Goal: Task Accomplishment & Management: Use online tool/utility

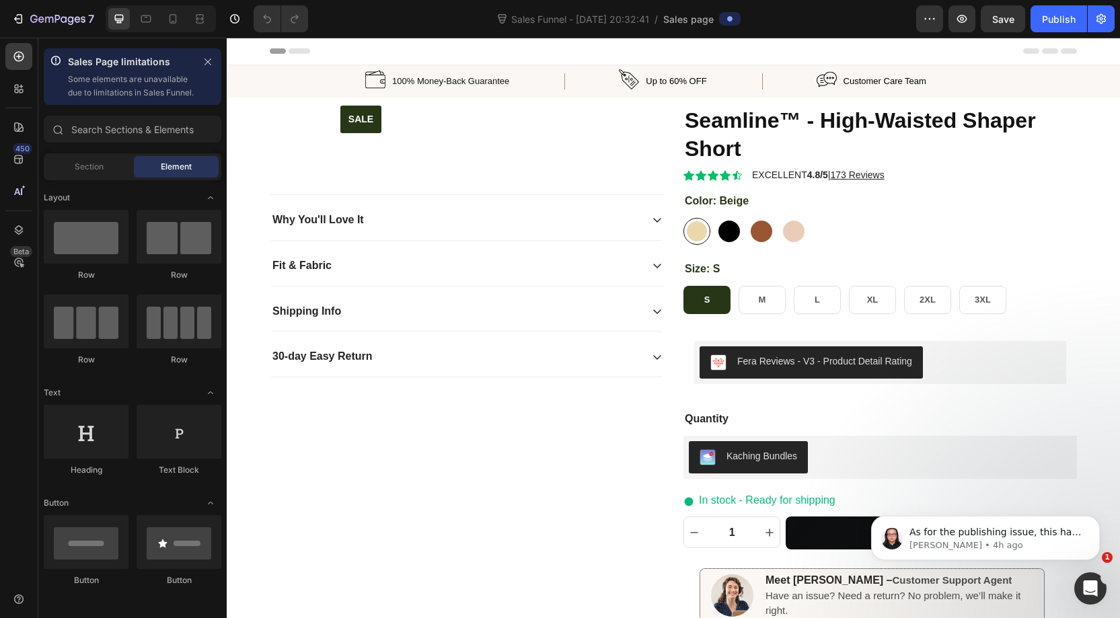
radio input "false"
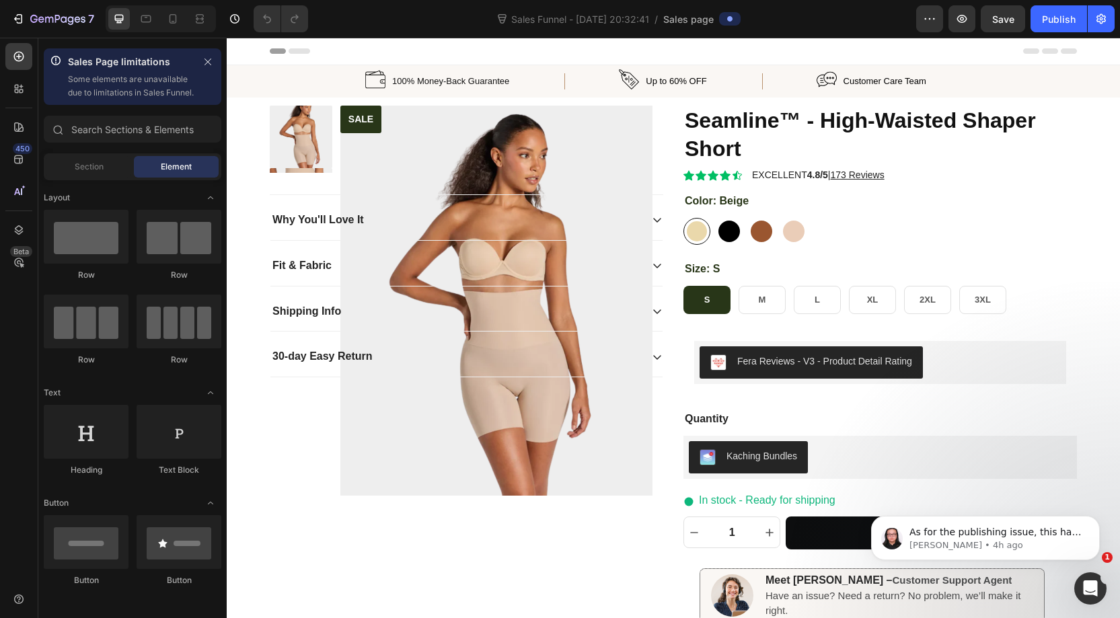
radio input "false"
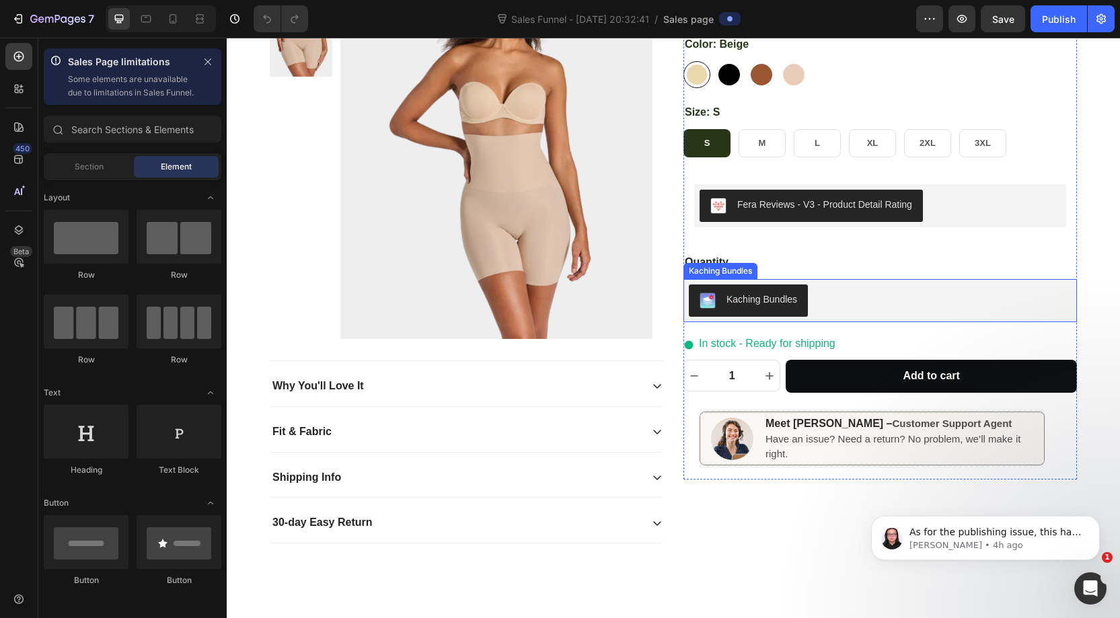
scroll to position [160, 0]
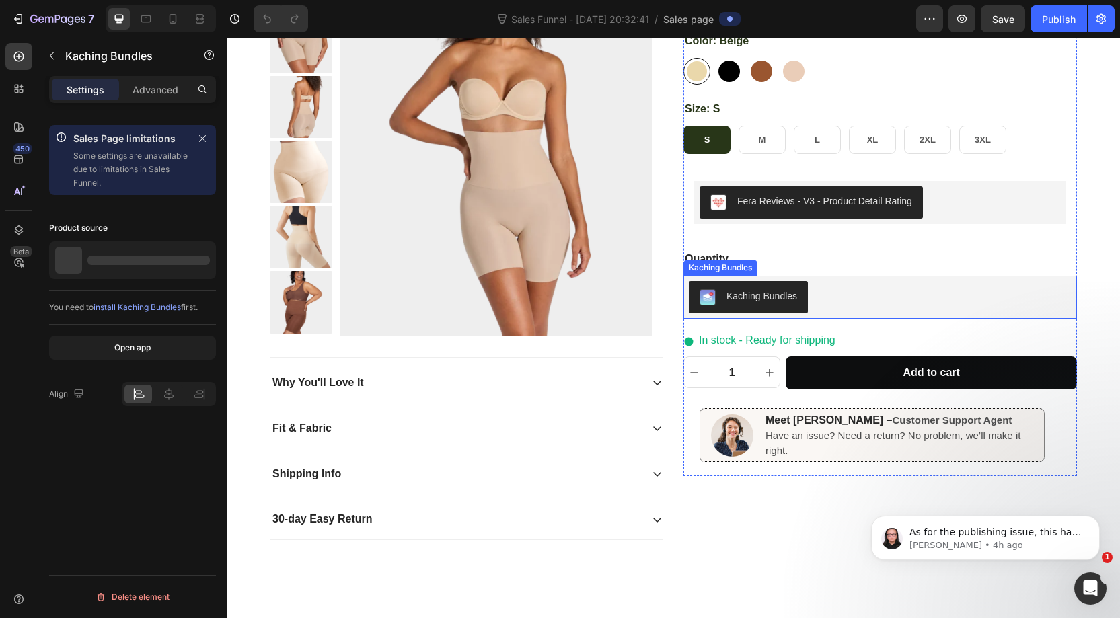
click at [785, 299] on div "Kaching Bundles" at bounding box center [762, 296] width 71 height 14
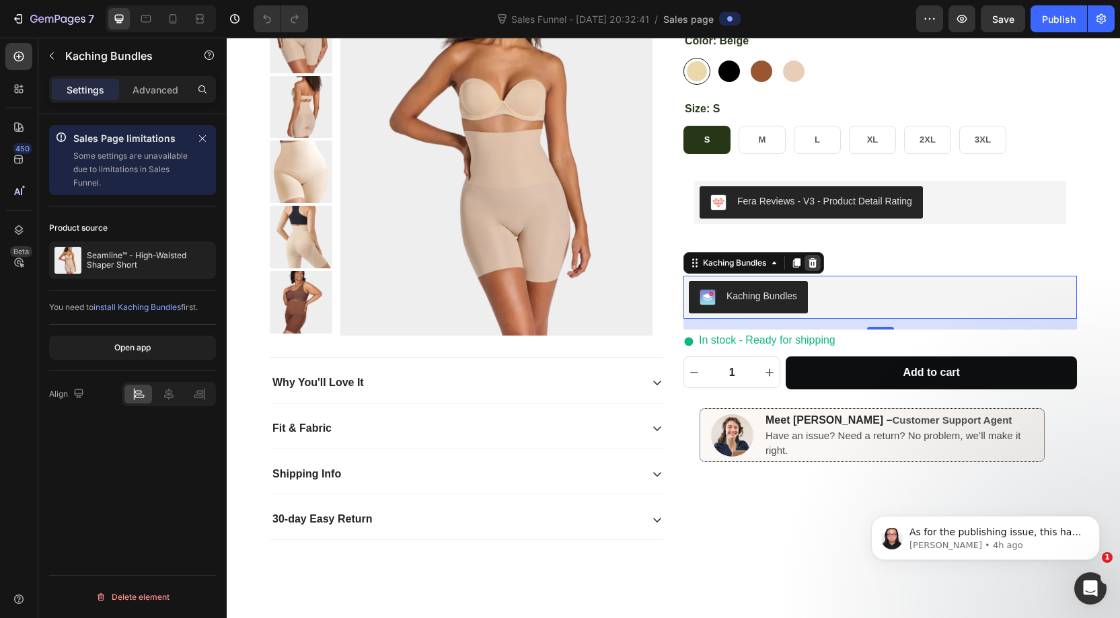
click at [814, 264] on icon at bounding box center [813, 262] width 9 height 9
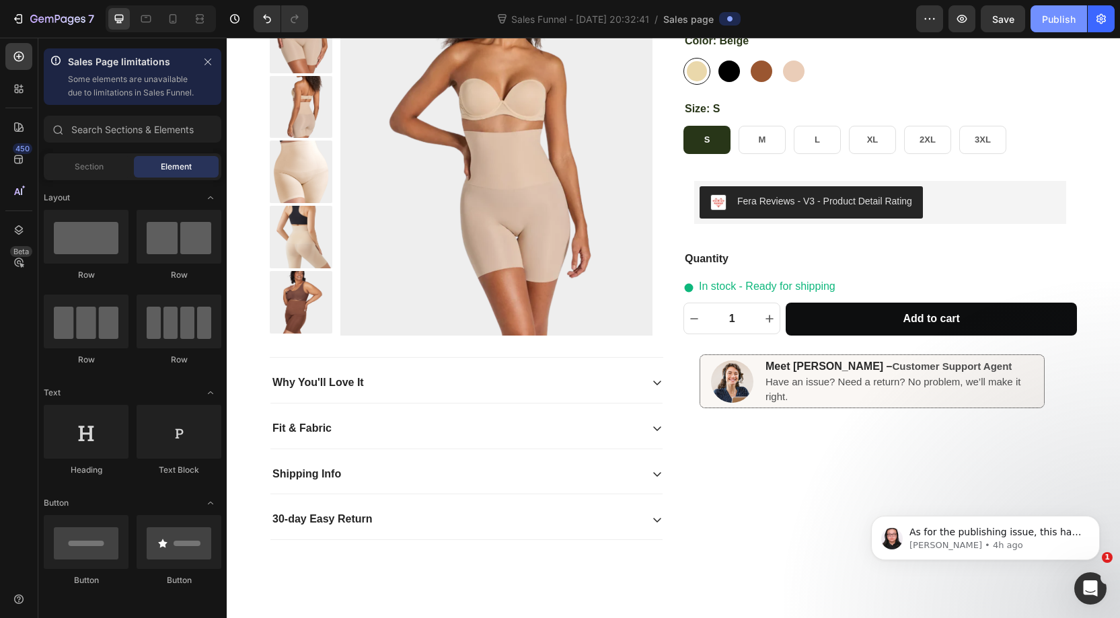
click at [1044, 17] on div "Publish" at bounding box center [1059, 19] width 34 height 14
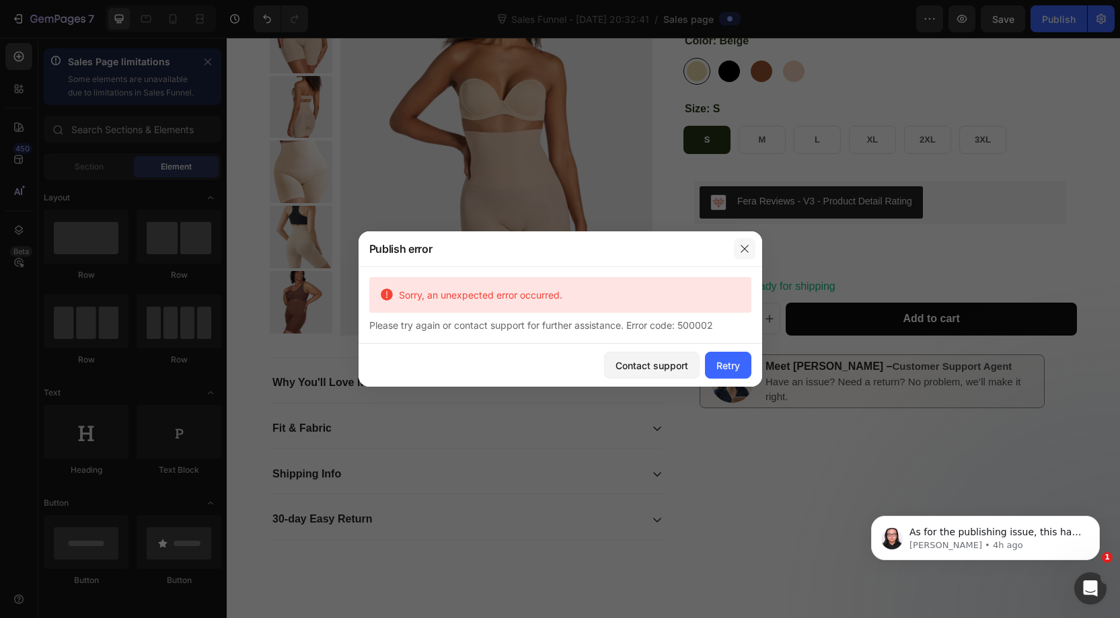
click at [742, 244] on icon "button" at bounding box center [745, 249] width 11 height 11
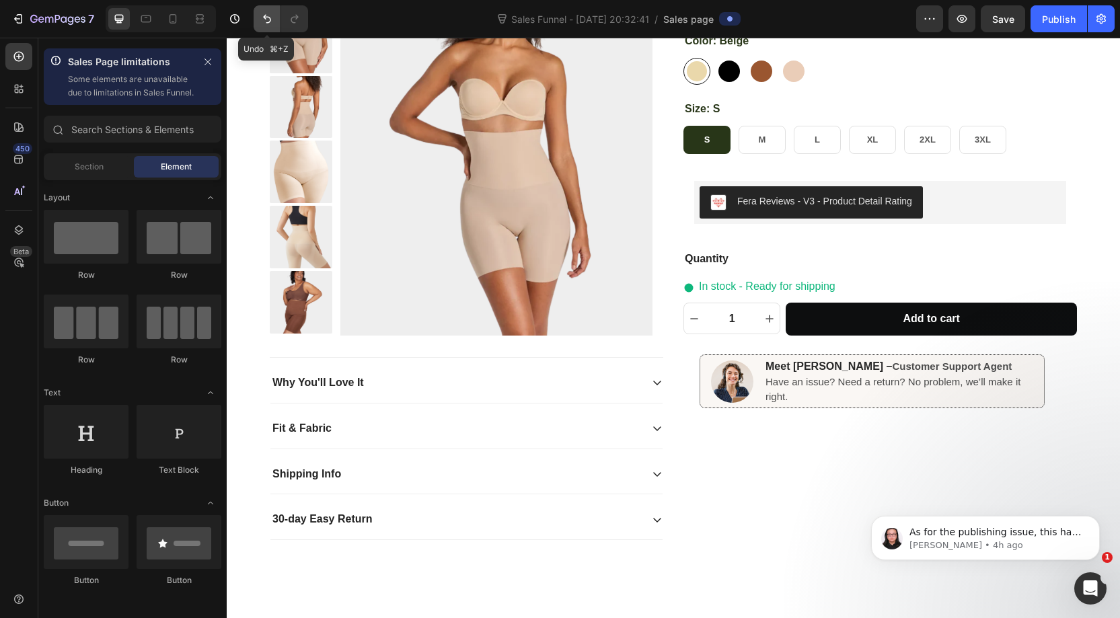
click at [264, 21] on icon "Undo/Redo" at bounding box center [266, 18] width 13 height 13
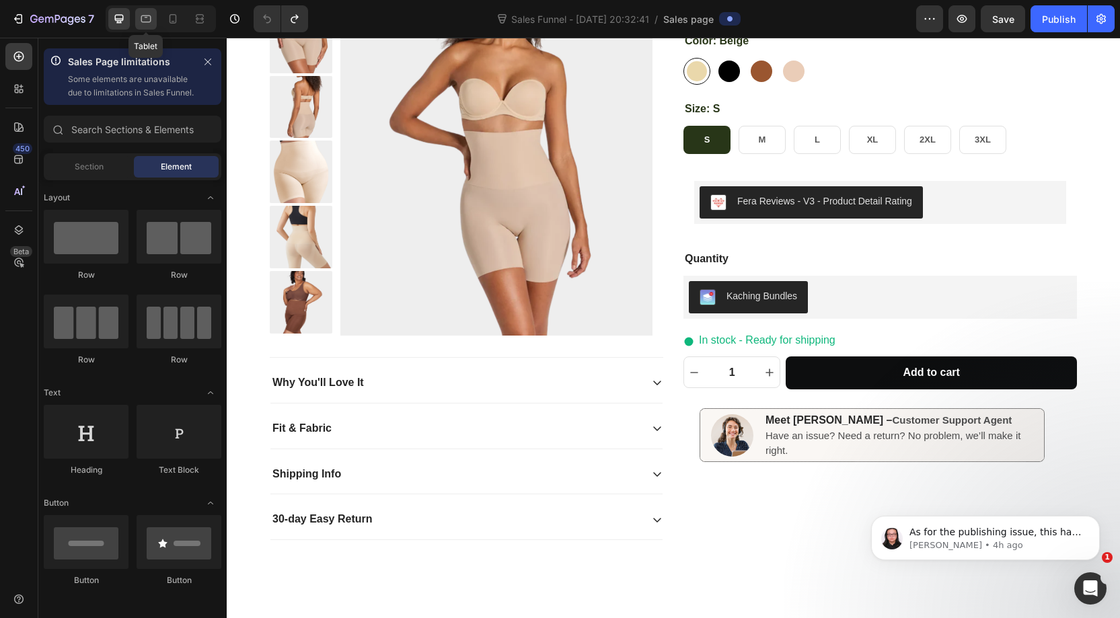
click at [149, 15] on icon at bounding box center [146, 18] width 10 height 7
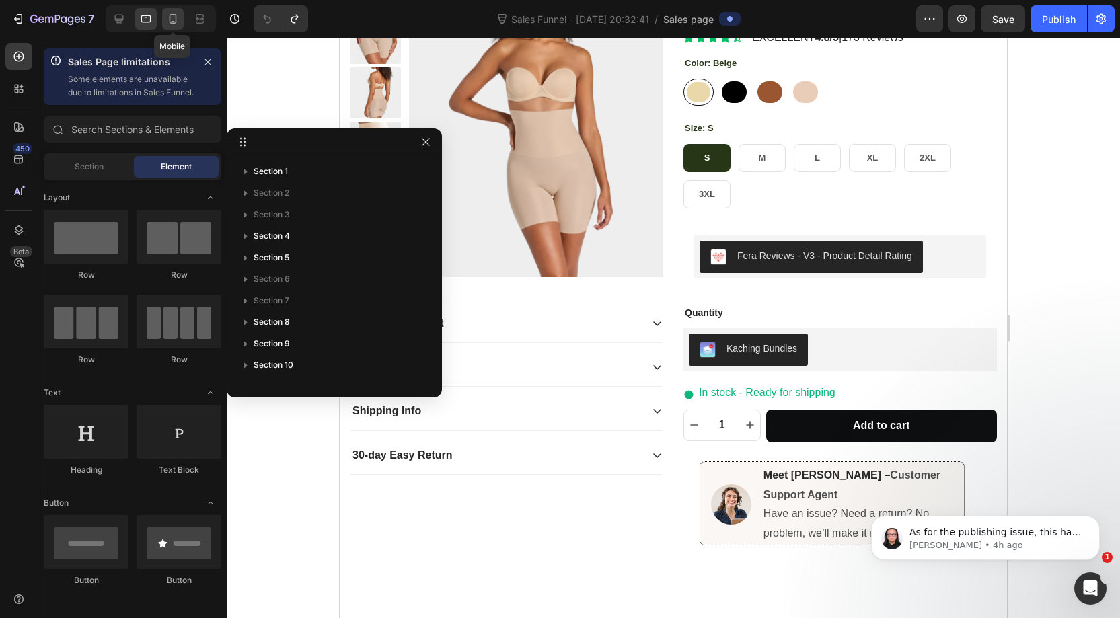
click at [171, 16] on icon at bounding box center [172, 18] width 13 height 13
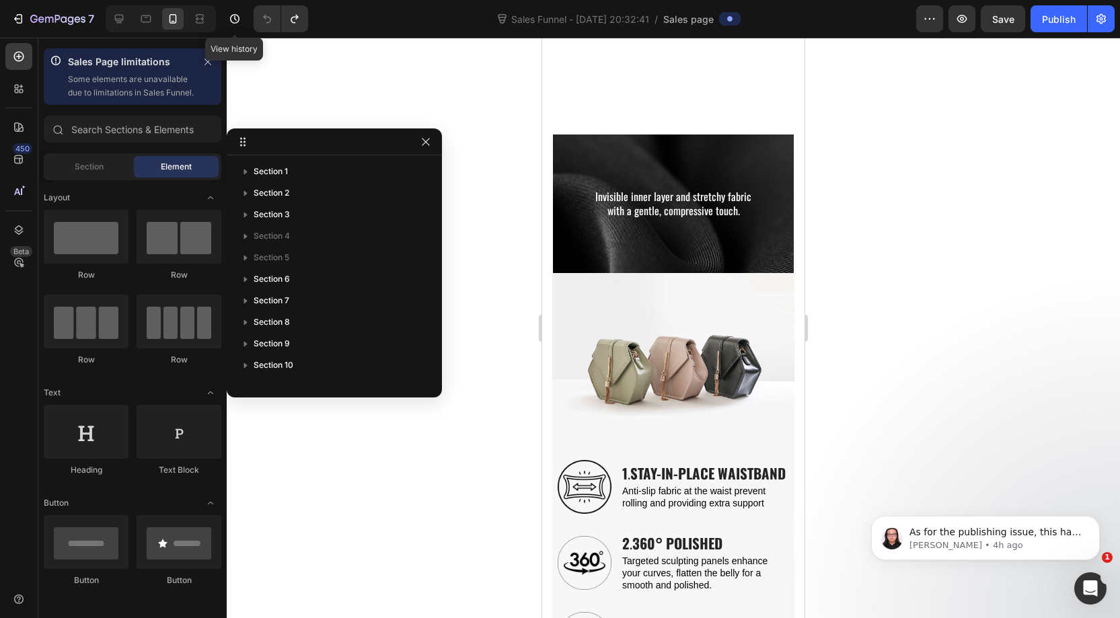
scroll to position [1190, 0]
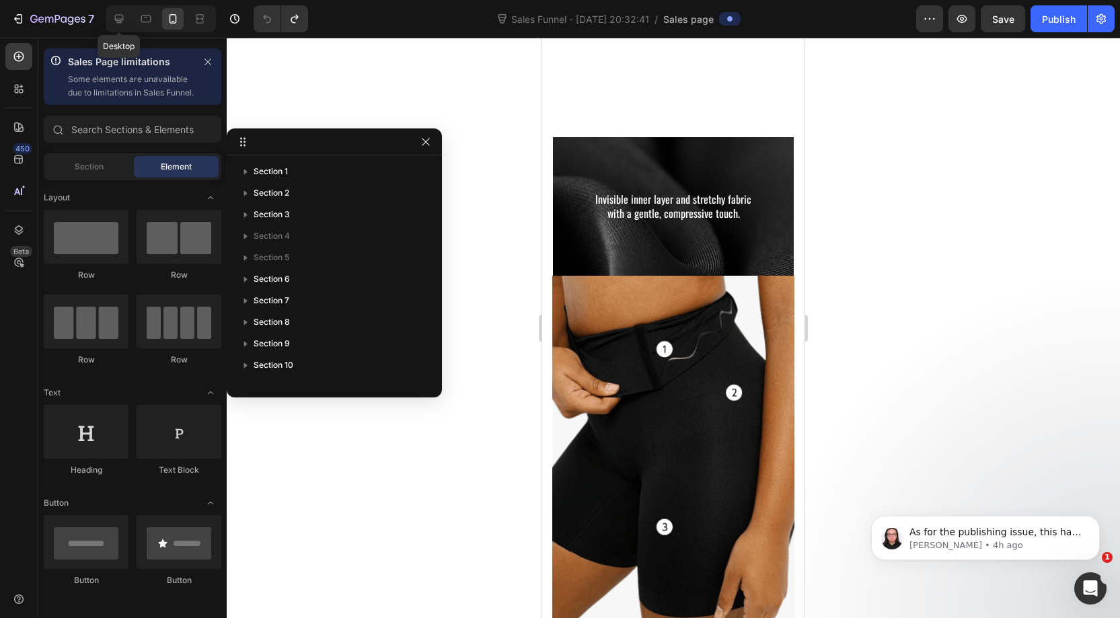
drag, startPoint x: 112, startPoint y: 16, endPoint x: 1104, endPoint y: 57, distance: 993.4
click at [115, 16] on icon at bounding box center [118, 18] width 13 height 13
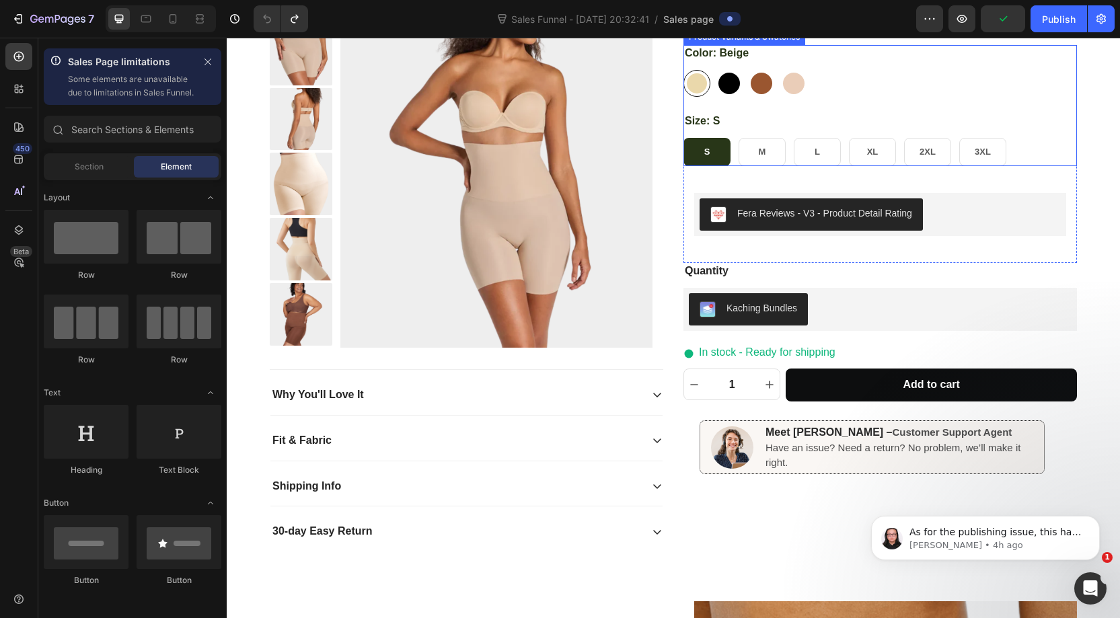
scroll to position [168, 0]
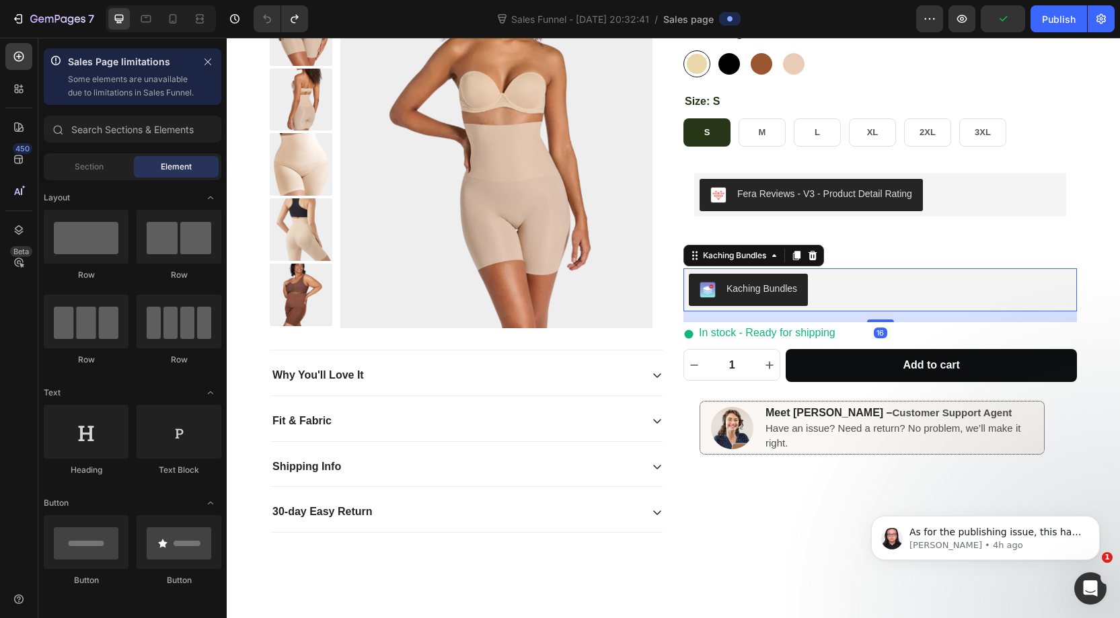
click at [850, 286] on div "Kaching Bundles" at bounding box center [880, 290] width 383 height 32
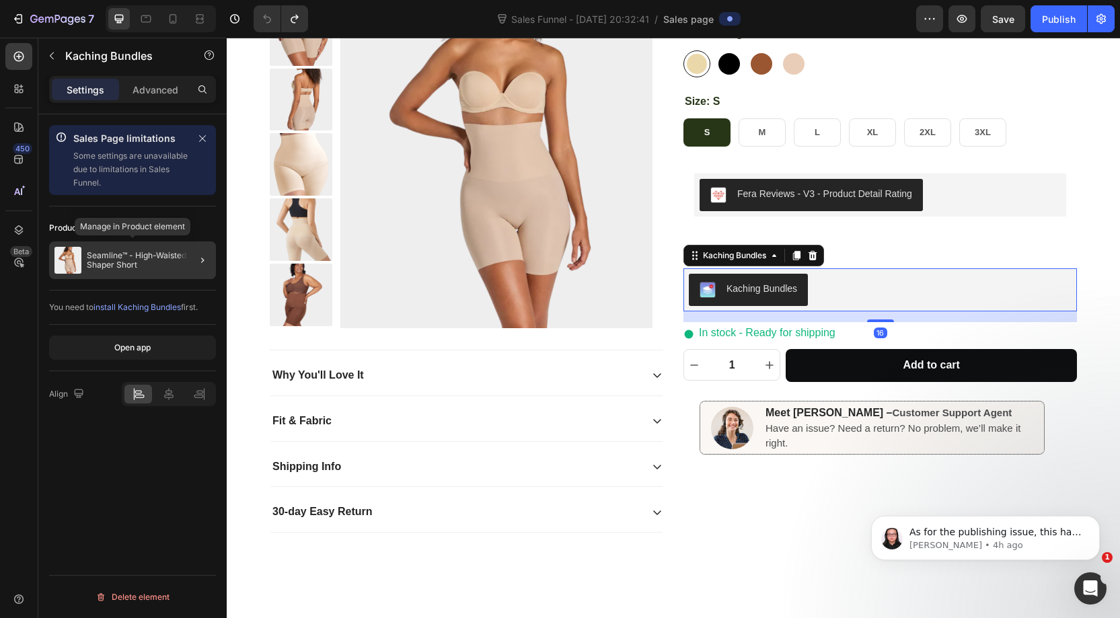
click at [112, 248] on div "Seamline™ - High-Waisted Shaper Short" at bounding box center [132, 261] width 167 height 38
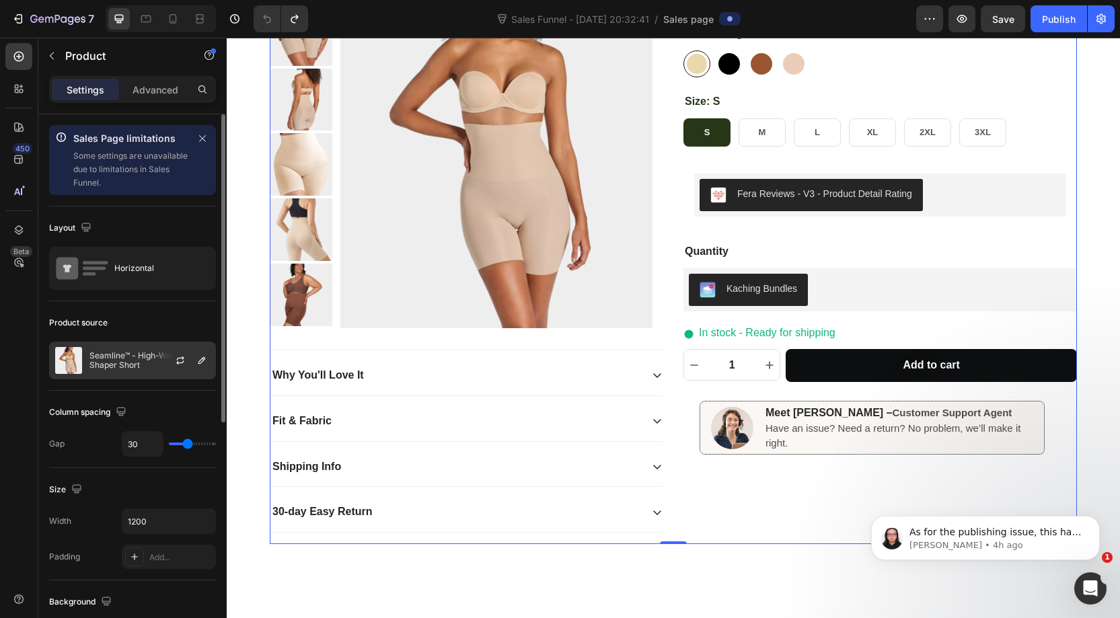
click at [137, 353] on p "Seamline™ - High-Waisted Shaper Short" at bounding box center [150, 360] width 120 height 19
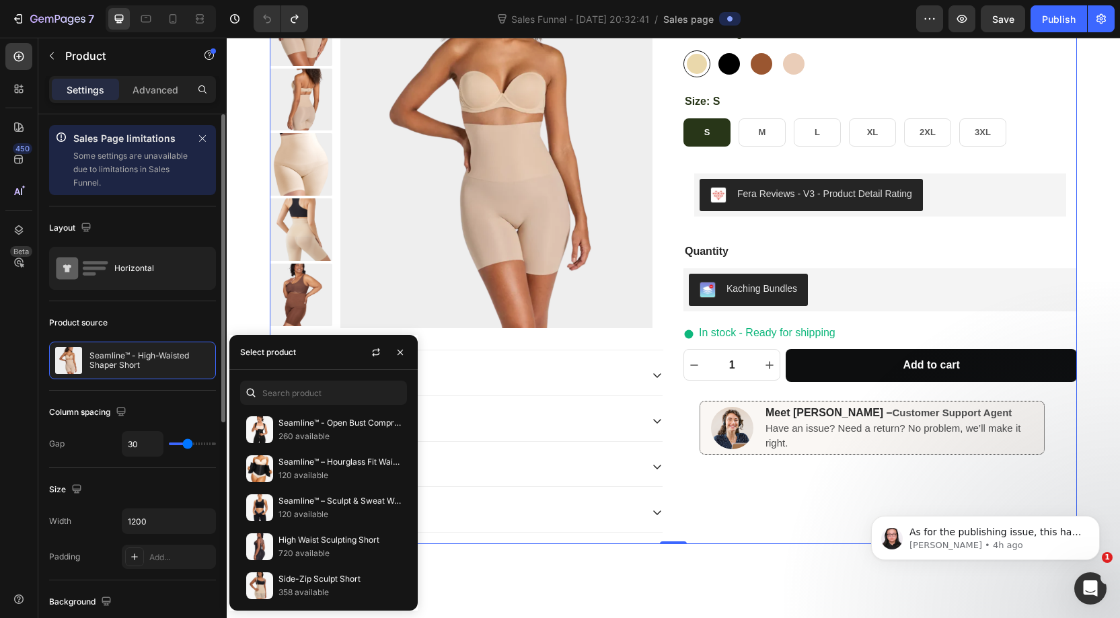
click at [139, 318] on div "Product source" at bounding box center [132, 323] width 167 height 22
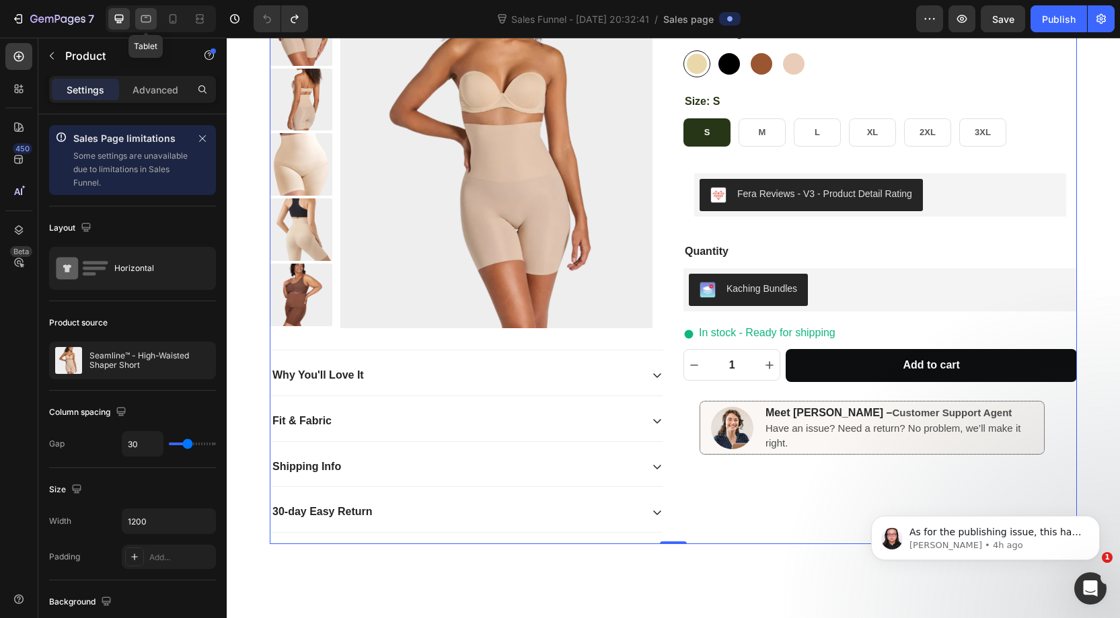
click at [140, 20] on icon at bounding box center [145, 18] width 13 height 13
type input "100%"
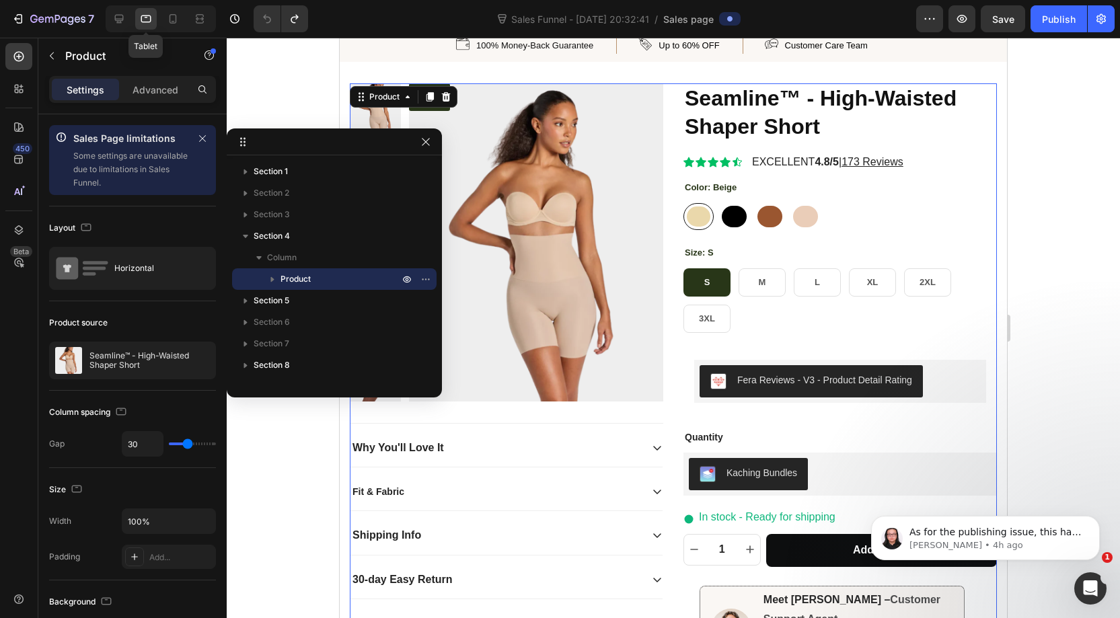
scroll to position [34, 0]
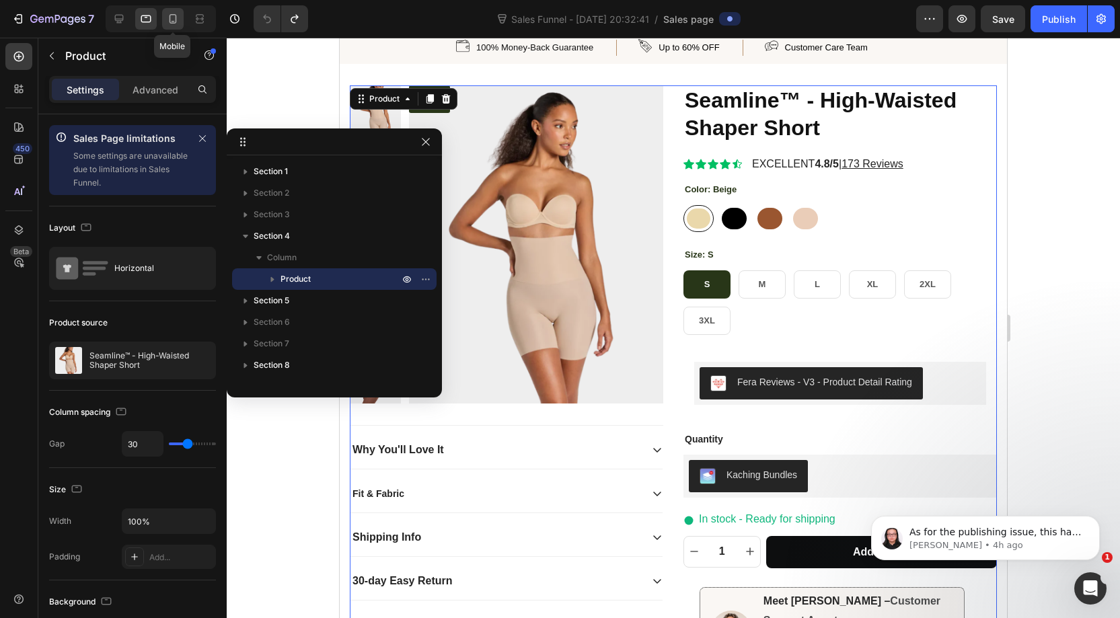
click at [178, 16] on icon at bounding box center [172, 18] width 13 height 13
type input "0"
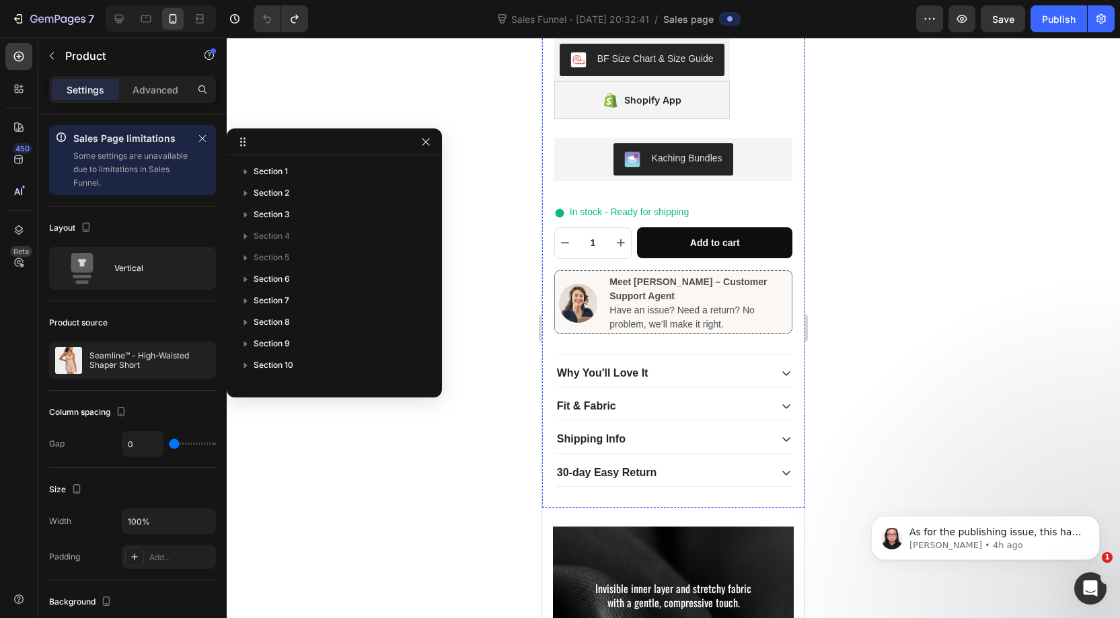
scroll to position [673, 0]
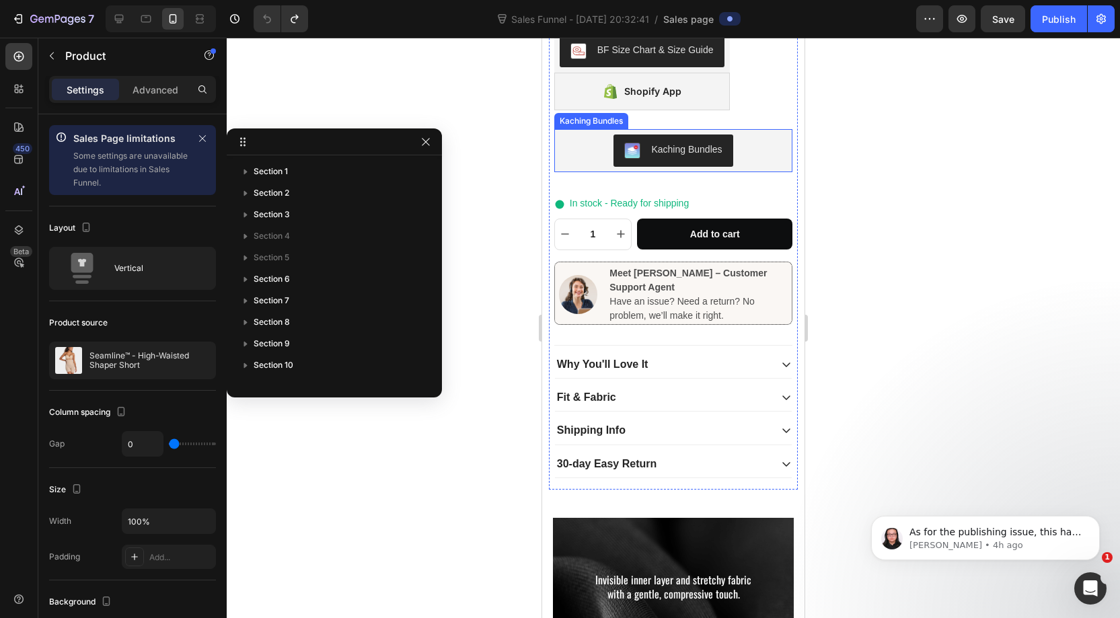
click at [635, 143] on img "Kaching Bundles" at bounding box center [632, 151] width 16 height 16
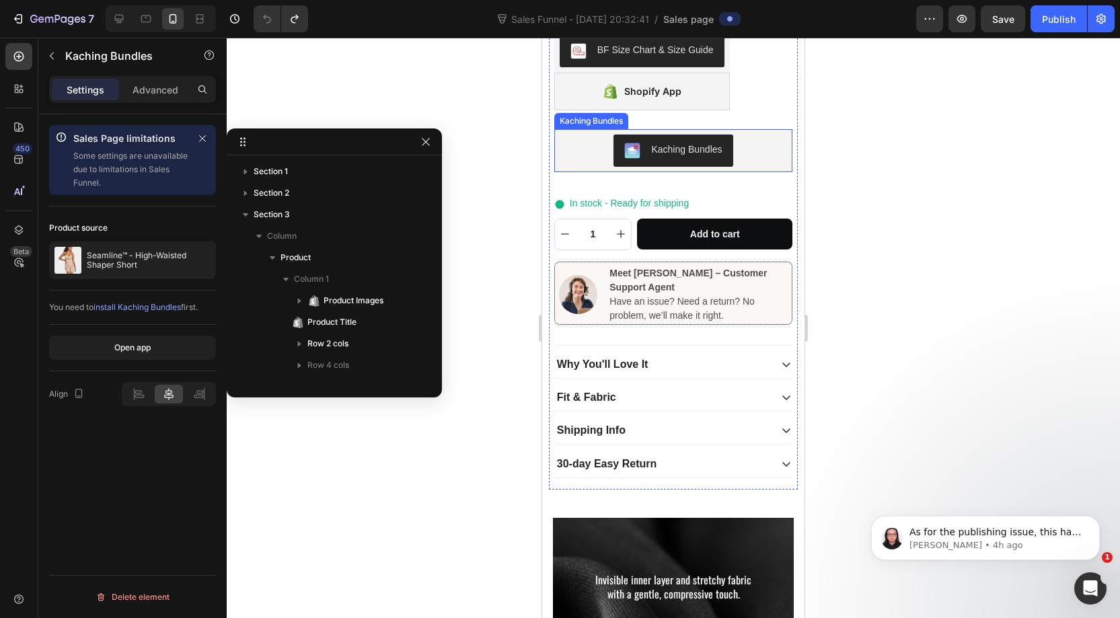
scroll to position [341, 0]
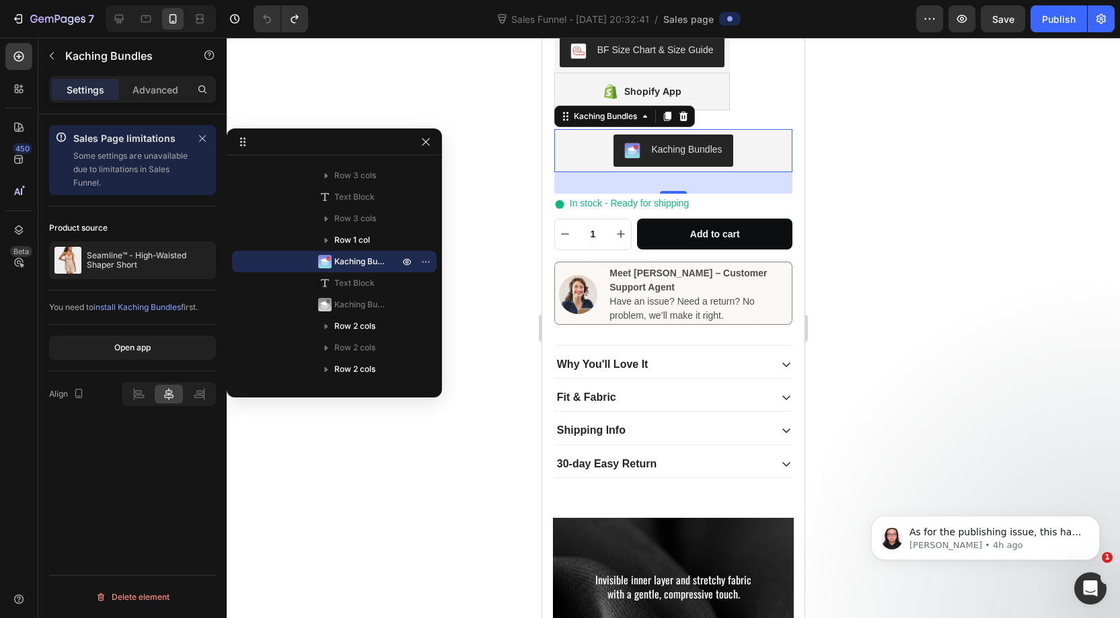
click at [111, 461] on div "Sales Page limitations Some settings are unavailable due to limitations in Sale…" at bounding box center [132, 385] width 188 height 542
drag, startPoint x: 427, startPoint y: 146, endPoint x: 406, endPoint y: 147, distance: 20.9
click at [427, 146] on icon "button" at bounding box center [426, 142] width 11 height 11
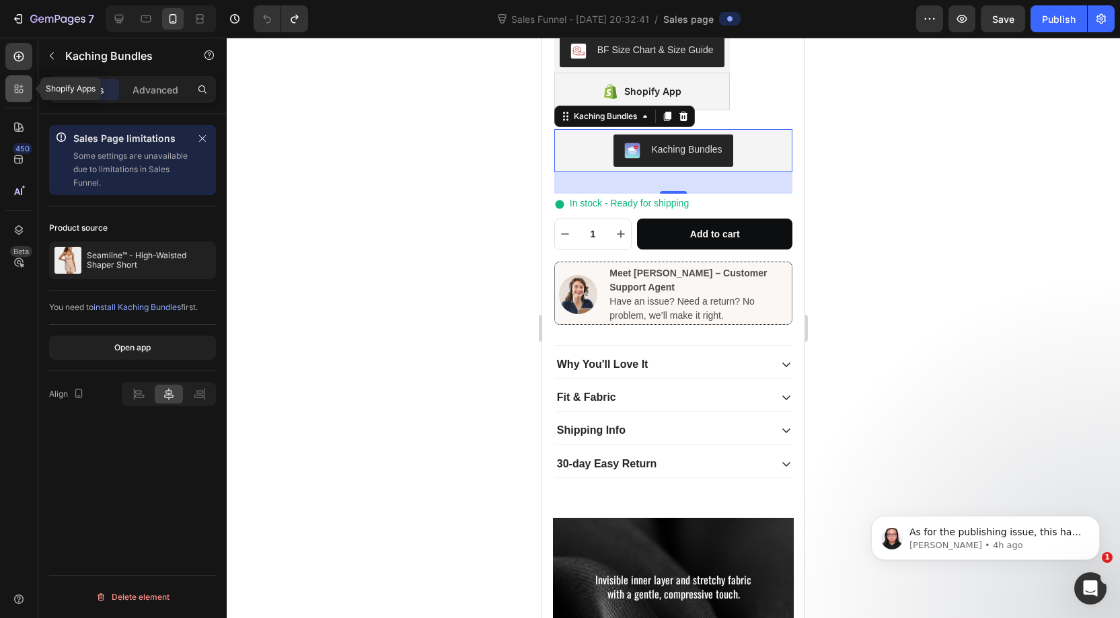
click at [17, 90] on icon at bounding box center [17, 92] width 4 height 4
radio input "false"
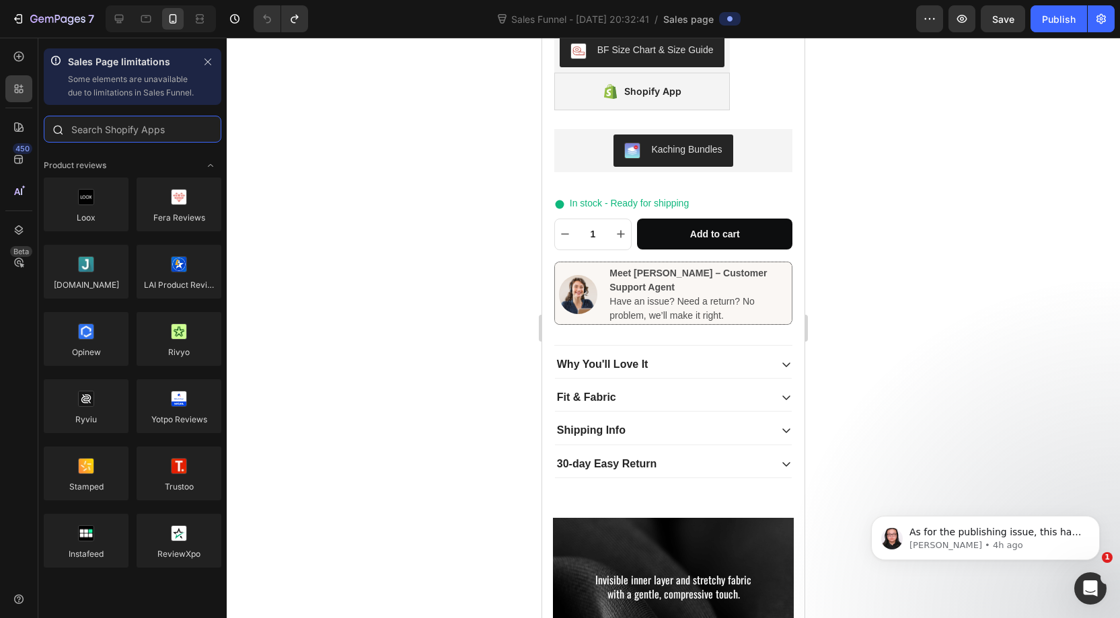
click at [103, 143] on input "text" at bounding box center [133, 129] width 178 height 27
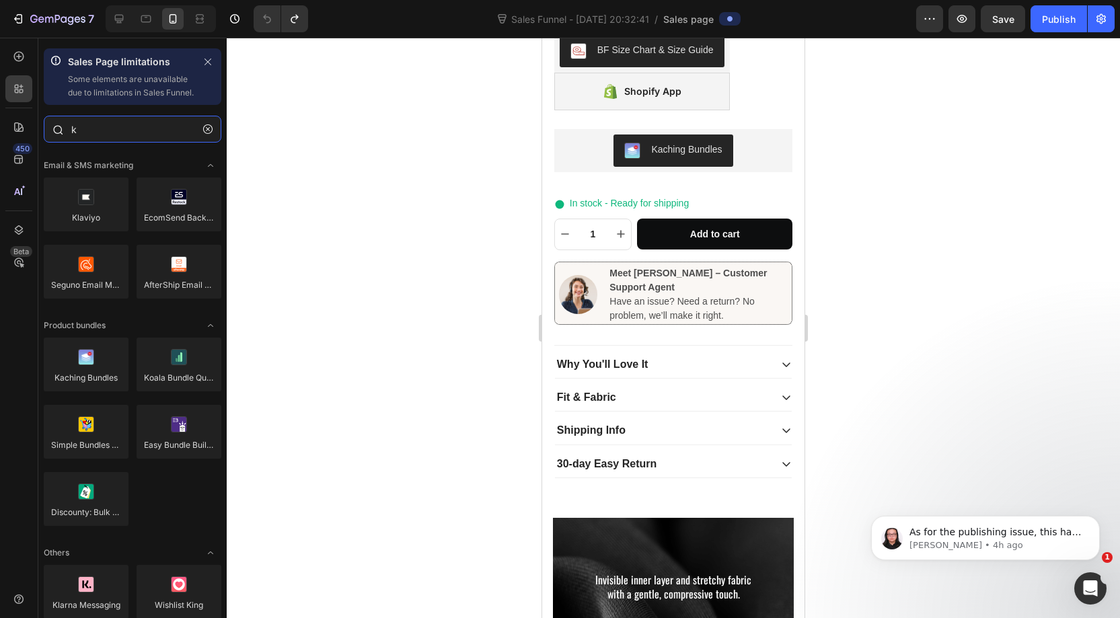
type input "ka"
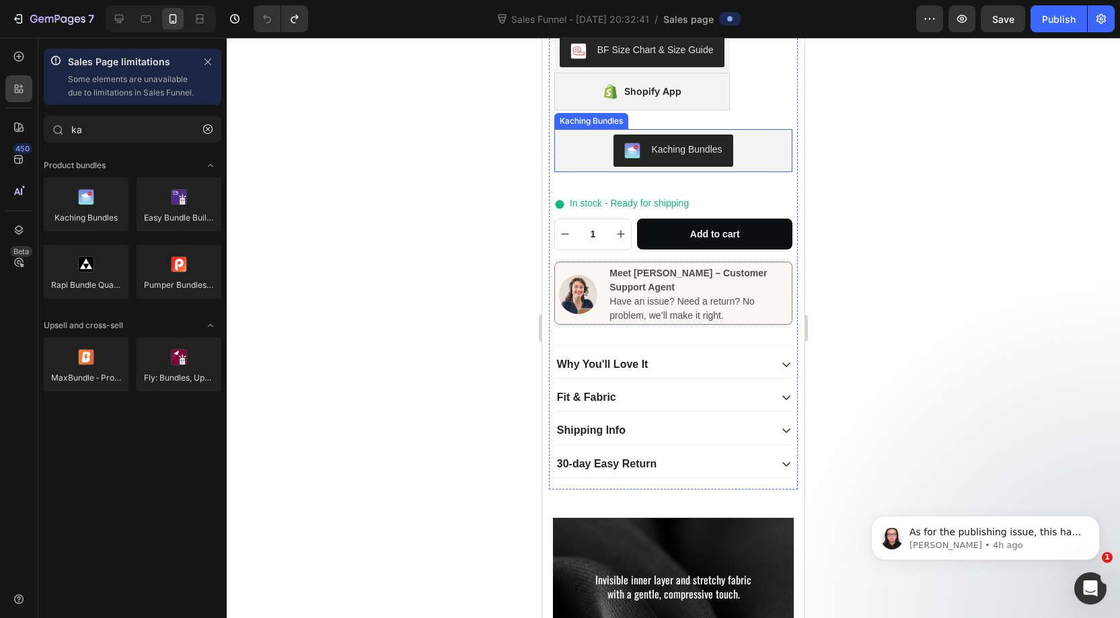
click at [583, 135] on div "Kaching Bundles" at bounding box center [674, 151] width 228 height 32
radio input "false"
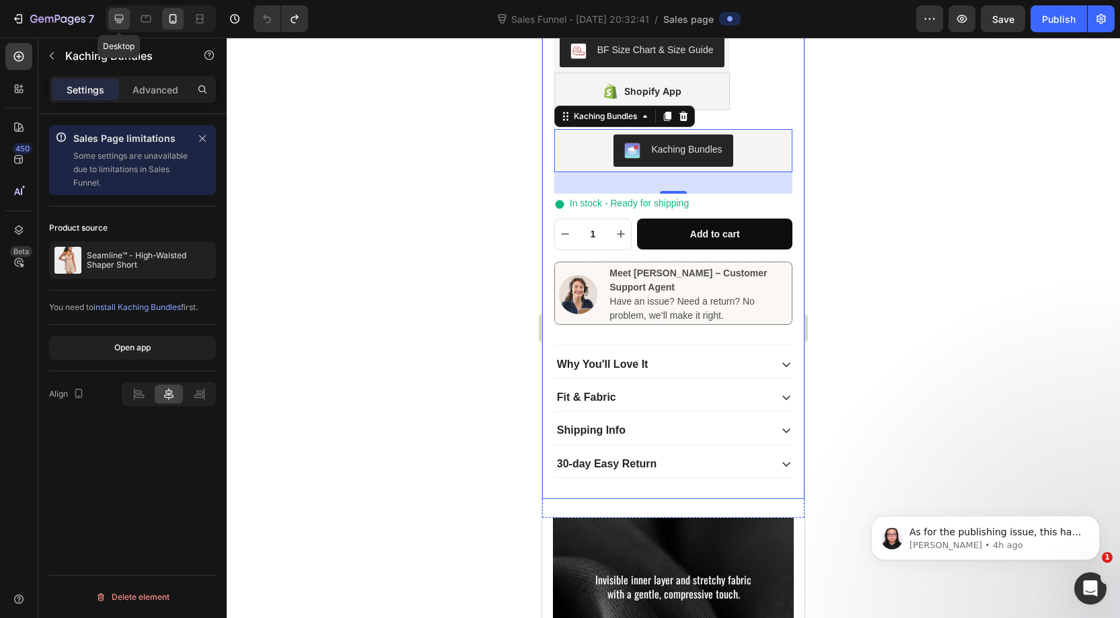
click at [124, 24] on icon at bounding box center [118, 18] width 13 height 13
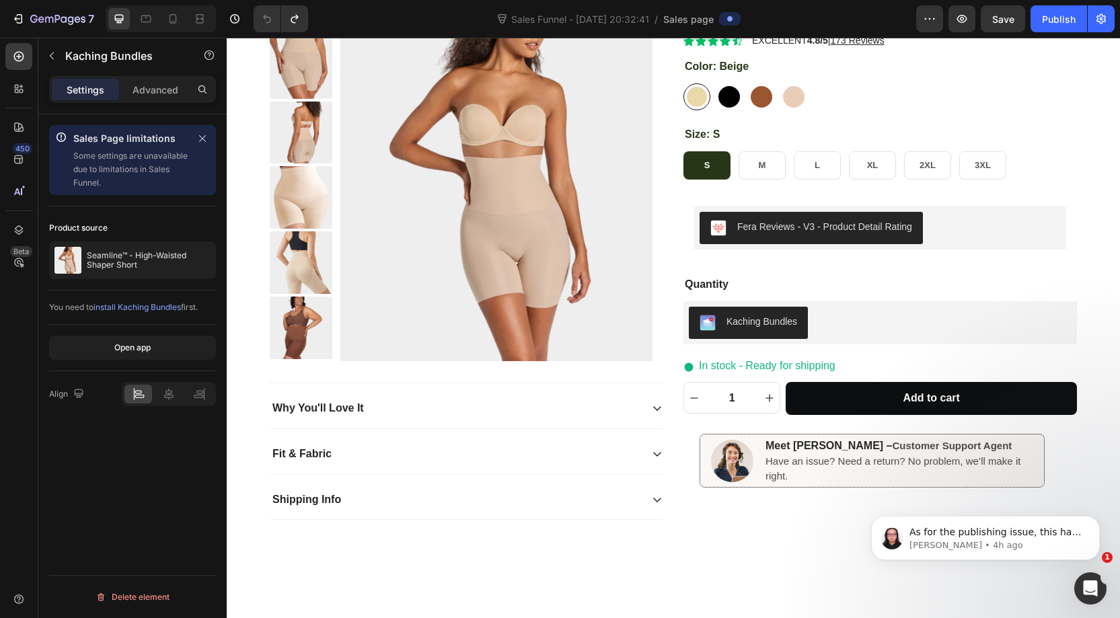
scroll to position [166, 0]
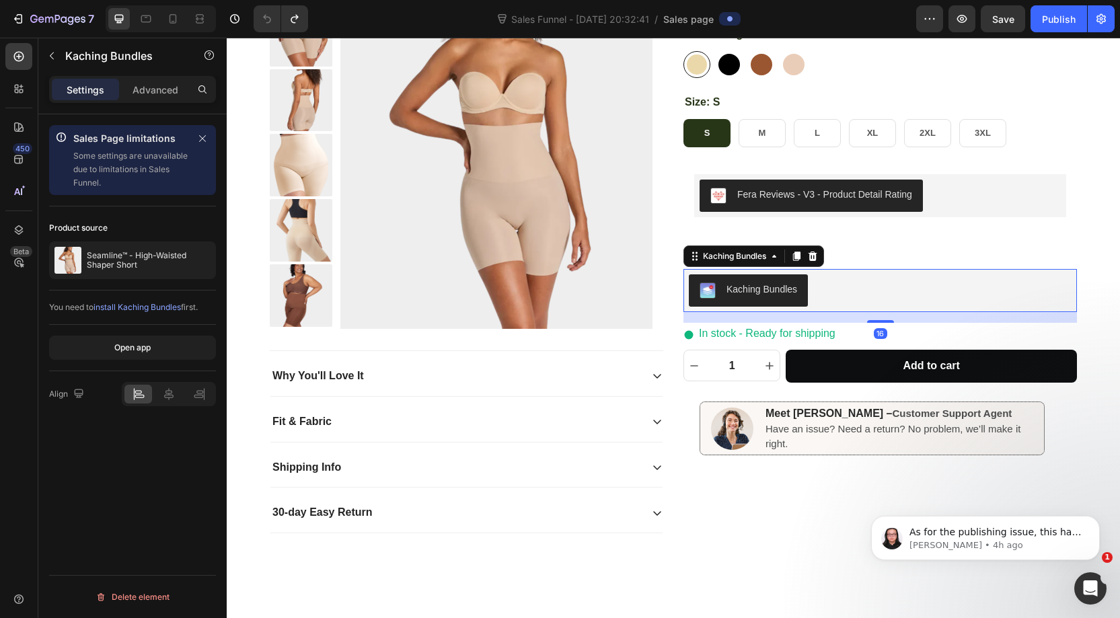
click at [846, 295] on div "Kaching Bundles" at bounding box center [880, 291] width 383 height 32
click at [964, 22] on icon "button" at bounding box center [962, 18] width 13 height 13
click at [70, 306] on div "You need to install Kaching Bundles first." at bounding box center [132, 307] width 167 height 12
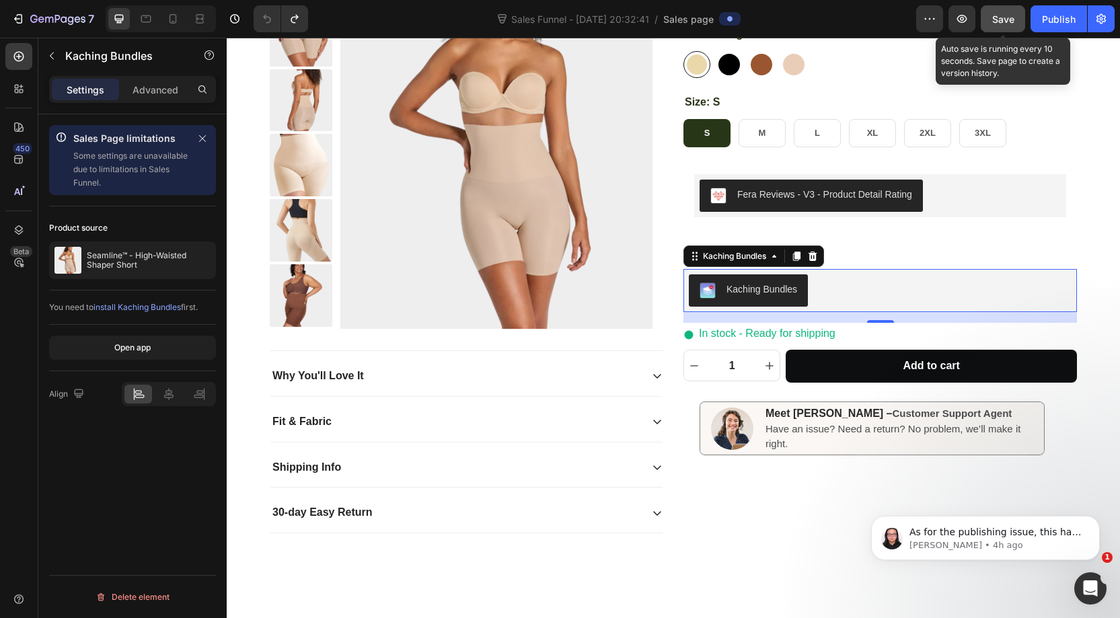
click at [1005, 21] on span "Save" at bounding box center [1004, 18] width 22 height 11
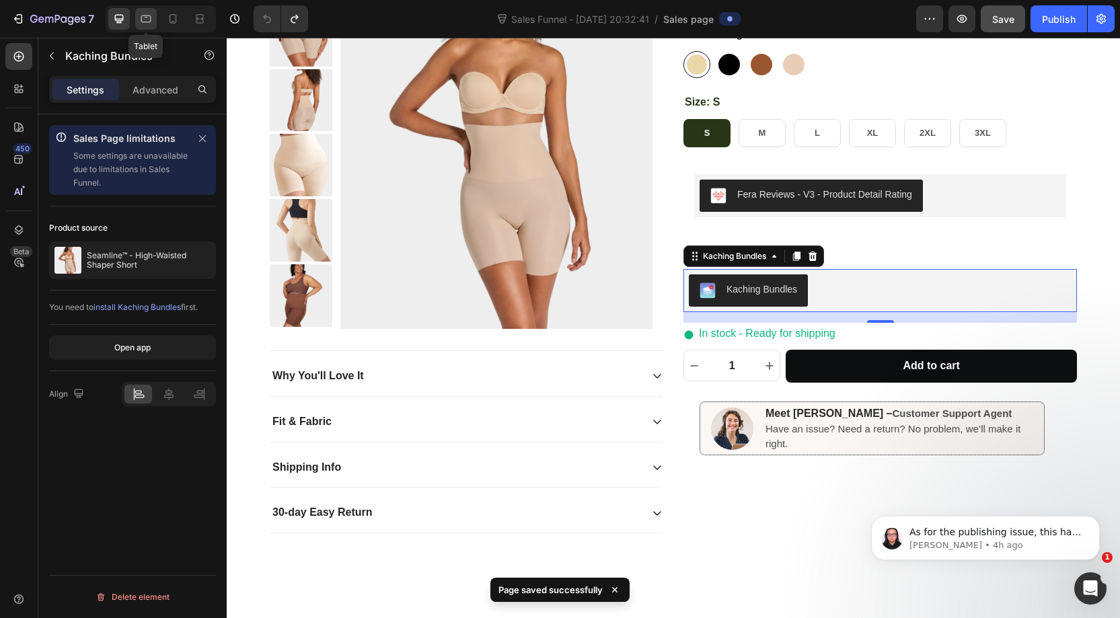
click at [141, 19] on icon at bounding box center [146, 18] width 10 height 7
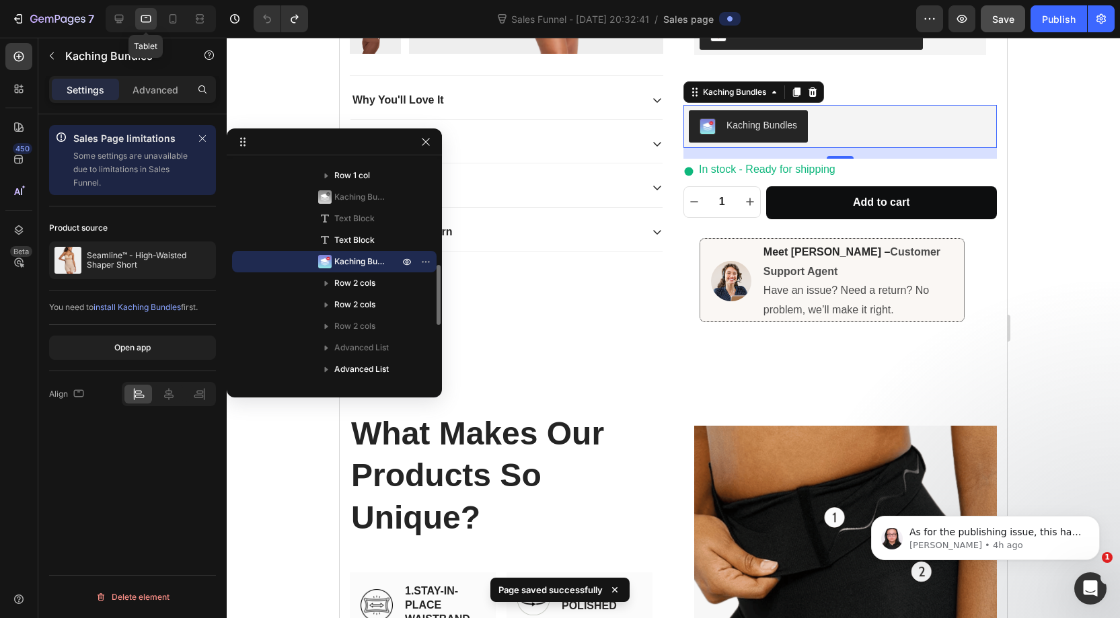
scroll to position [402, 0]
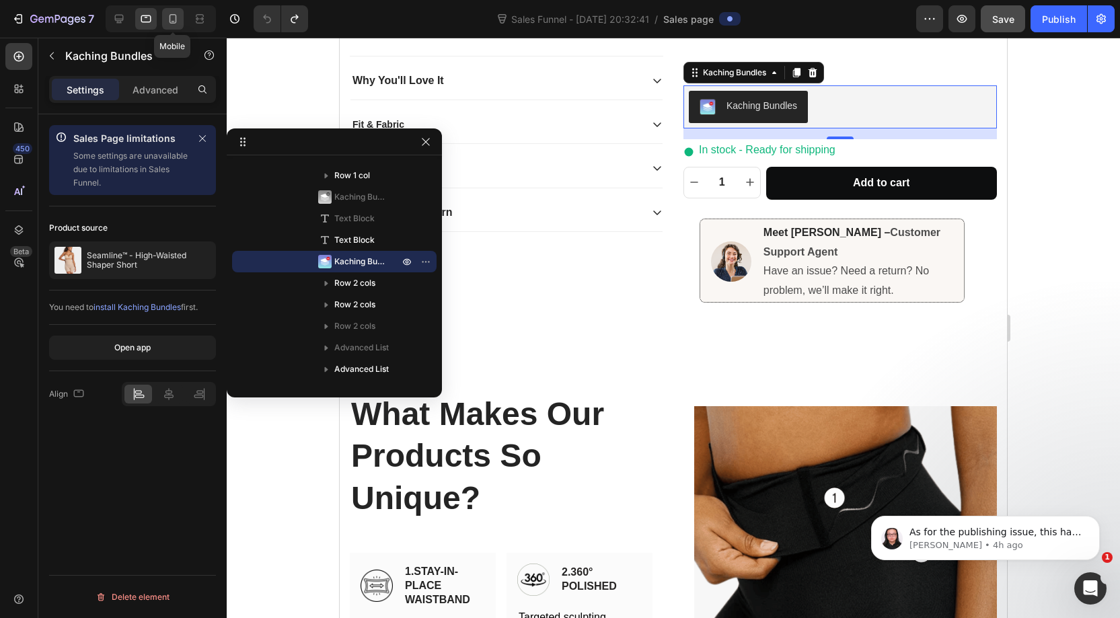
click at [174, 19] on icon at bounding box center [172, 18] width 13 height 13
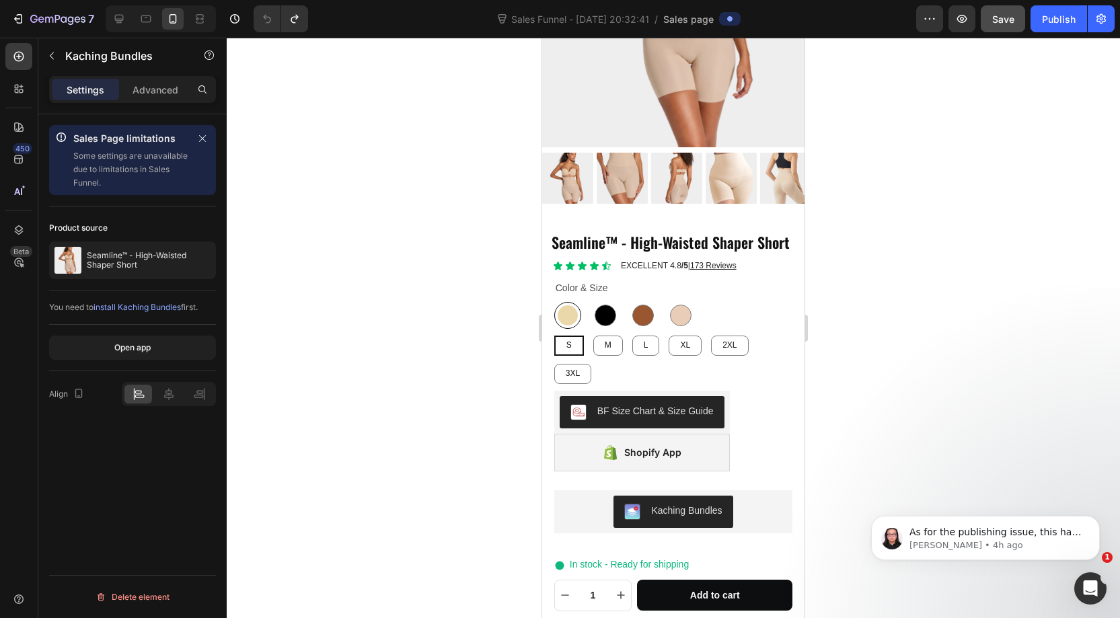
scroll to position [449, 0]
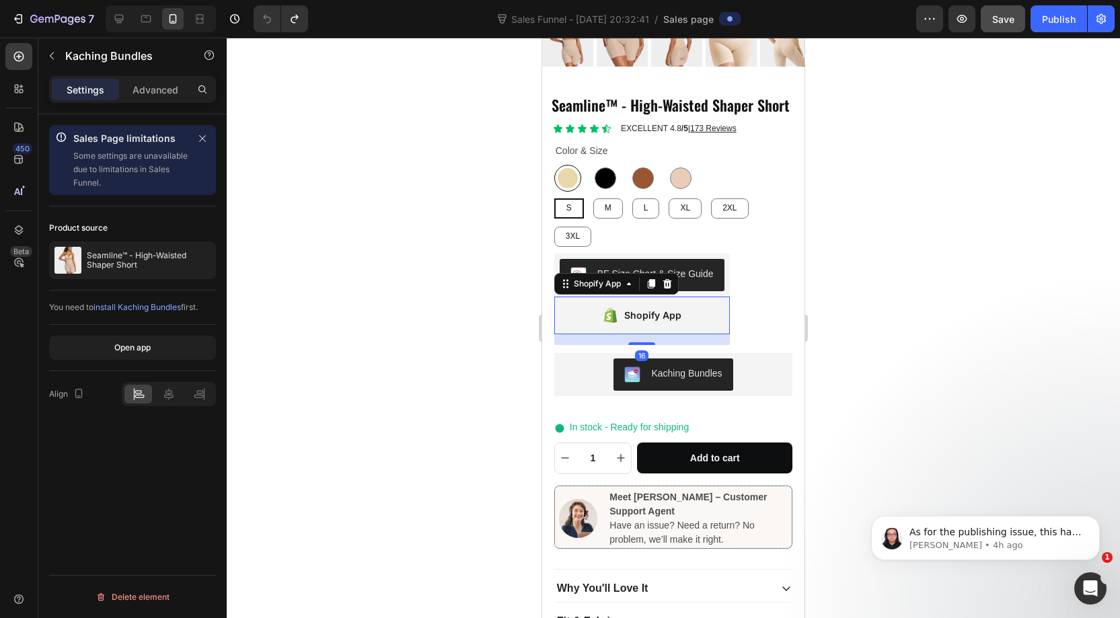
click at [651, 297] on div "Shopify App" at bounding box center [643, 316] width 176 height 38
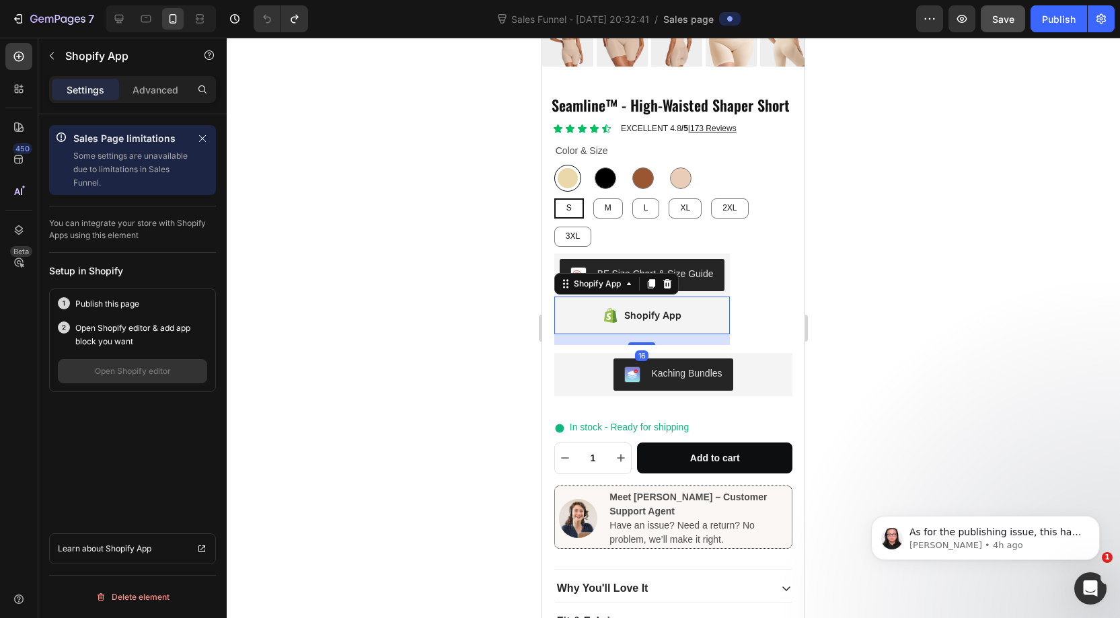
scroll to position [450, 0]
click at [127, 15] on div at bounding box center [119, 19] width 22 height 22
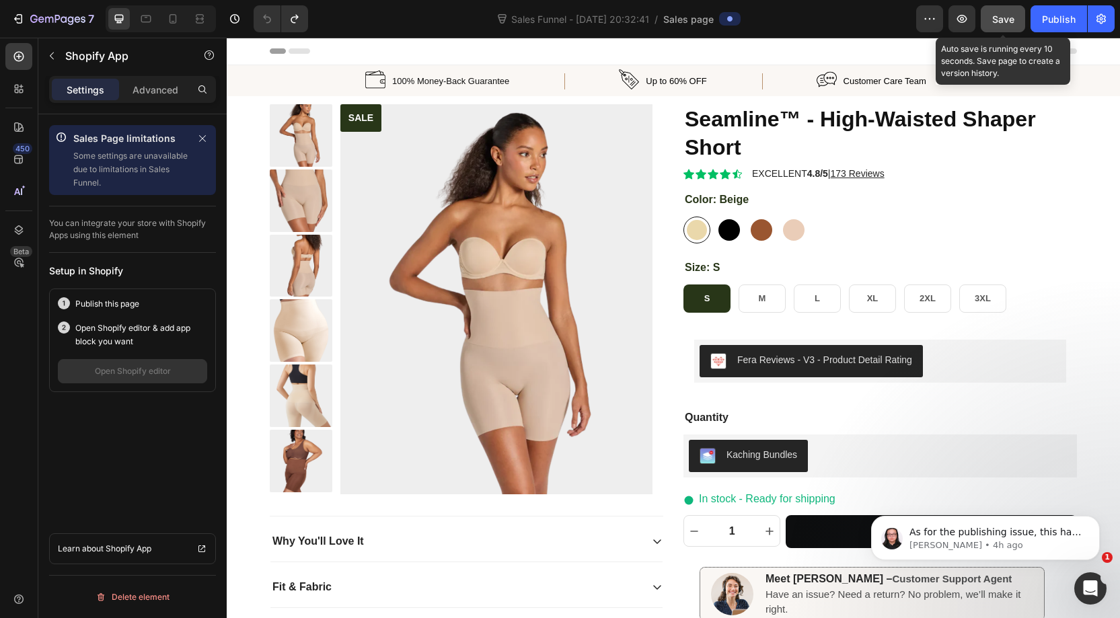
click at [997, 24] on span "Save" at bounding box center [1004, 18] width 22 height 11
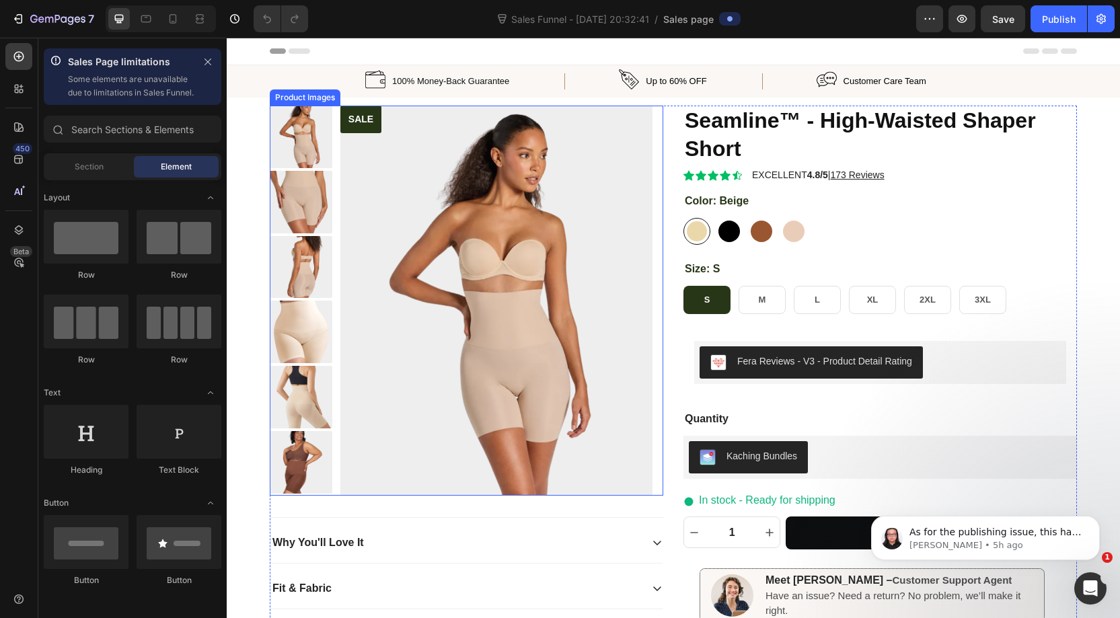
radio input "false"
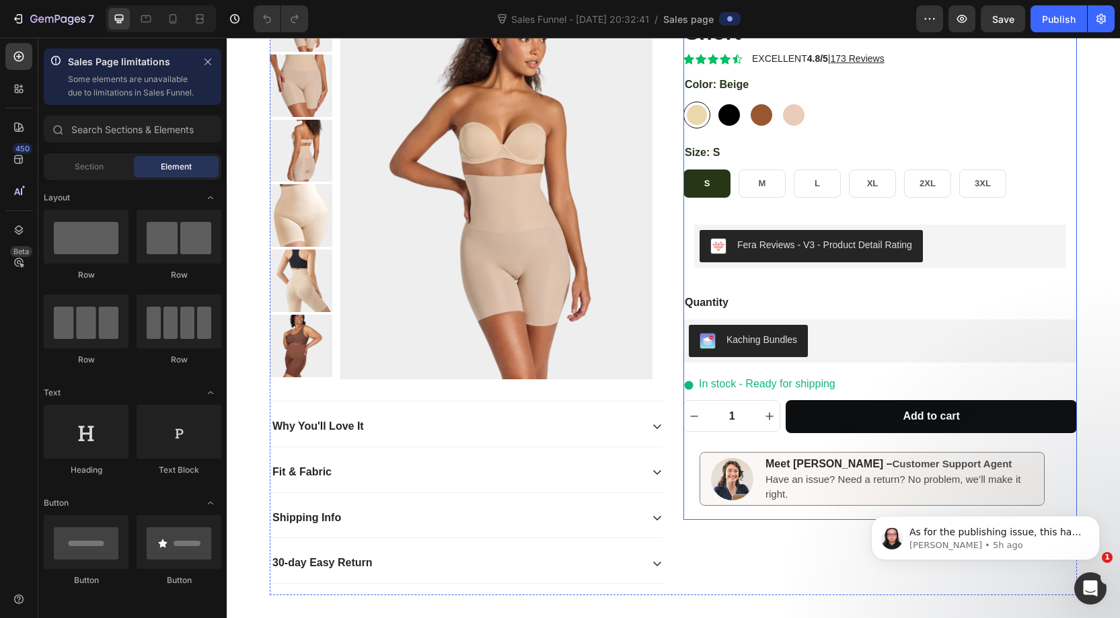
scroll to position [124, 0]
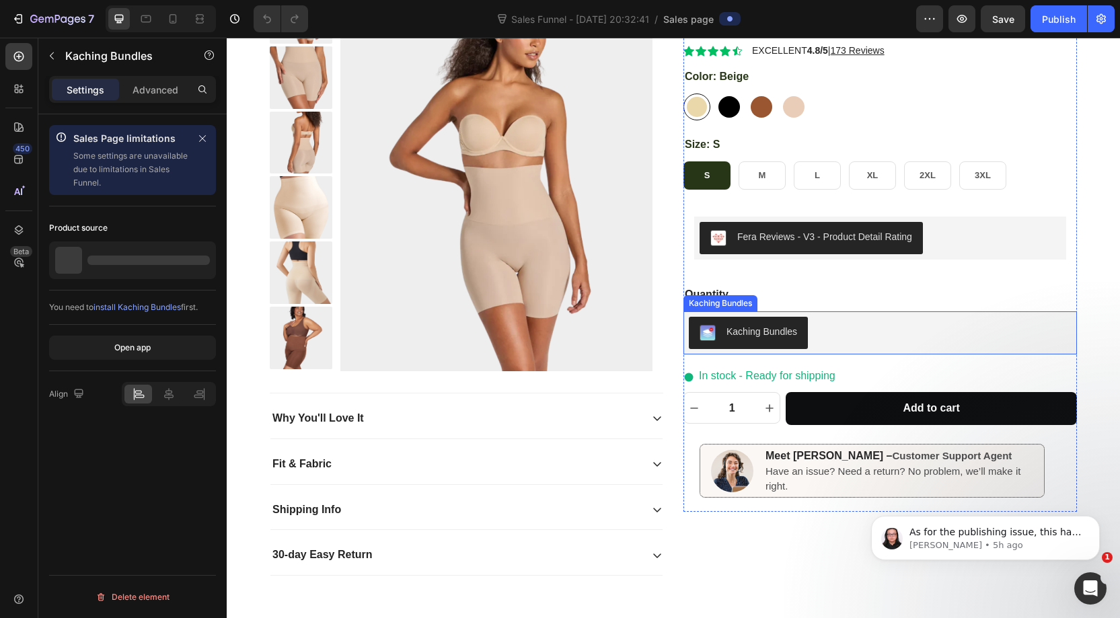
click at [788, 325] on div "Kaching Bundles" at bounding box center [762, 332] width 71 height 14
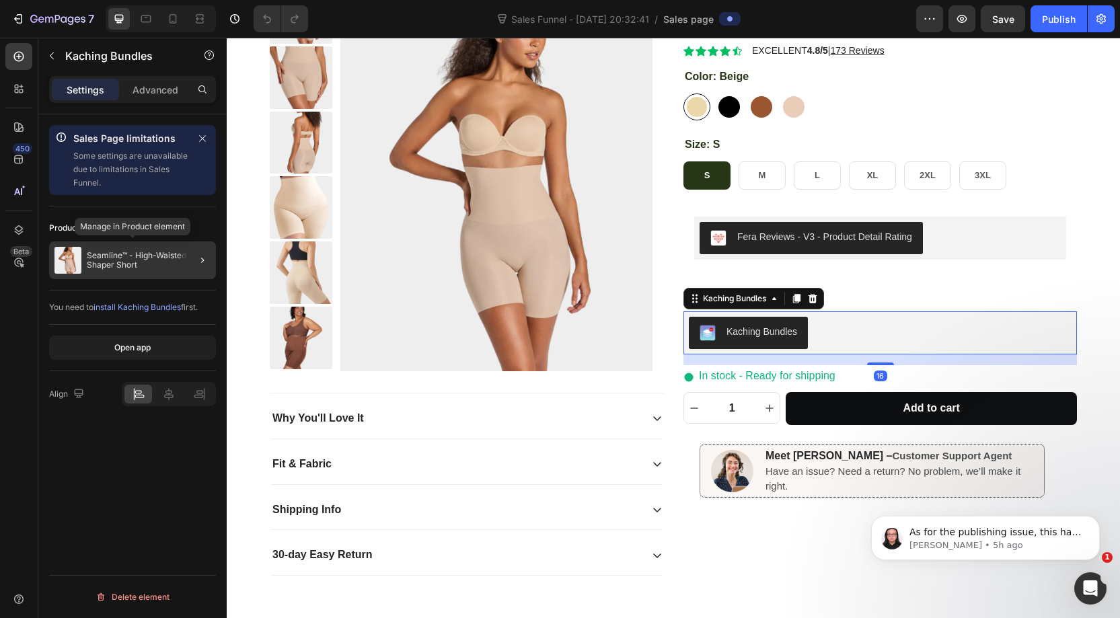
click at [111, 268] on p "Seamline™ - High-Waisted Shaper Short" at bounding box center [149, 260] width 124 height 19
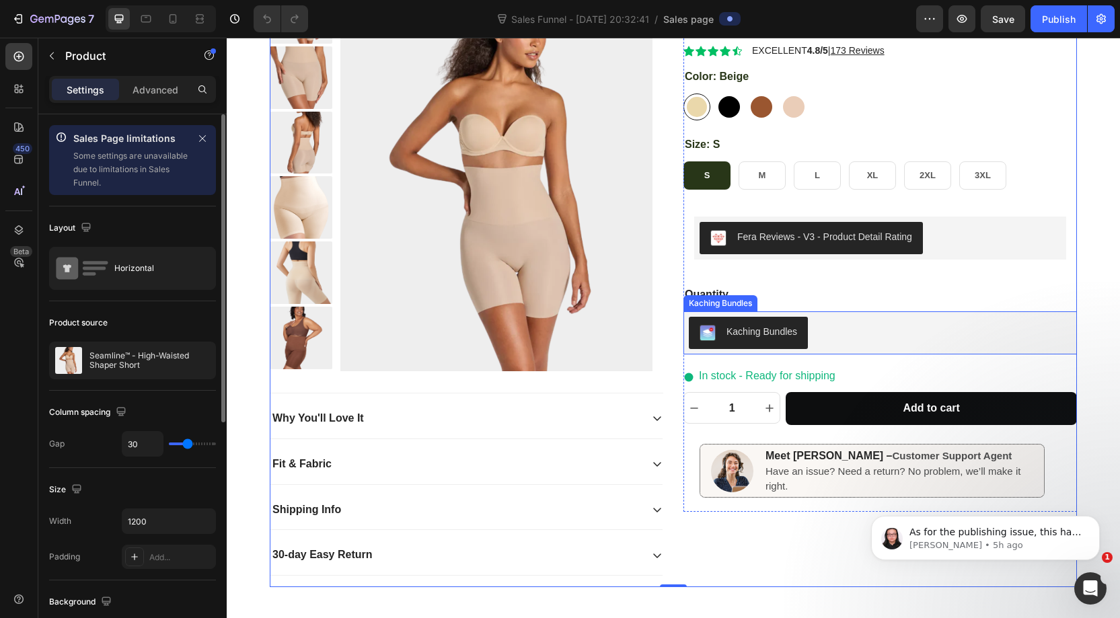
click at [828, 320] on div "Kaching Bundles" at bounding box center [880, 333] width 383 height 32
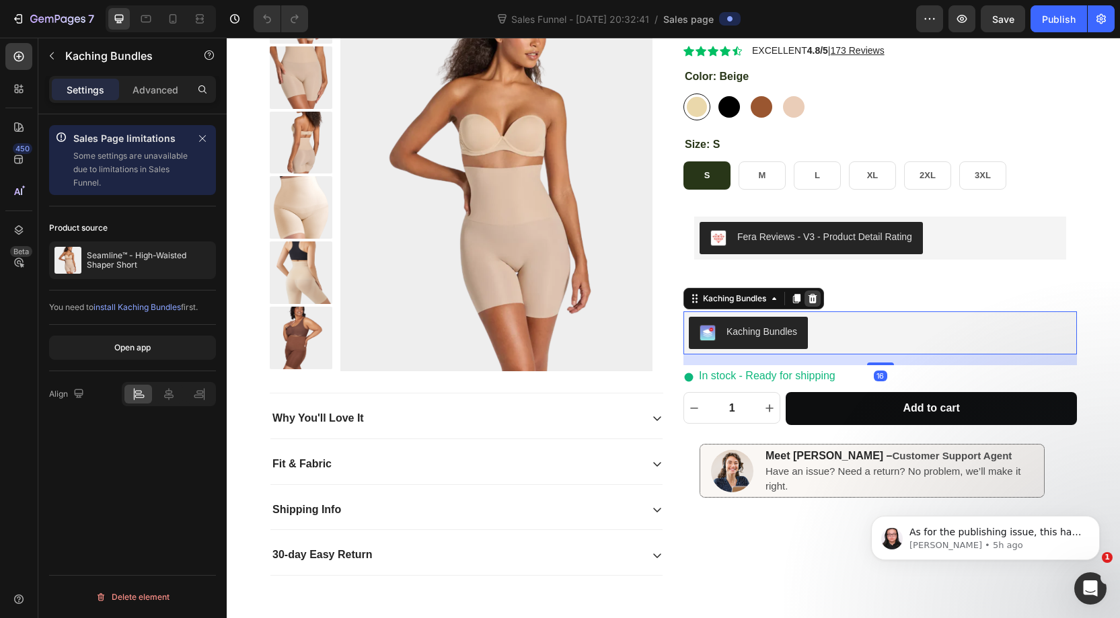
click at [816, 293] on icon at bounding box center [813, 298] width 11 height 11
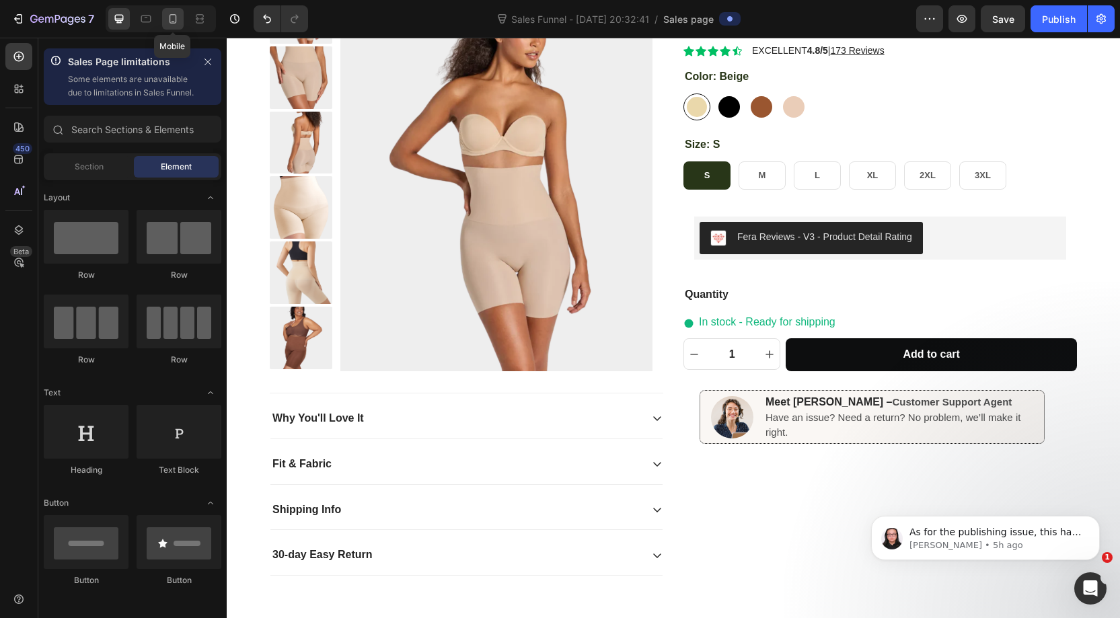
click at [176, 21] on icon at bounding box center [173, 18] width 7 height 9
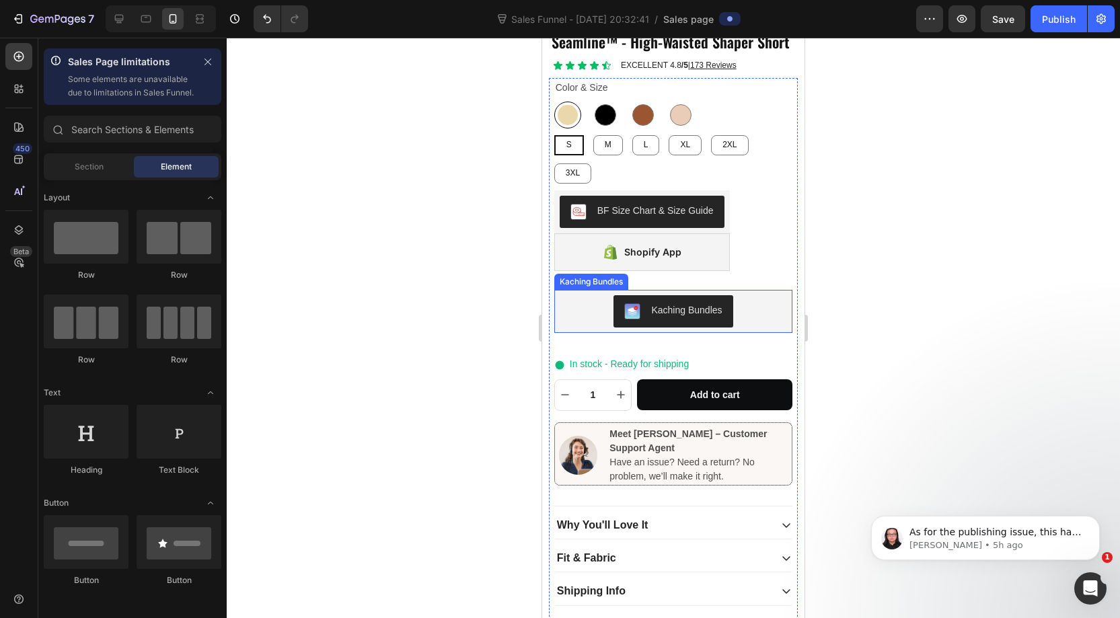
scroll to position [513, 0]
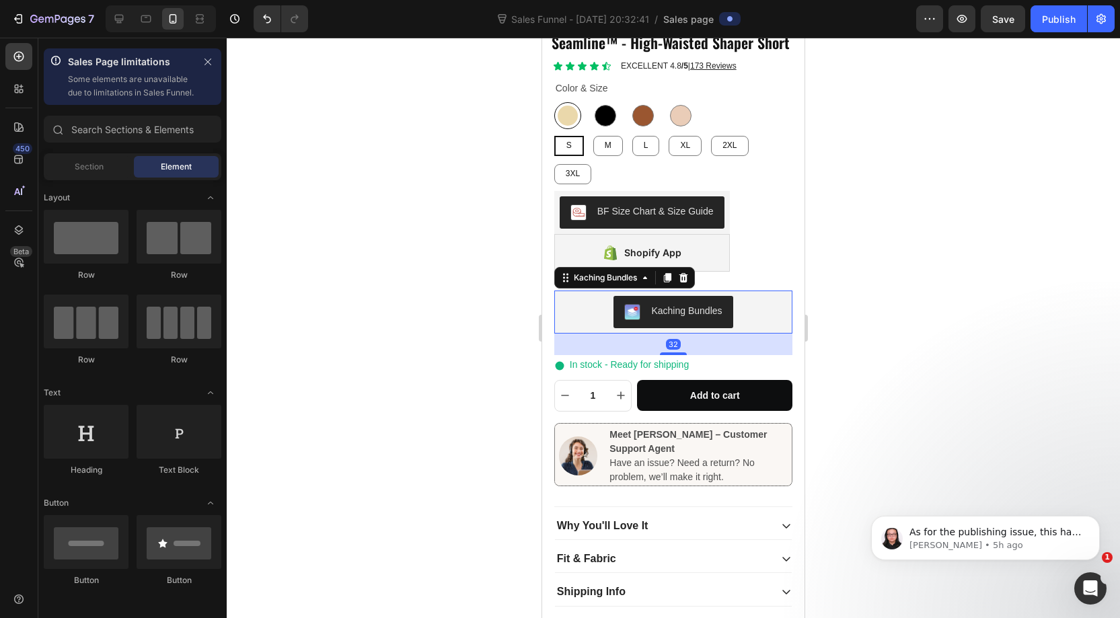
click at [746, 296] on div "Kaching Bundles" at bounding box center [674, 312] width 228 height 32
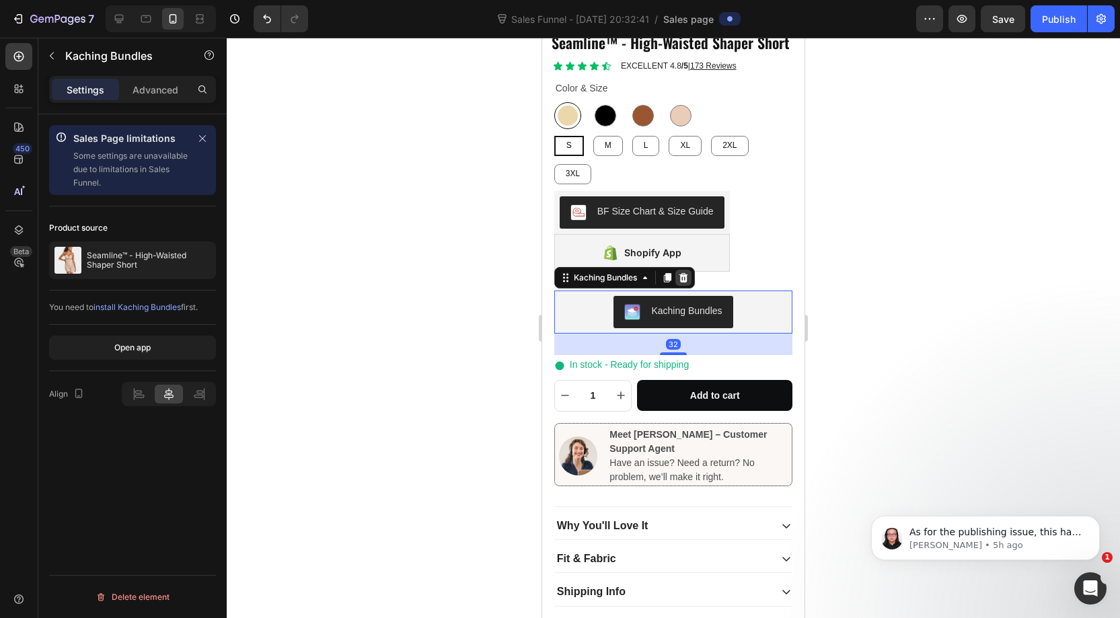
click at [684, 273] on icon at bounding box center [683, 277] width 9 height 9
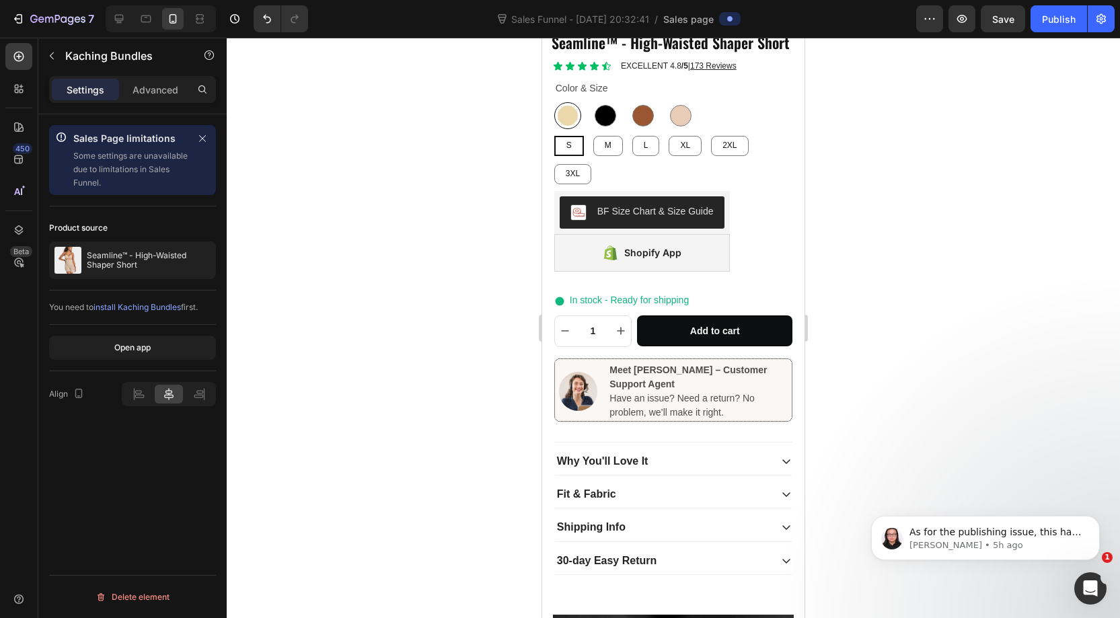
scroll to position [520, 0]
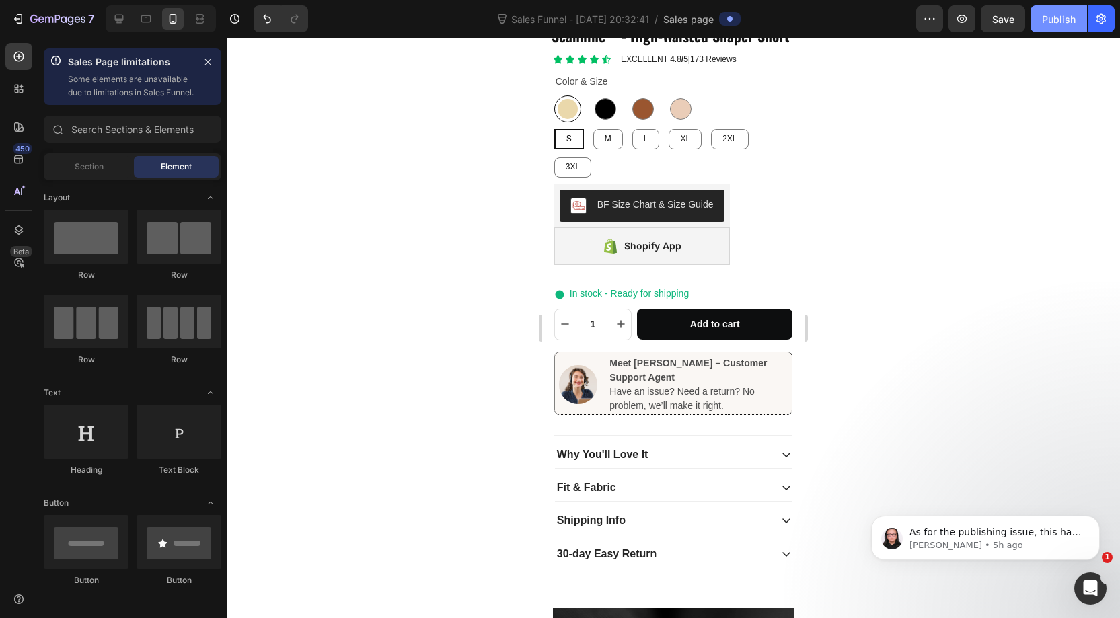
click at [1056, 25] on div "Publish" at bounding box center [1059, 19] width 34 height 14
click at [148, 28] on div at bounding box center [146, 19] width 22 height 22
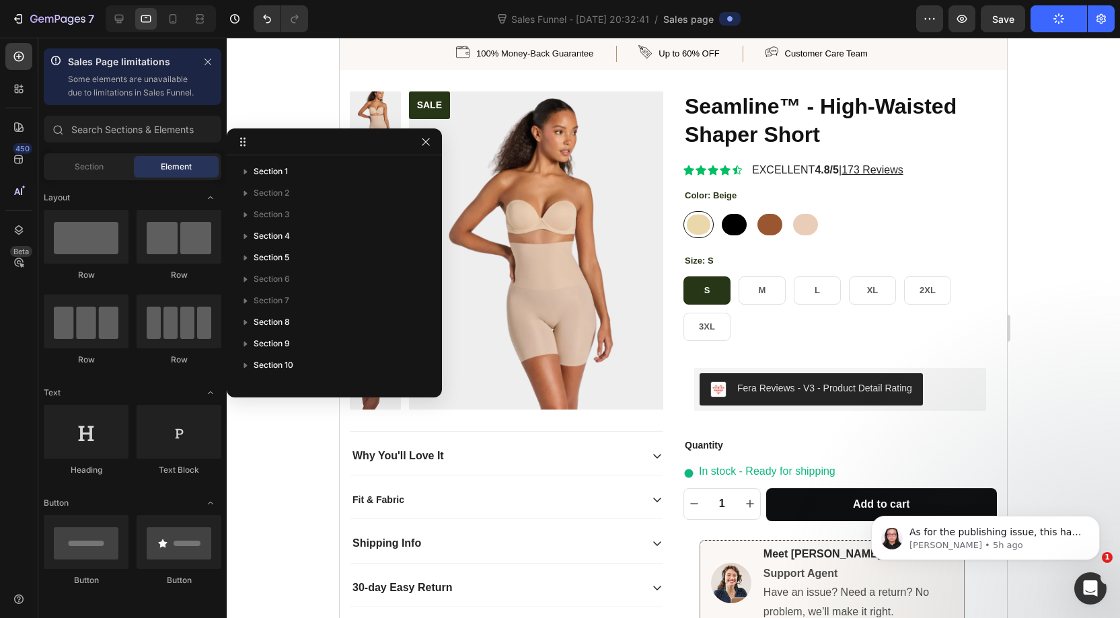
scroll to position [24, 0]
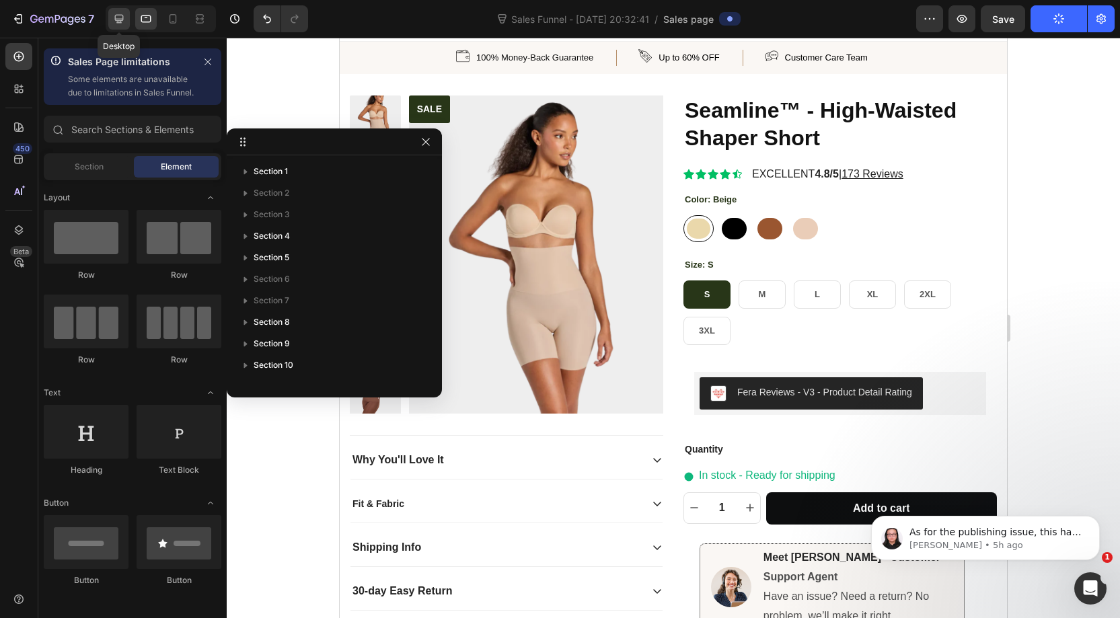
click at [113, 22] on icon at bounding box center [118, 18] width 13 height 13
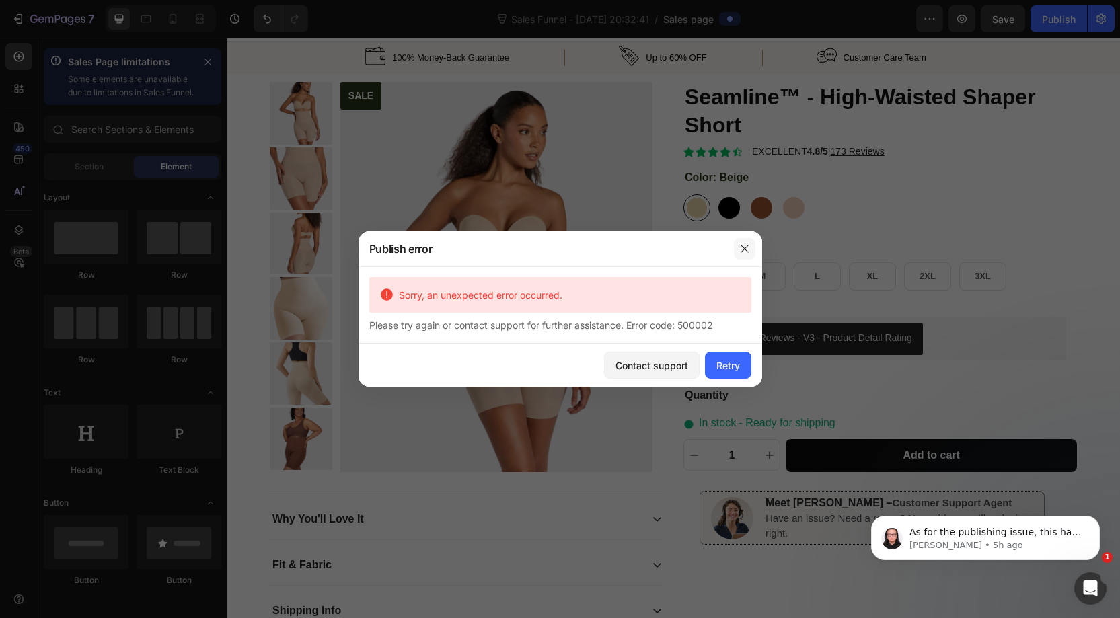
click at [744, 251] on icon "button" at bounding box center [745, 249] width 11 height 11
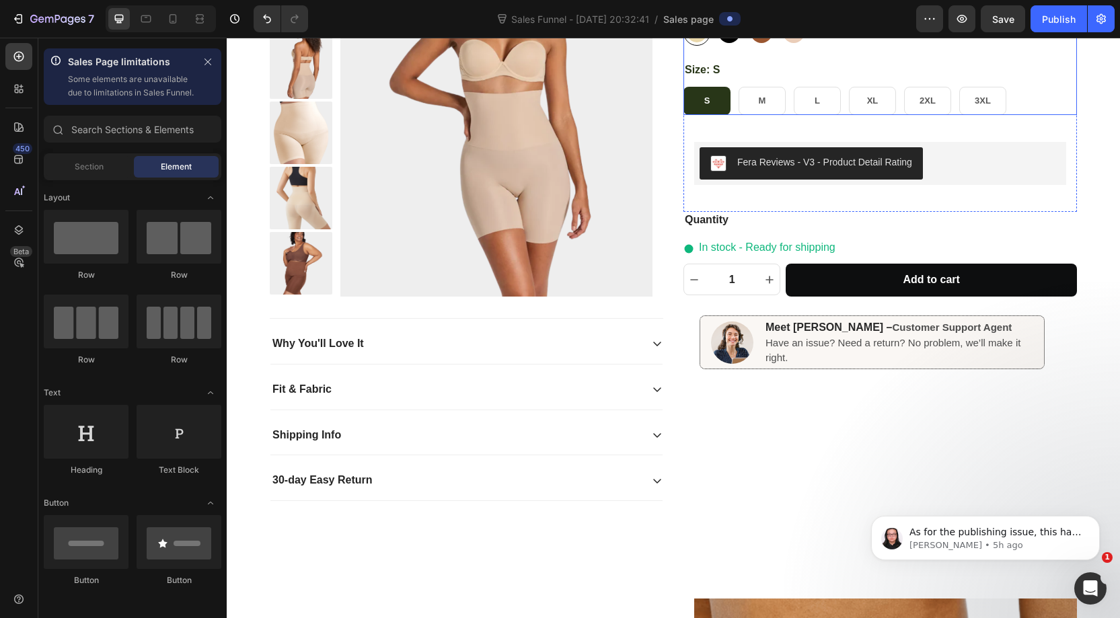
scroll to position [215, 0]
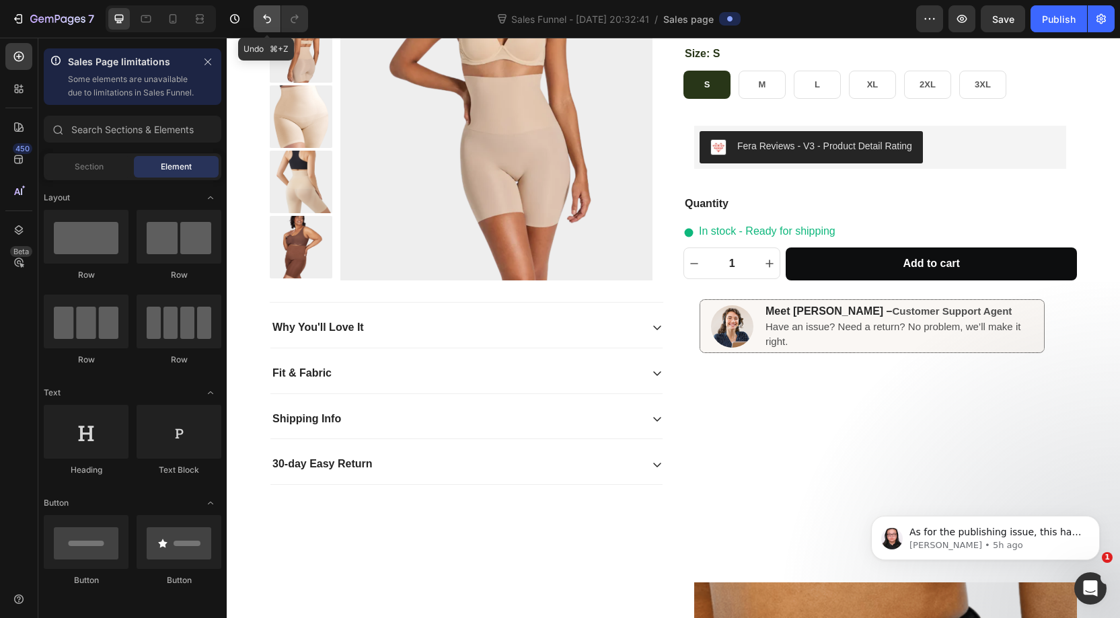
click at [273, 15] on icon "Undo/Redo" at bounding box center [266, 18] width 13 height 13
click at [269, 16] on icon "Undo/Redo" at bounding box center [266, 18] width 13 height 13
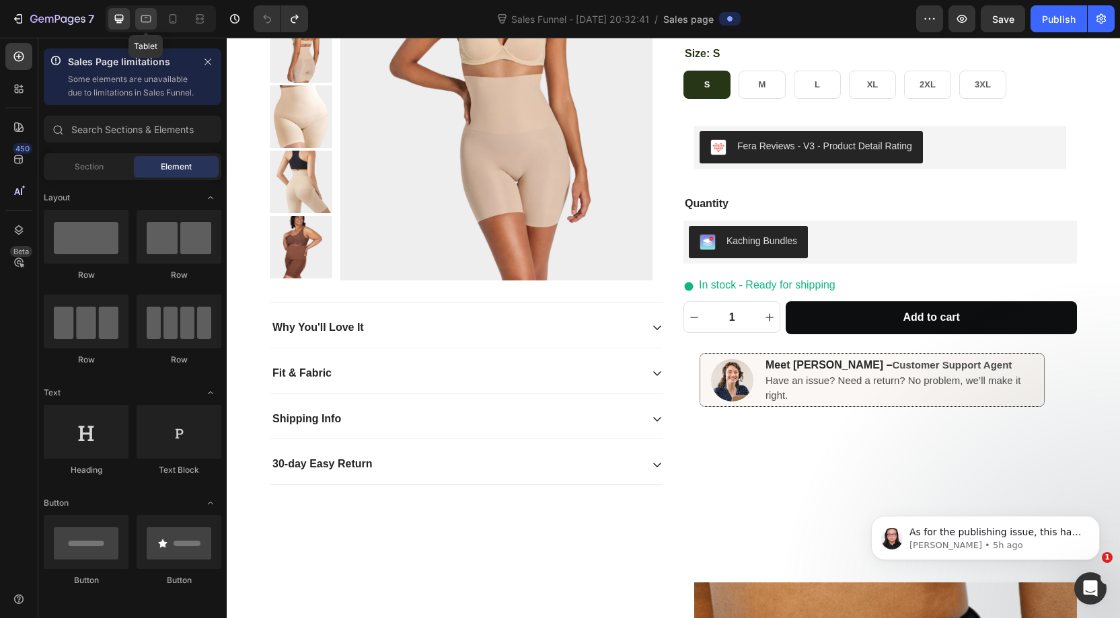
click at [149, 22] on icon at bounding box center [146, 18] width 10 height 7
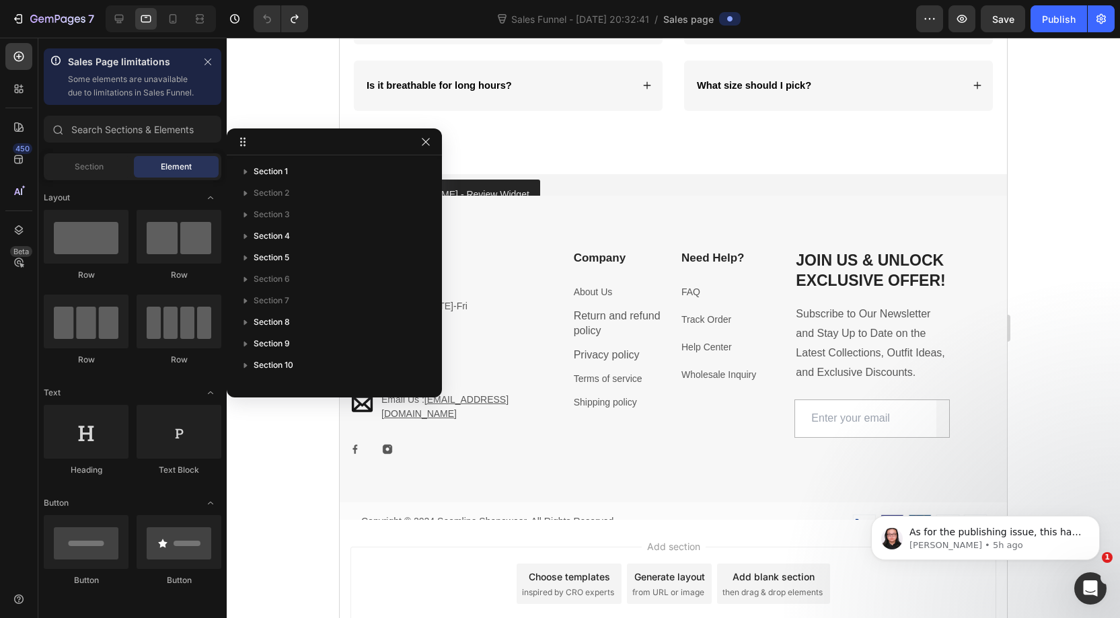
scroll to position [1659, 0]
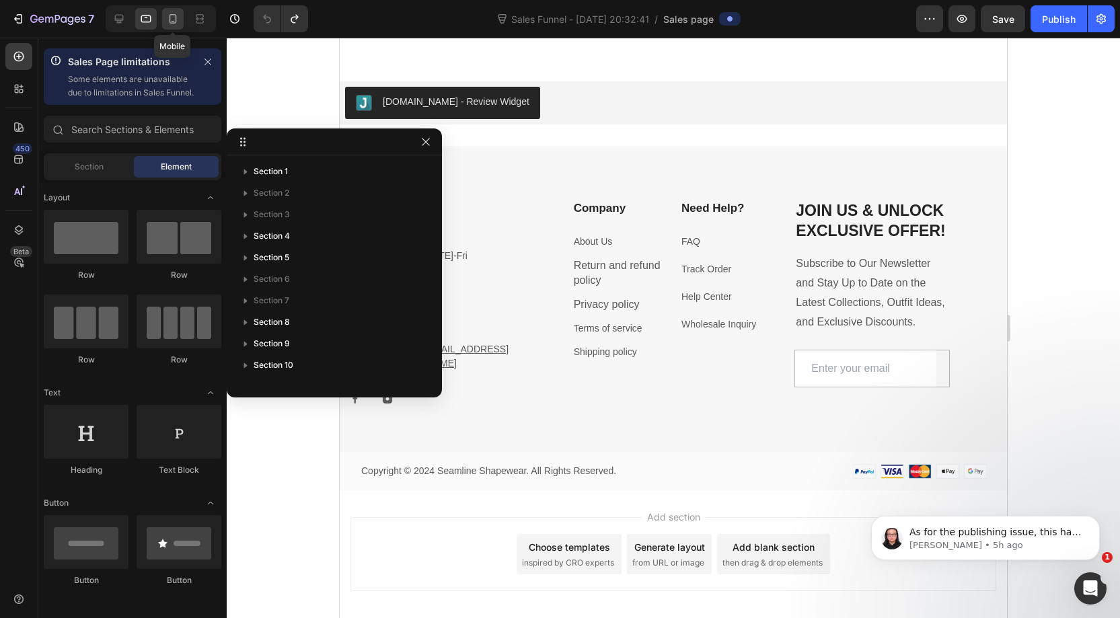
click at [175, 22] on icon at bounding box center [173, 18] width 7 height 9
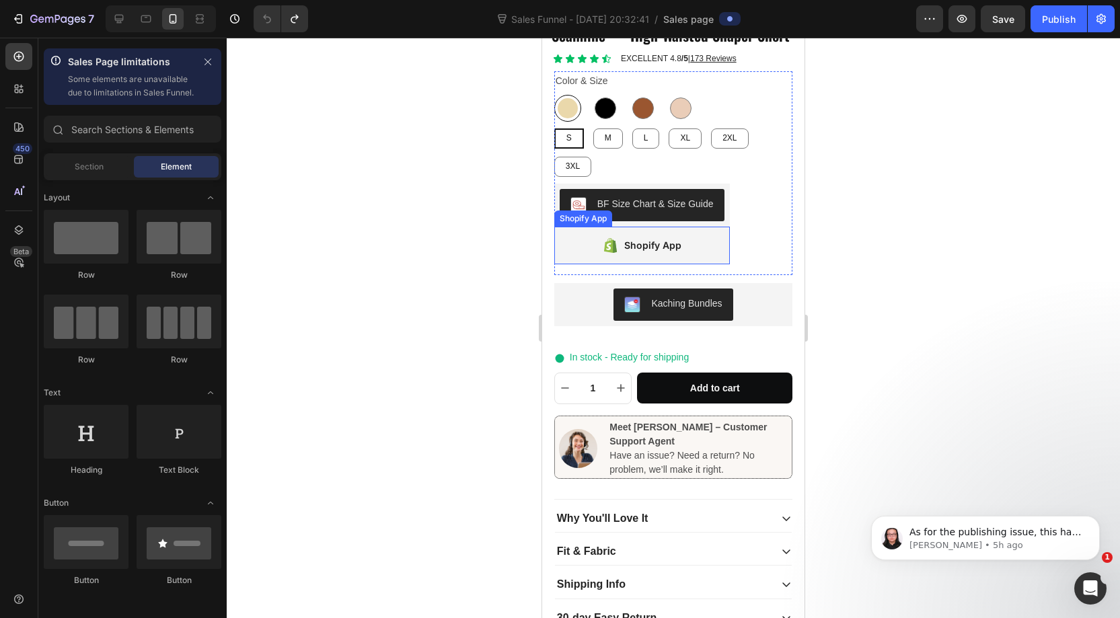
scroll to position [522, 0]
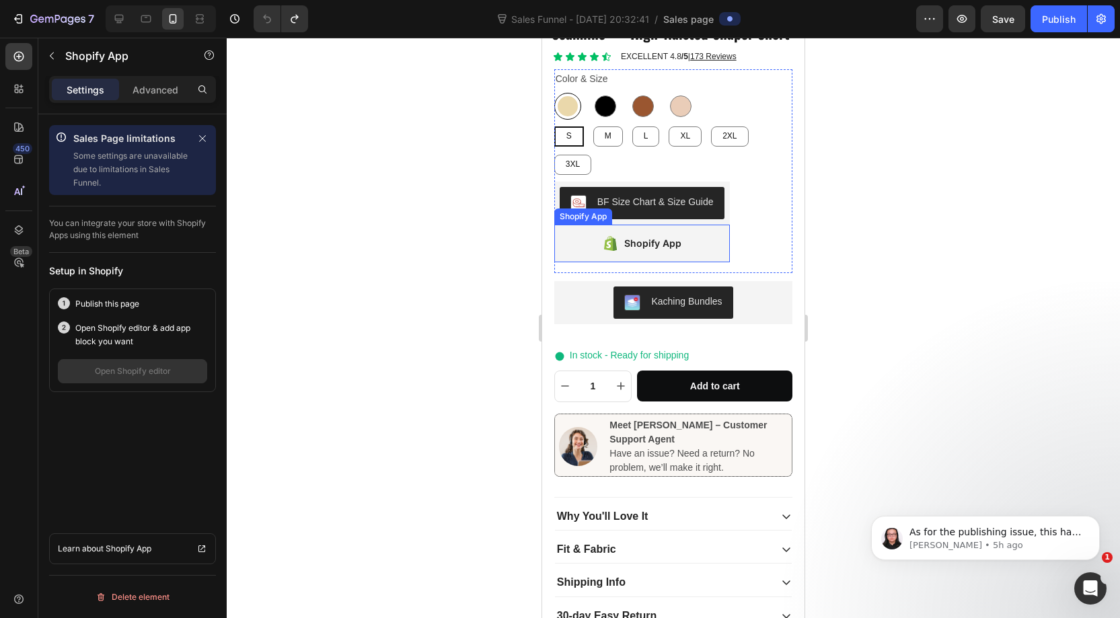
click at [707, 225] on div "Shopify App" at bounding box center [643, 244] width 176 height 38
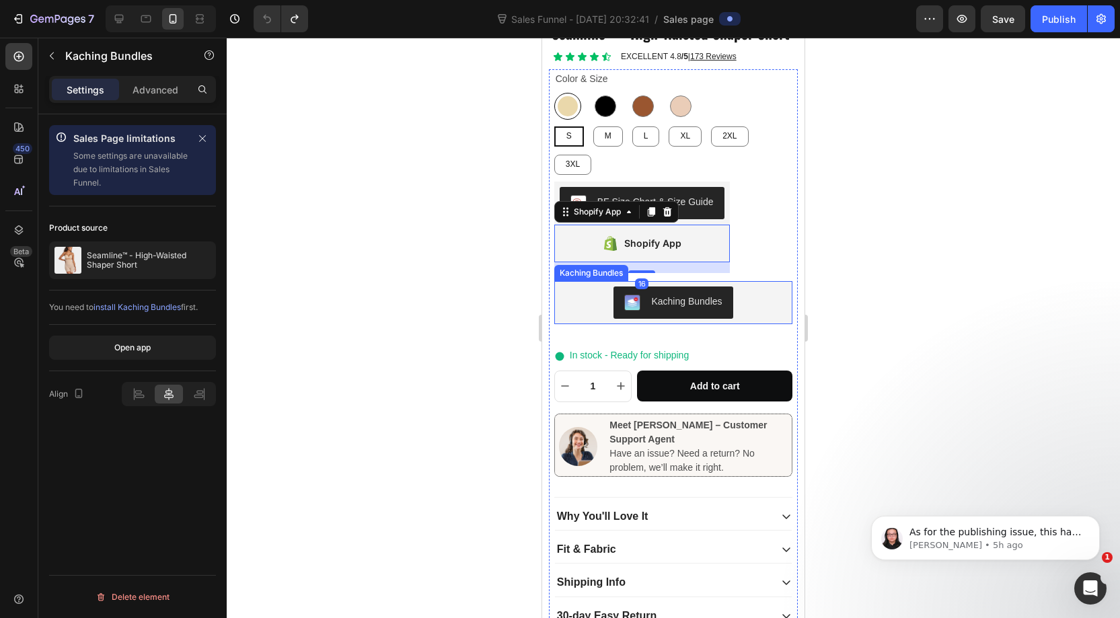
click at [569, 287] on div "Kaching Bundles" at bounding box center [674, 303] width 228 height 32
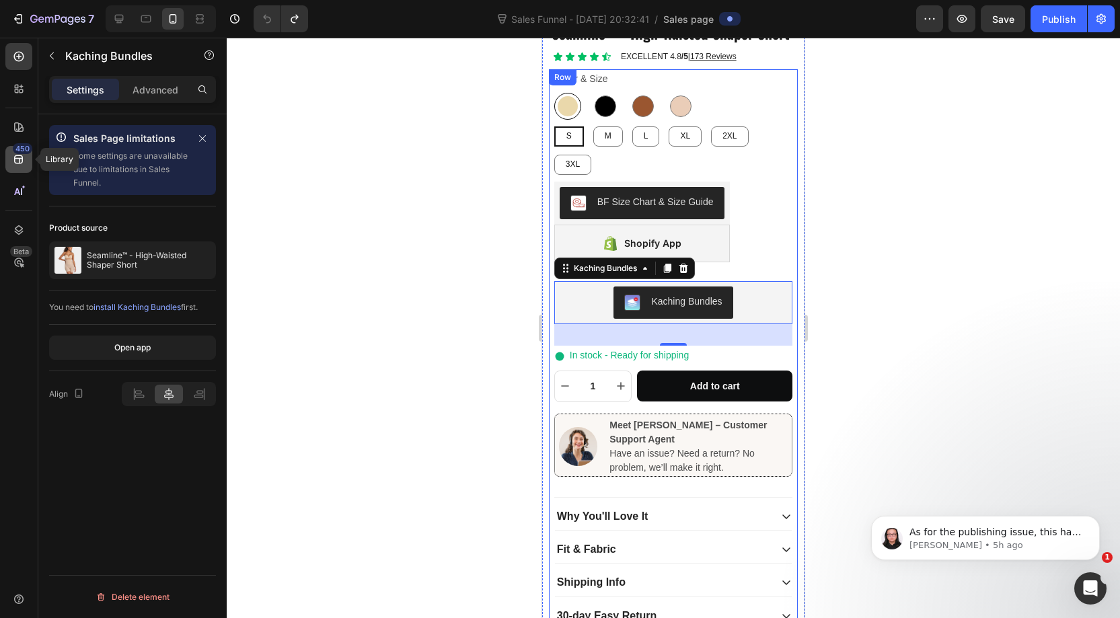
click at [21, 166] on icon at bounding box center [18, 159] width 13 height 13
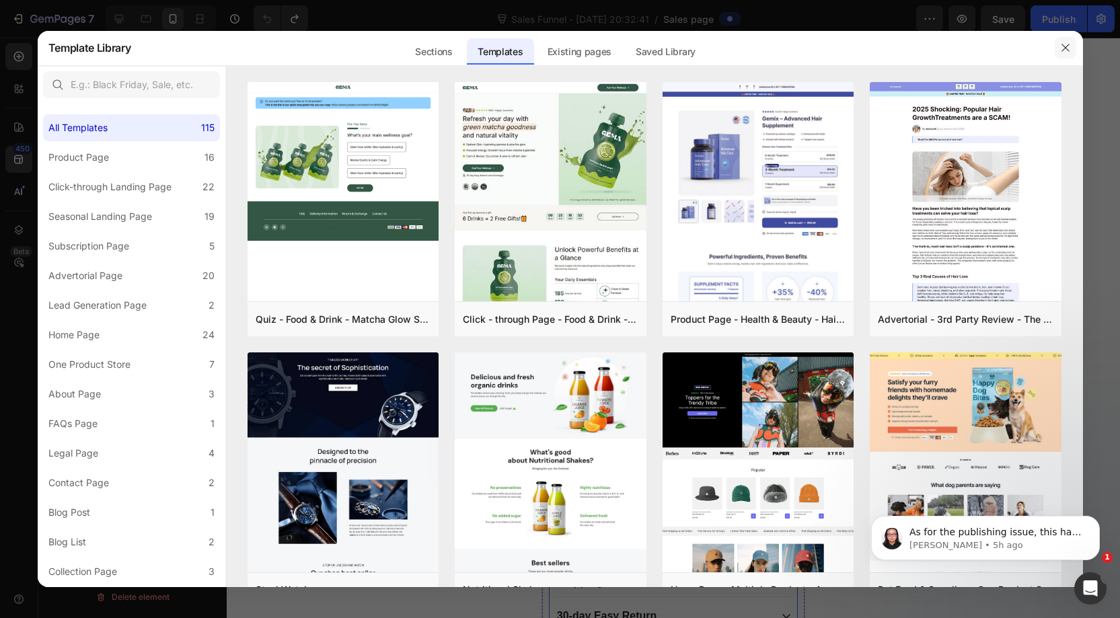
drag, startPoint x: 1059, startPoint y: 52, endPoint x: 79, endPoint y: 38, distance: 979.9
click at [1059, 52] on button "button" at bounding box center [1066, 48] width 22 height 22
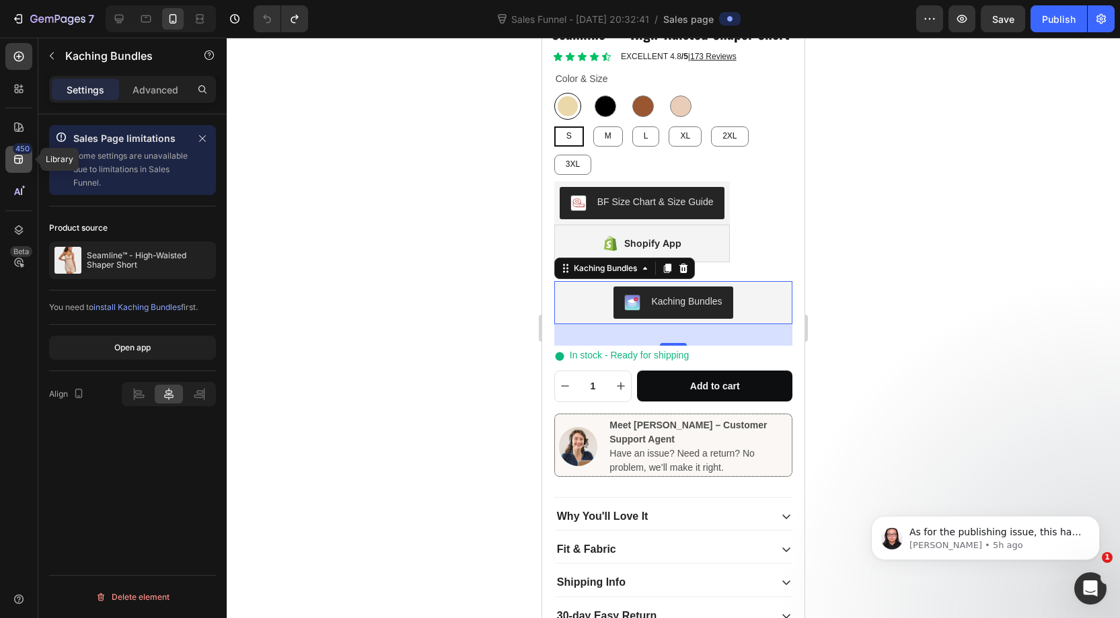
click at [15, 160] on icon at bounding box center [18, 159] width 13 height 13
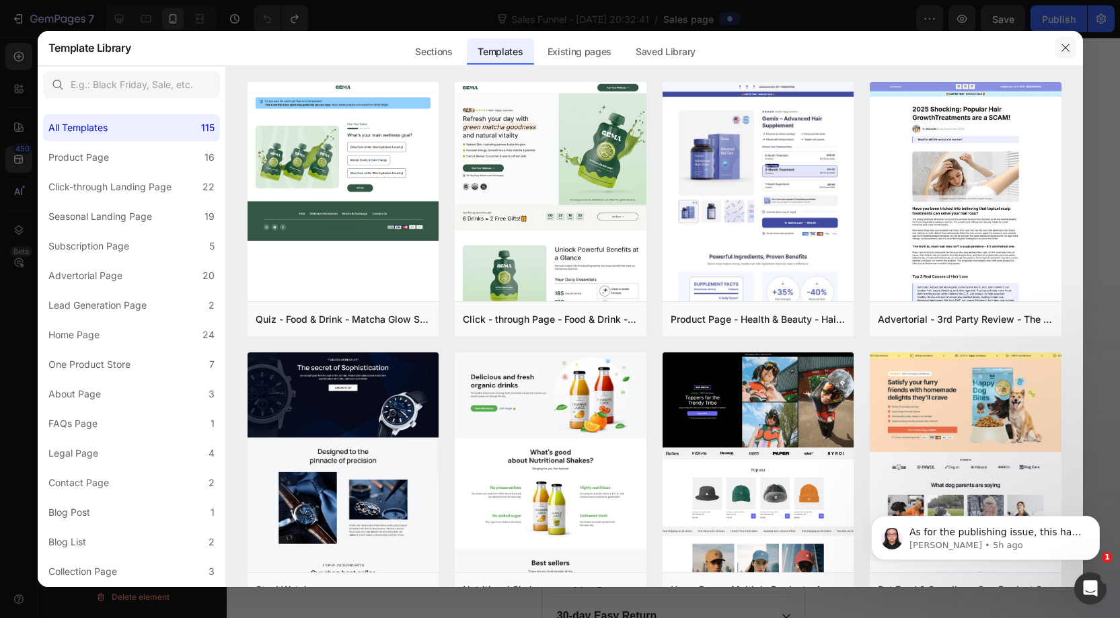
drag, startPoint x: 1069, startPoint y: 50, endPoint x: 52, endPoint y: 77, distance: 1017.8
click at [1069, 50] on icon "button" at bounding box center [1066, 47] width 11 height 11
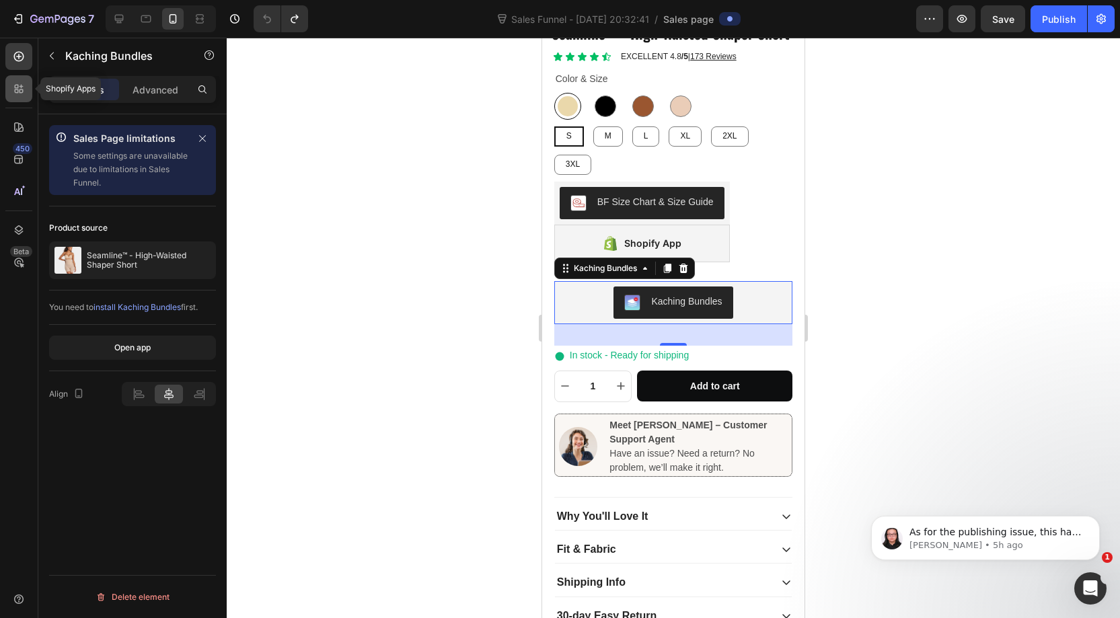
click at [23, 85] on icon at bounding box center [18, 88] width 13 height 13
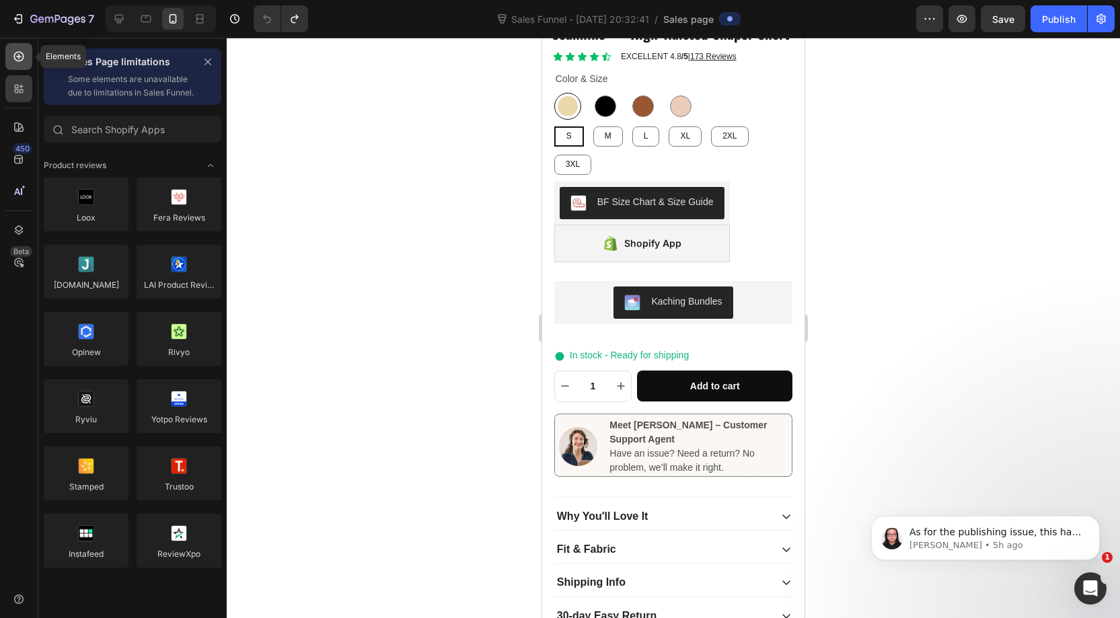
click at [20, 60] on icon at bounding box center [18, 56] width 13 height 13
radio input "false"
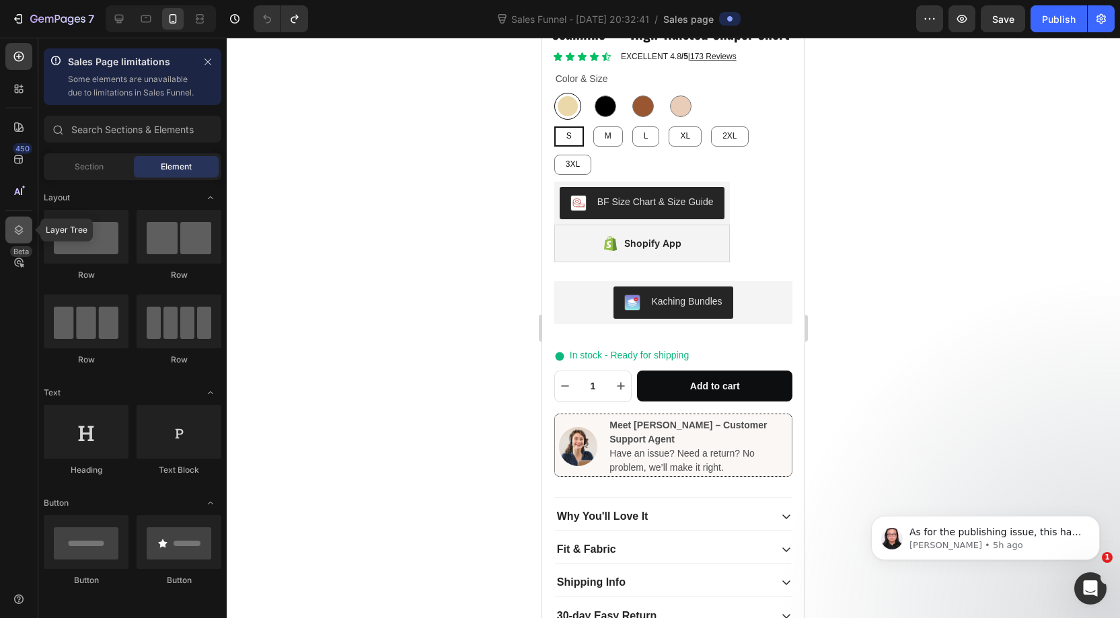
click at [17, 222] on div at bounding box center [18, 230] width 27 height 27
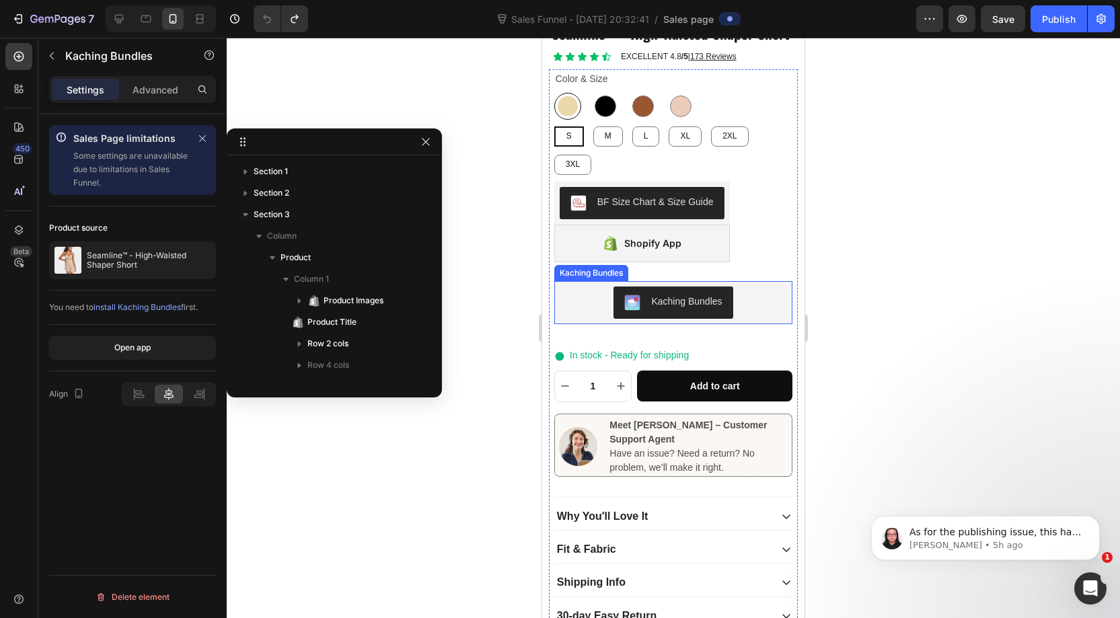
click at [592, 287] on div "Kaching Bundles" at bounding box center [674, 303] width 228 height 32
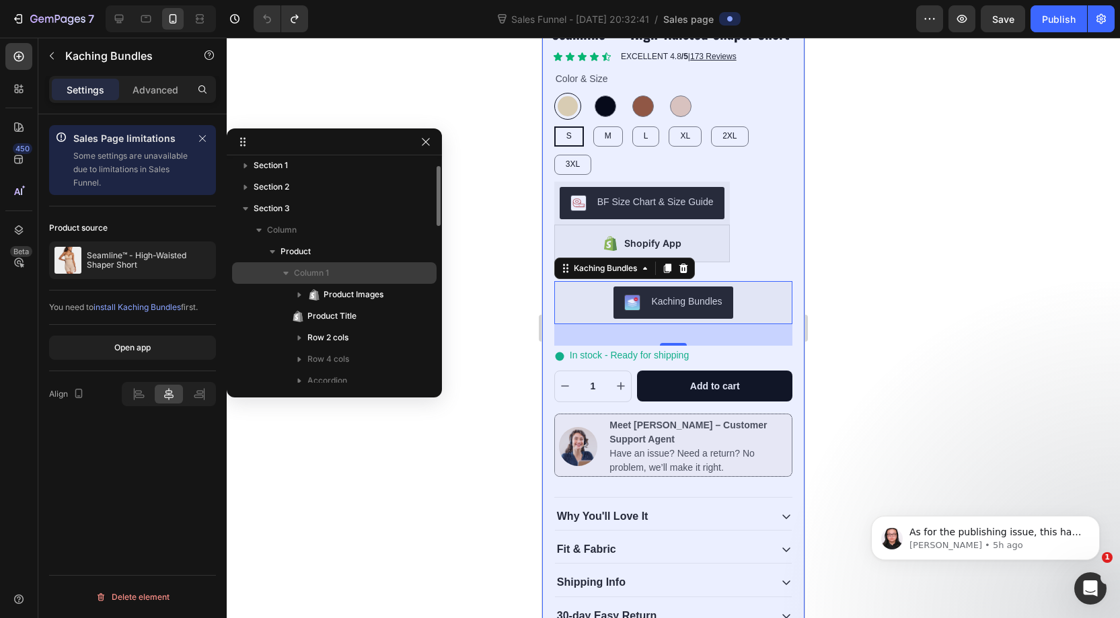
scroll to position [0, 0]
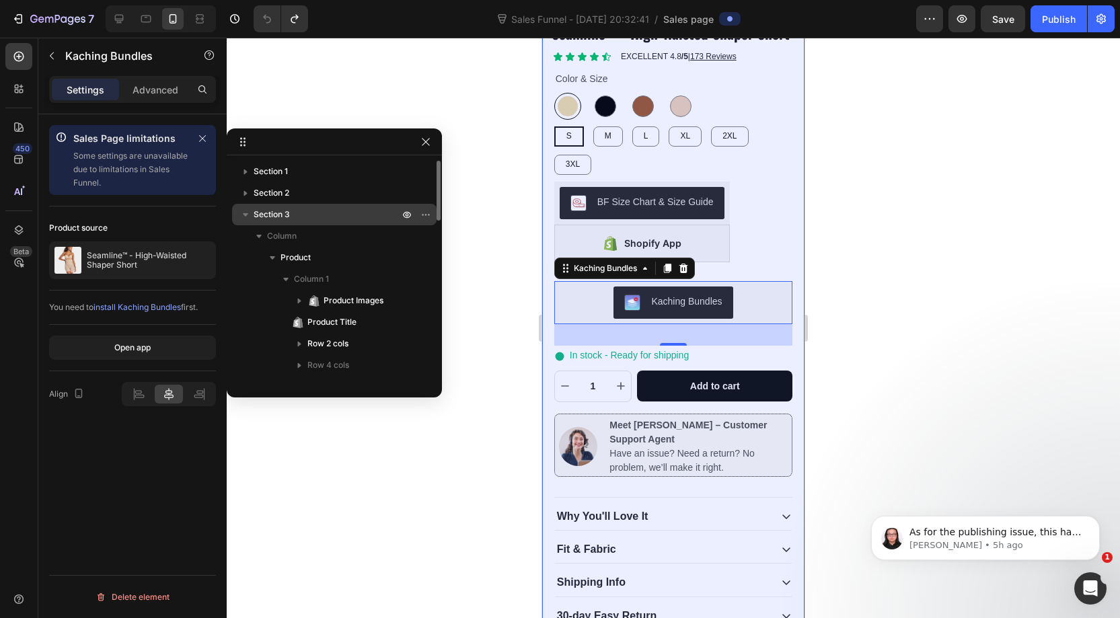
click at [248, 217] on icon "button" at bounding box center [245, 214] width 13 height 13
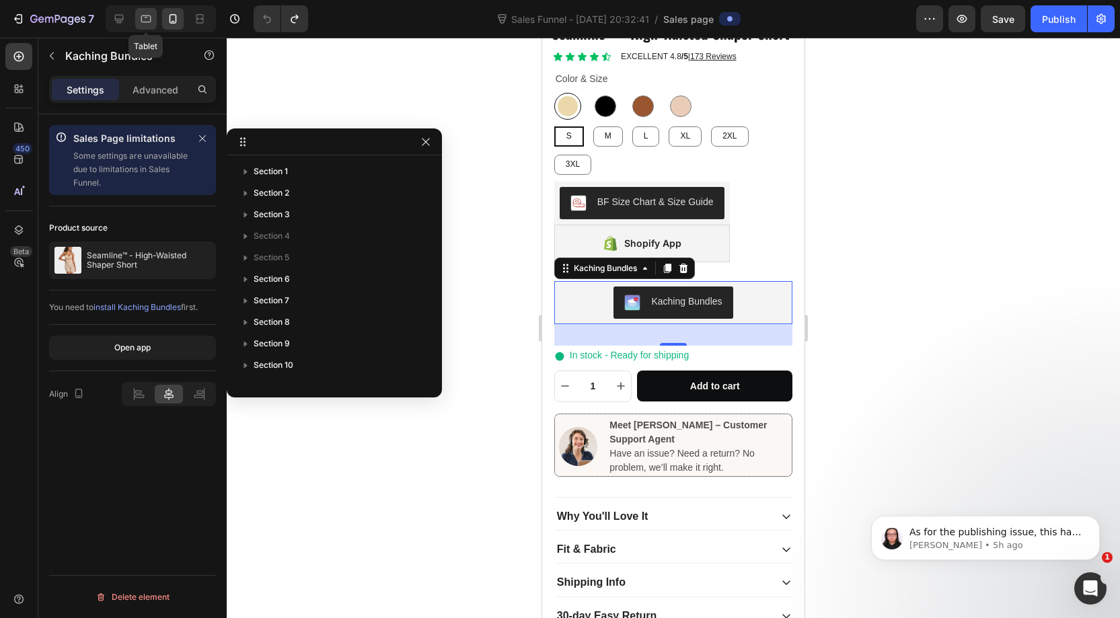
click at [149, 16] on icon at bounding box center [145, 18] width 13 height 13
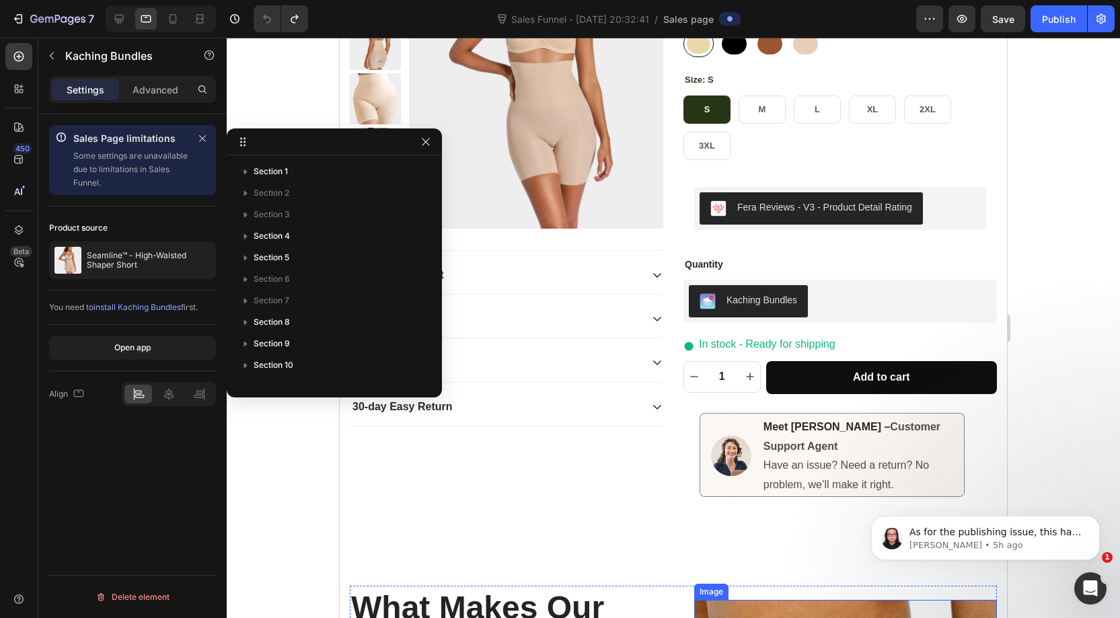
scroll to position [202, 0]
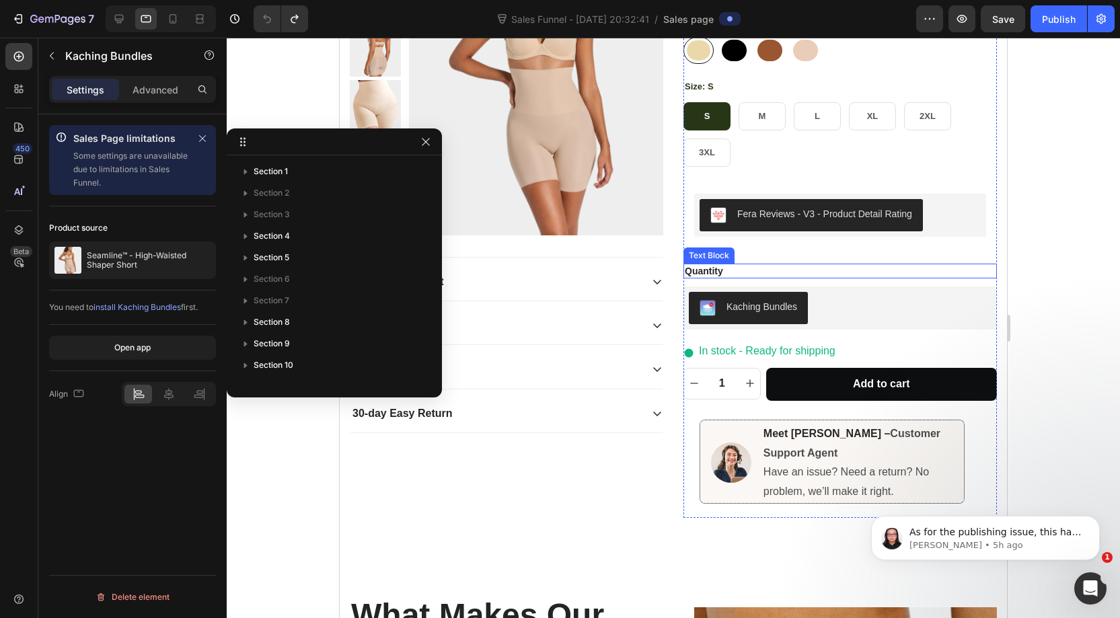
click at [807, 275] on div "Quantity" at bounding box center [841, 271] width 314 height 15
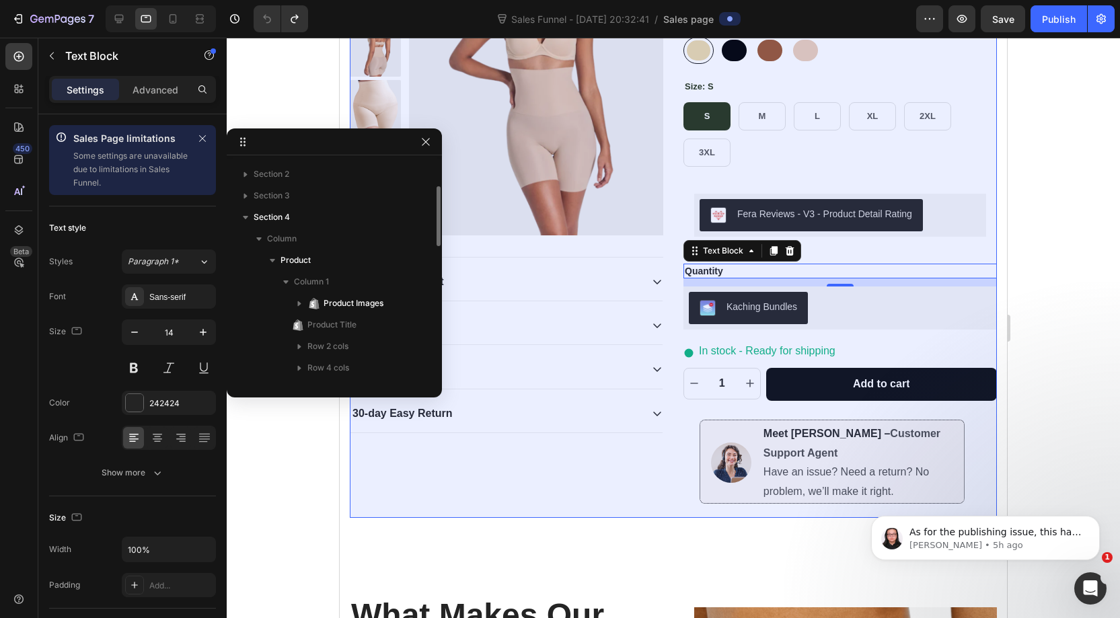
scroll to position [14, 0]
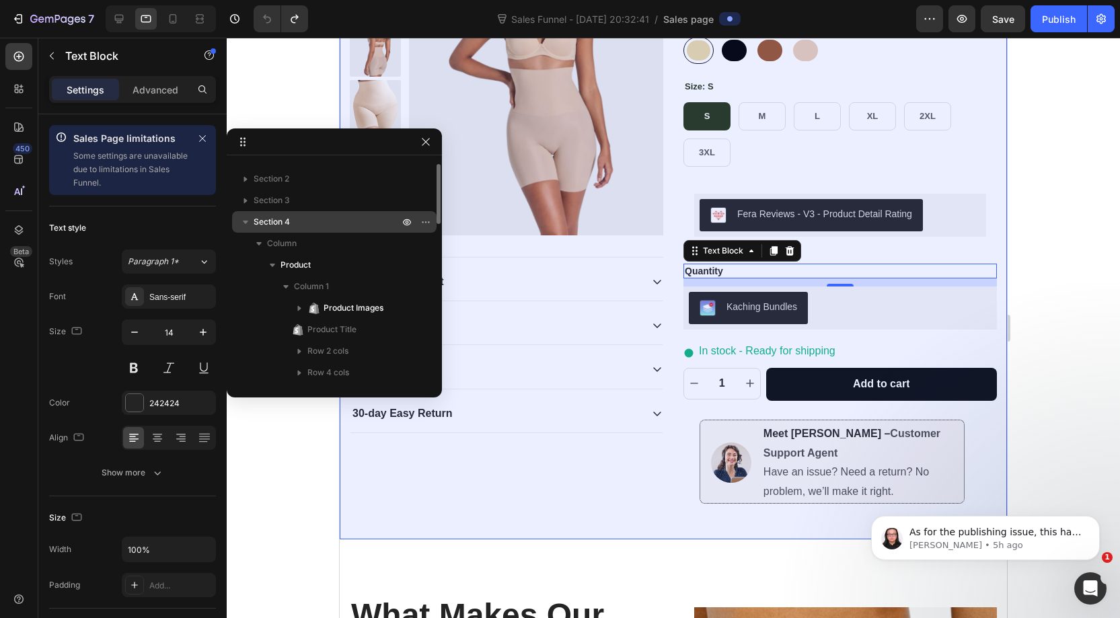
click at [268, 224] on span "Section 4" at bounding box center [272, 221] width 36 height 13
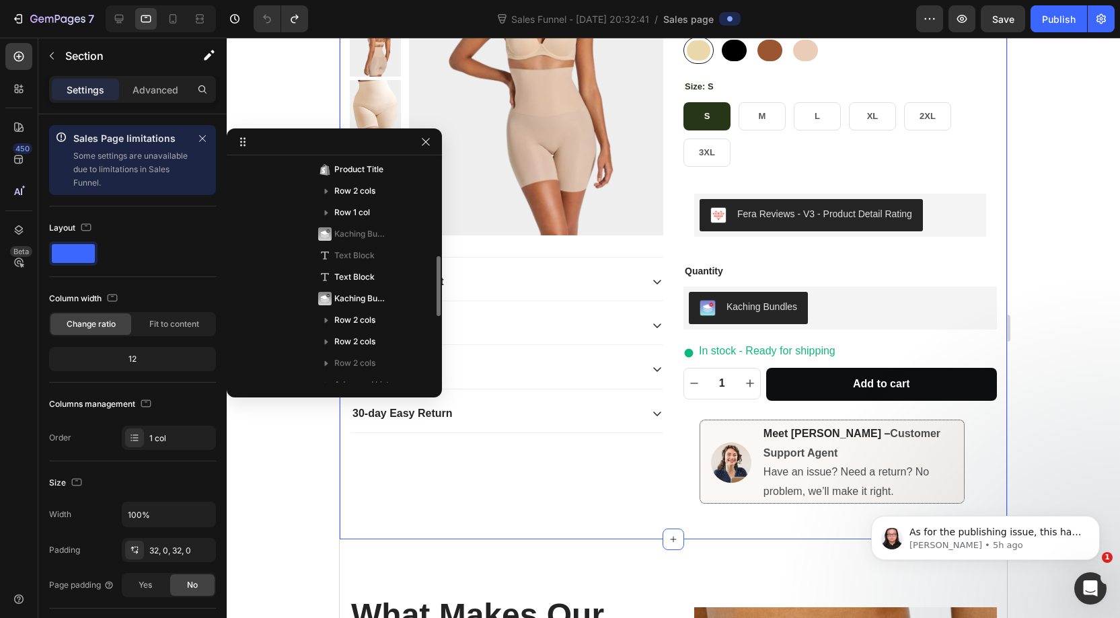
scroll to position [353, 0]
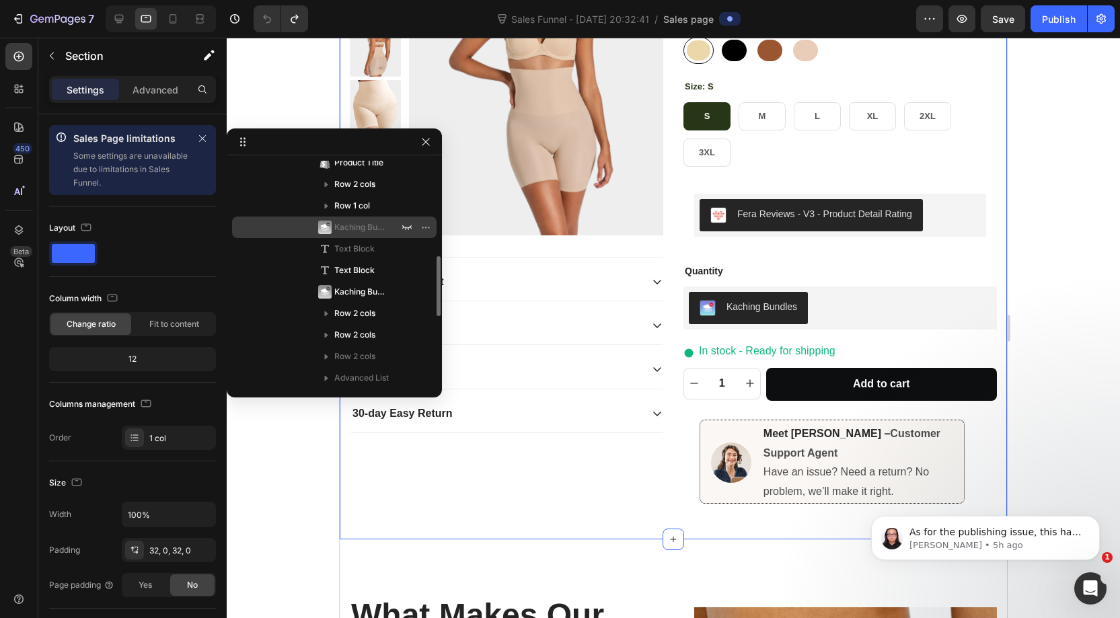
click at [347, 227] on span "Kaching Bundles" at bounding box center [359, 227] width 51 height 13
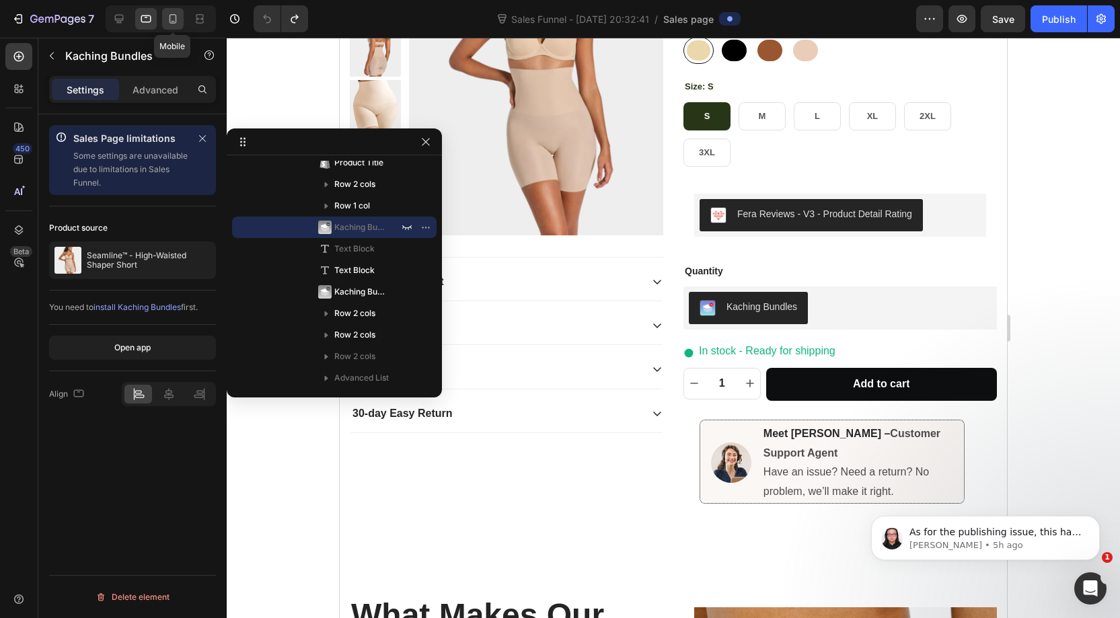
click at [172, 22] on icon at bounding box center [172, 18] width 13 height 13
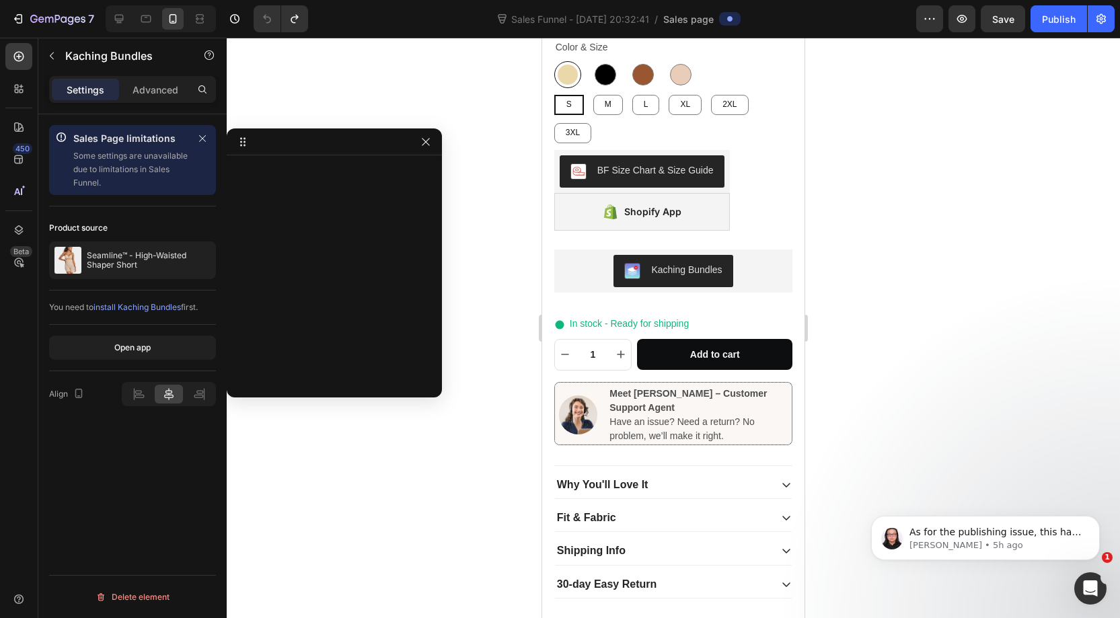
scroll to position [549, 0]
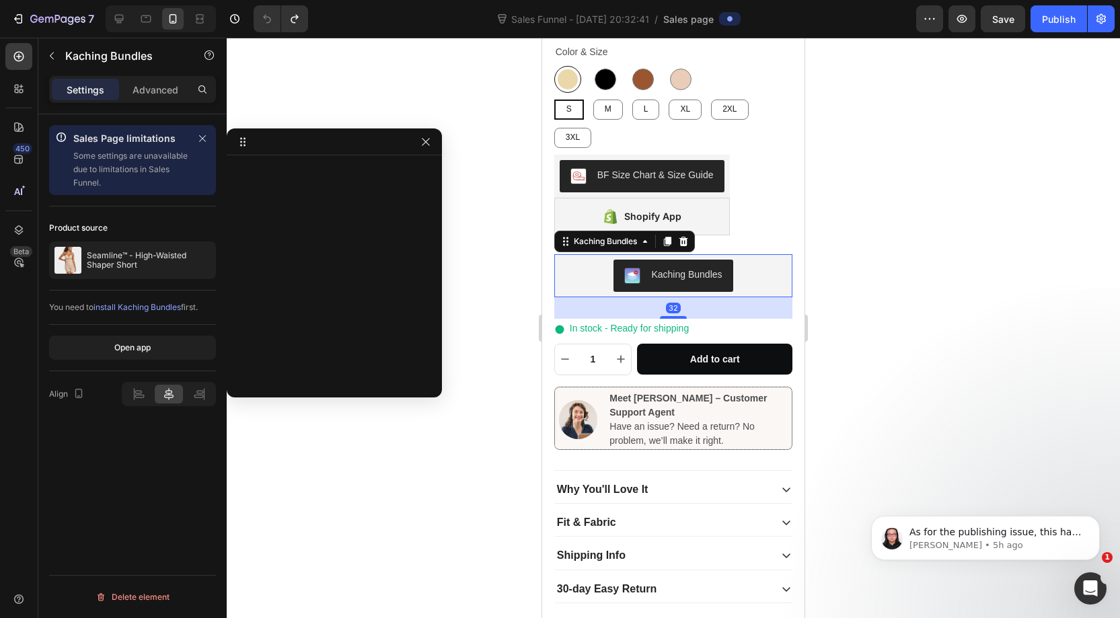
click at [604, 260] on div "Kaching Bundles" at bounding box center [674, 276] width 228 height 32
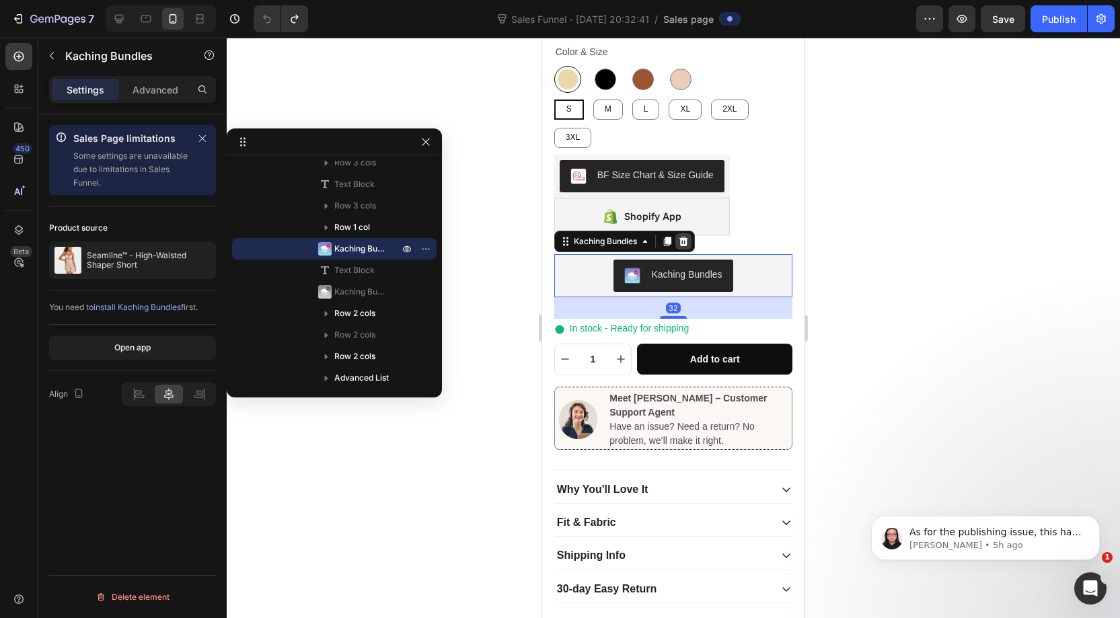
click at [690, 234] on div at bounding box center [684, 242] width 16 height 16
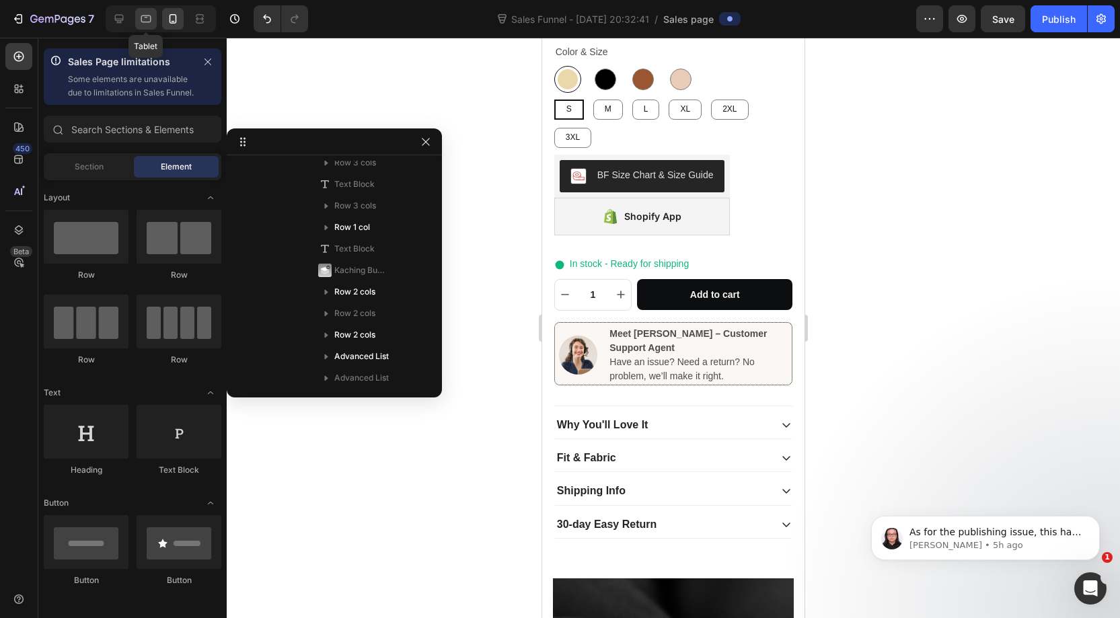
click at [147, 13] on icon at bounding box center [145, 18] width 13 height 13
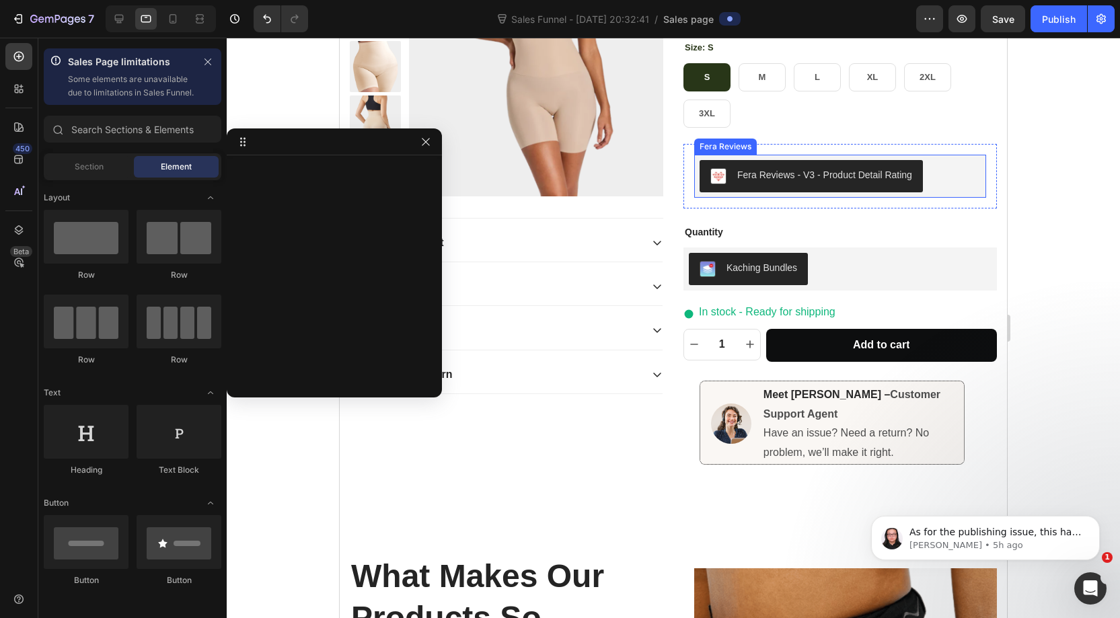
scroll to position [227, 0]
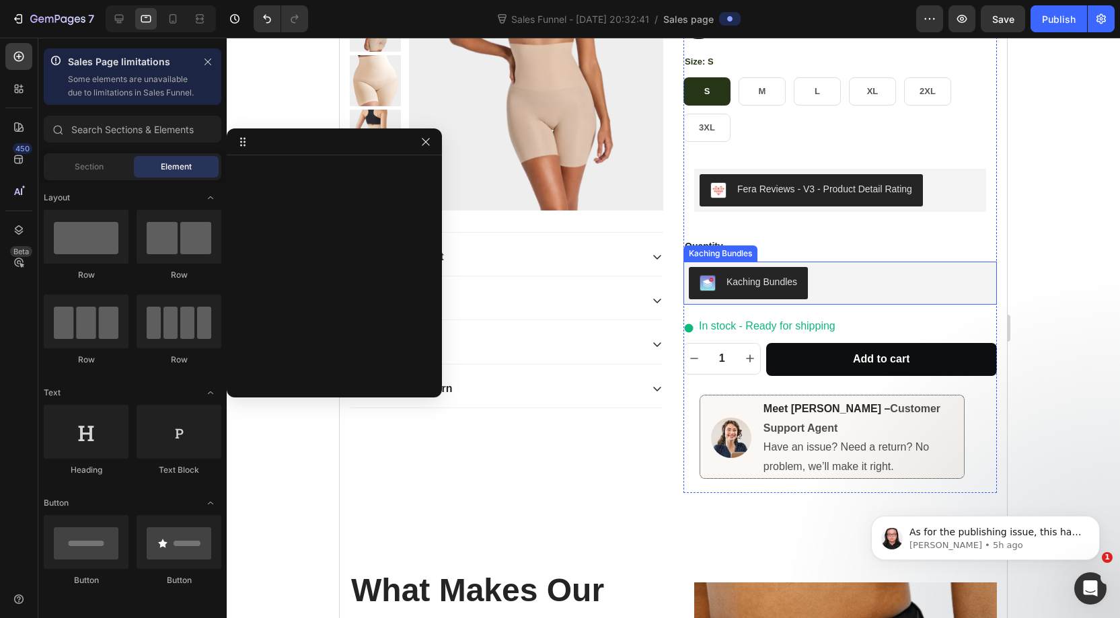
click at [810, 282] on div "Kaching Bundles" at bounding box center [840, 283] width 303 height 32
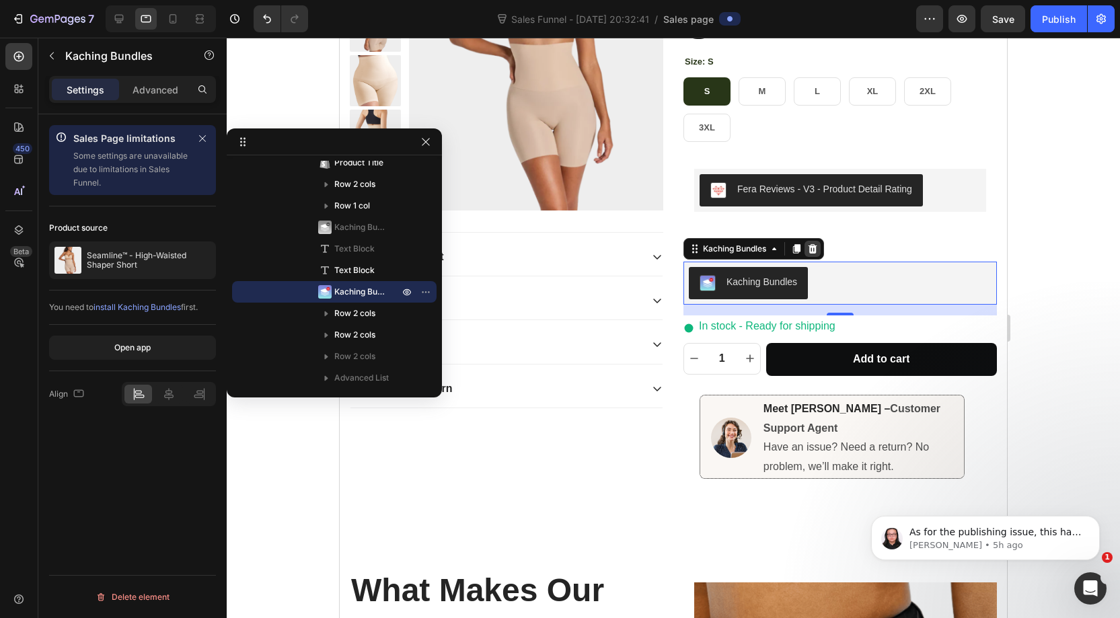
click at [812, 248] on icon at bounding box center [813, 249] width 11 height 11
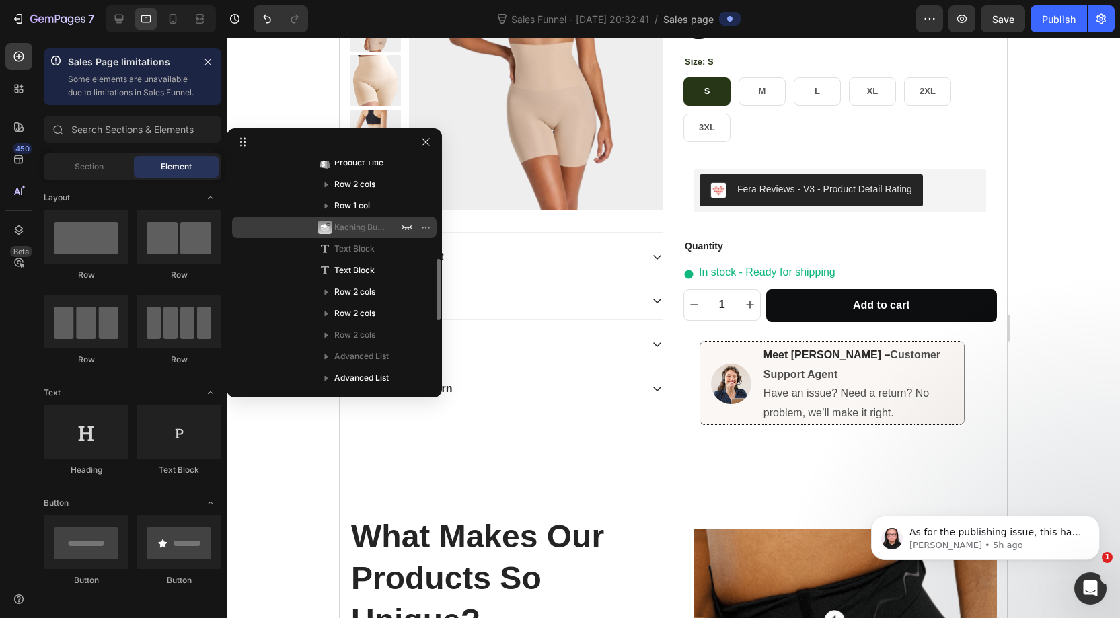
click at [347, 227] on span "Kaching Bundles" at bounding box center [359, 227] width 51 height 13
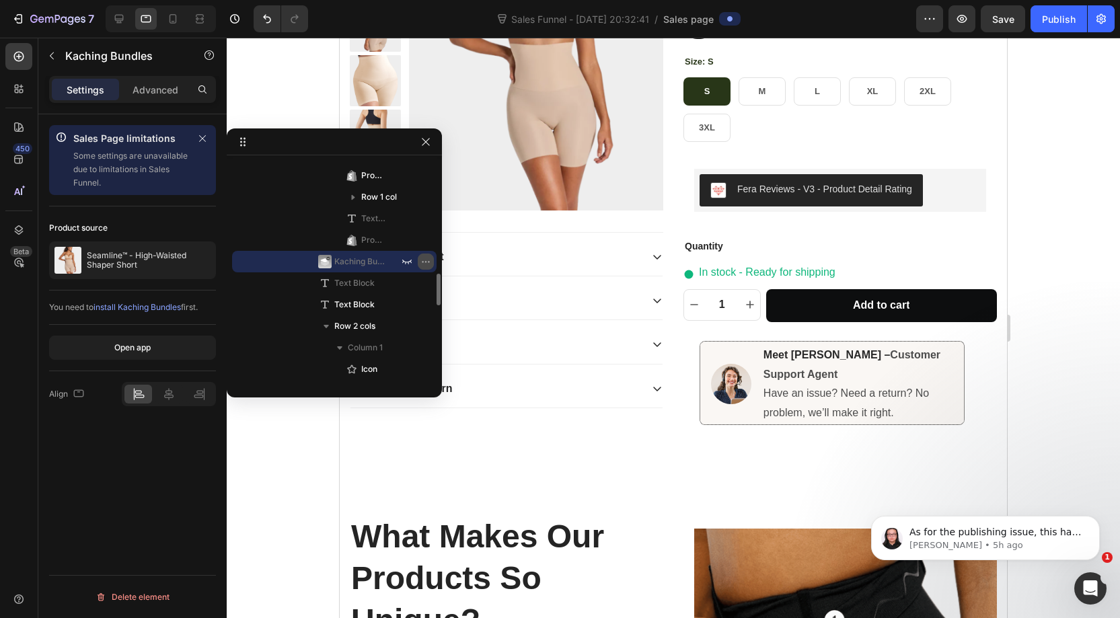
click at [426, 260] on icon "button" at bounding box center [426, 261] width 11 height 11
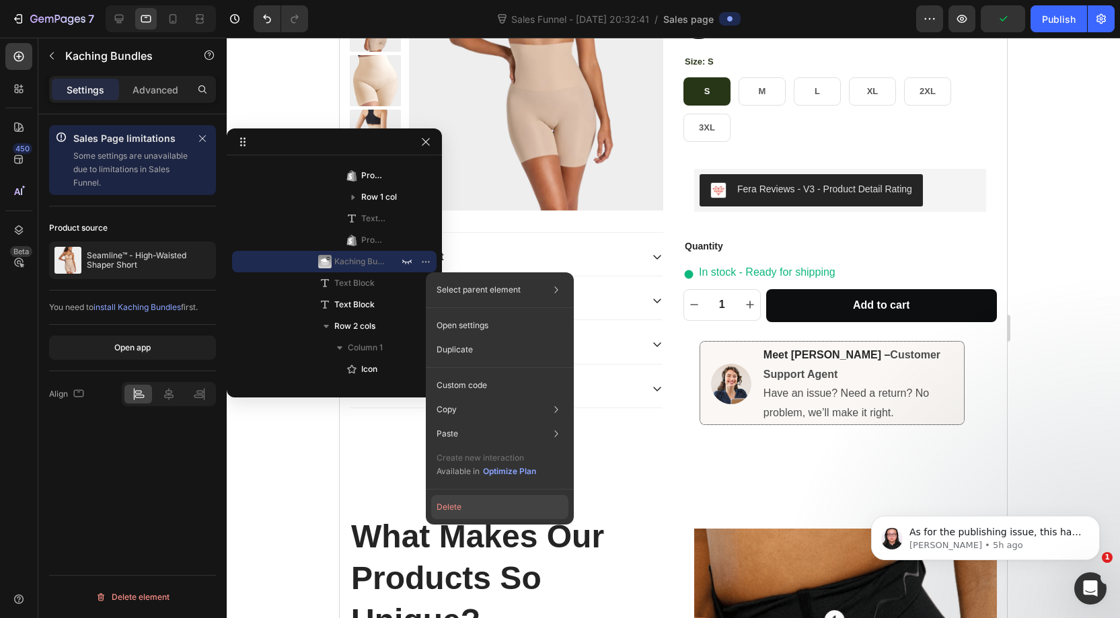
click at [462, 507] on button "Delete" at bounding box center [499, 507] width 137 height 24
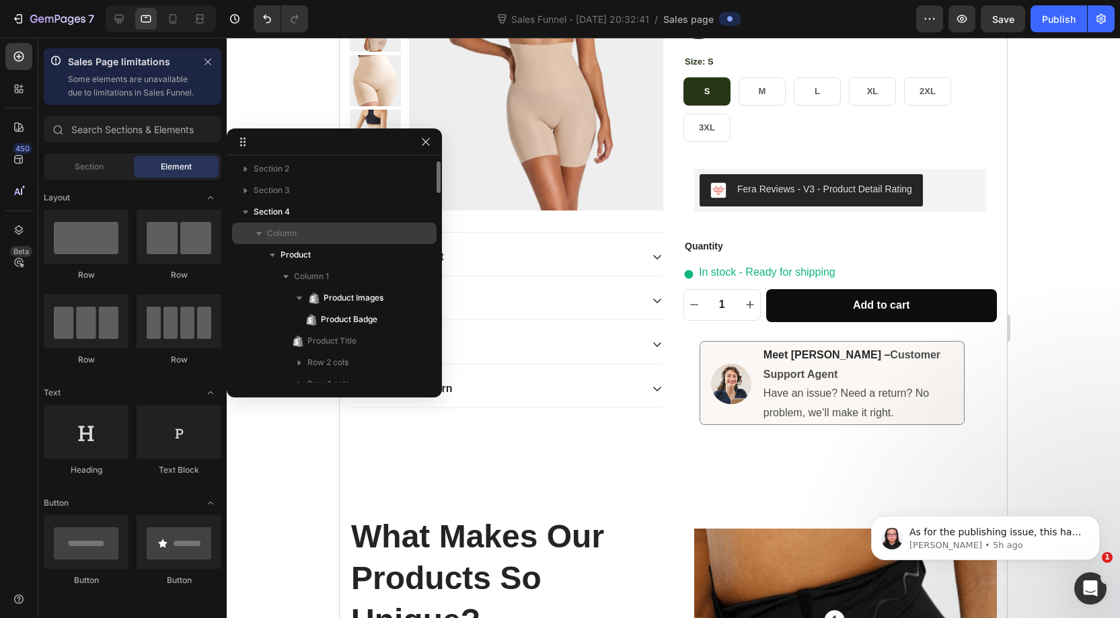
scroll to position [22, 0]
click at [168, 19] on icon at bounding box center [172, 18] width 13 height 13
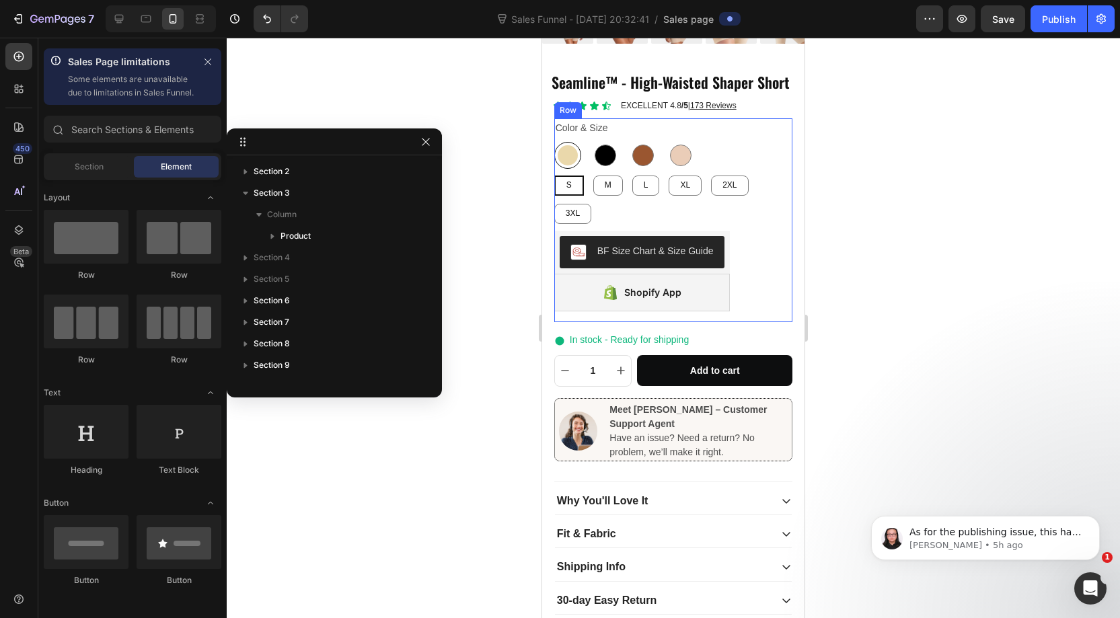
scroll to position [470, 0]
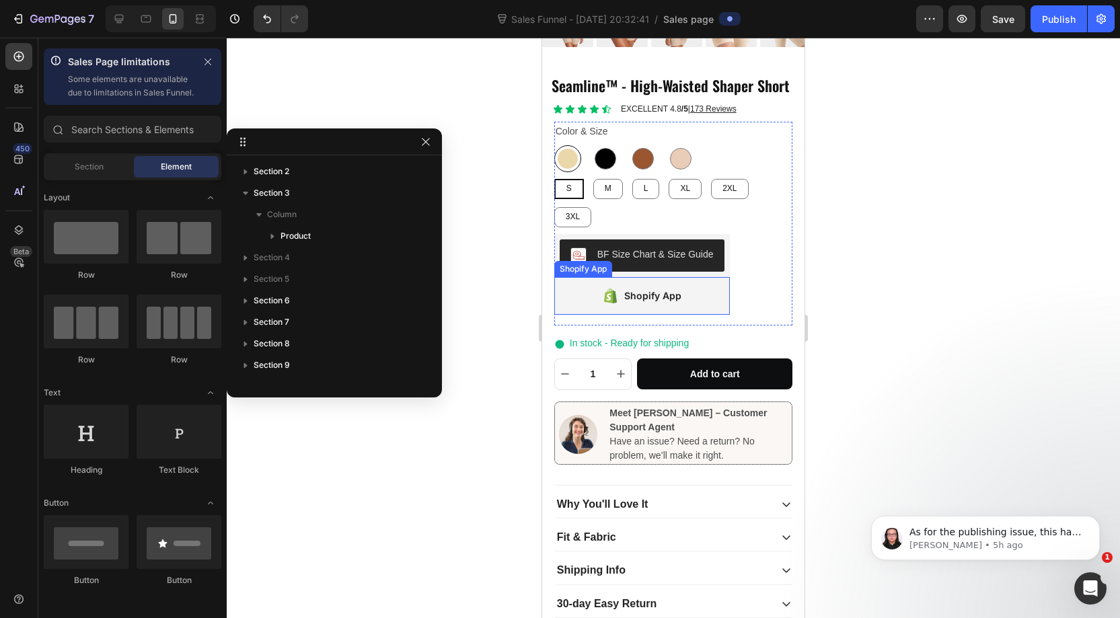
click at [682, 277] on div "Shopify App" at bounding box center [643, 296] width 176 height 38
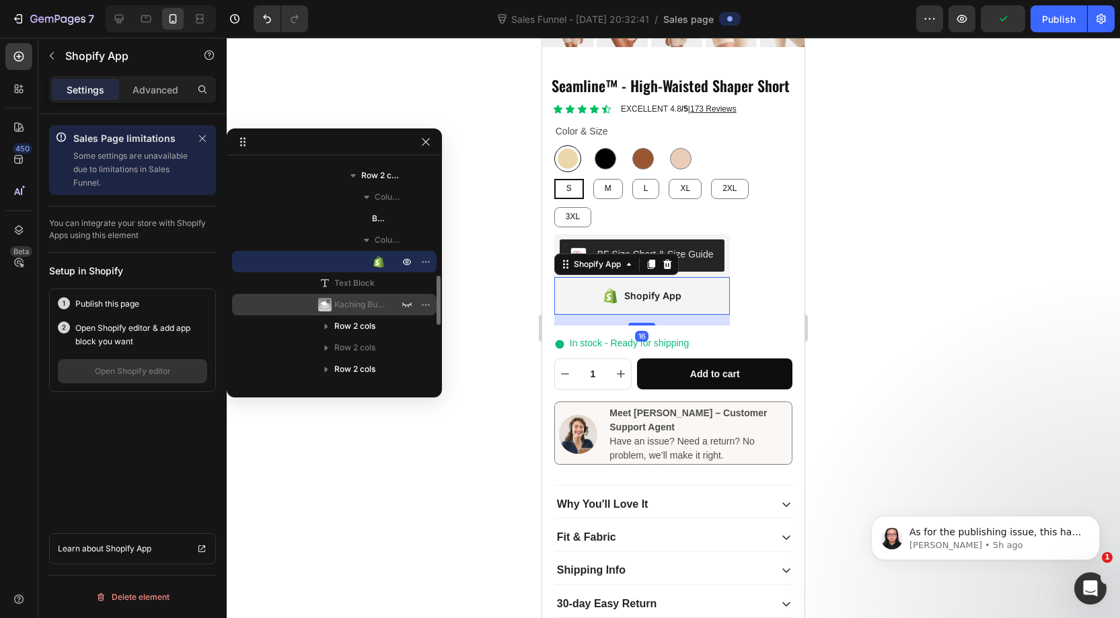
scroll to position [505, 0]
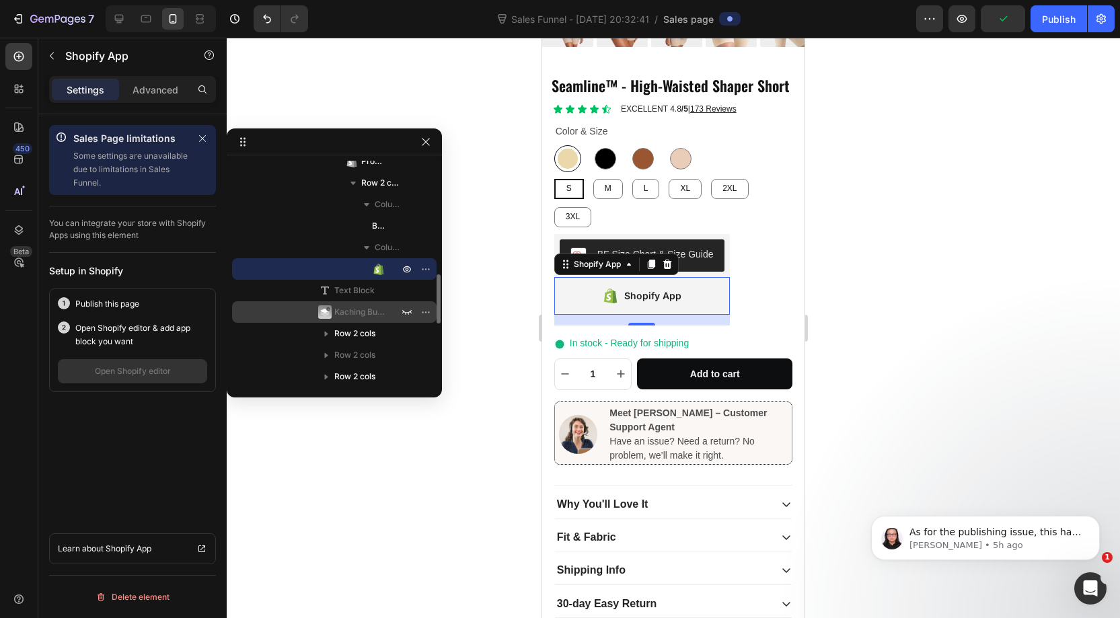
click at [352, 311] on span "Kaching Bundles" at bounding box center [359, 312] width 51 height 13
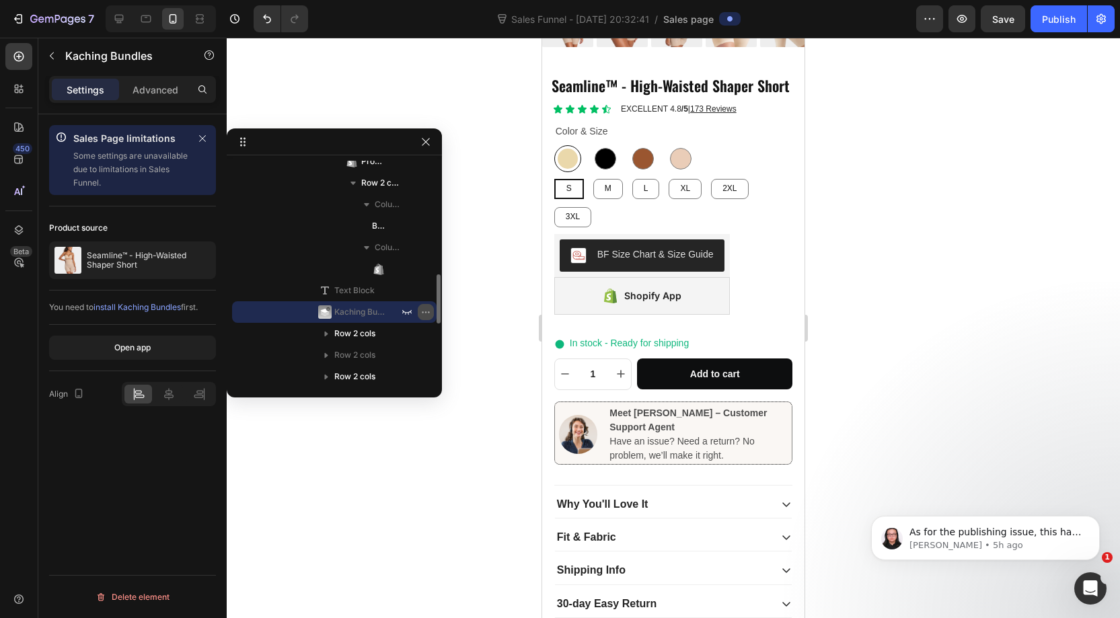
click at [429, 310] on icon "button" at bounding box center [426, 312] width 11 height 11
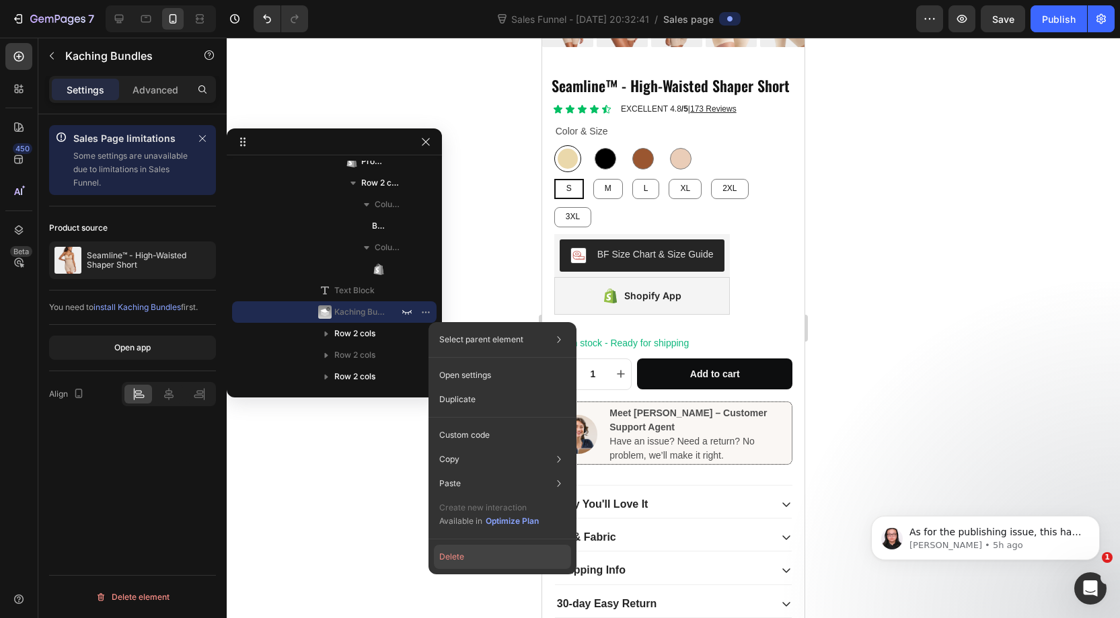
click at [466, 555] on button "Delete" at bounding box center [502, 557] width 137 height 24
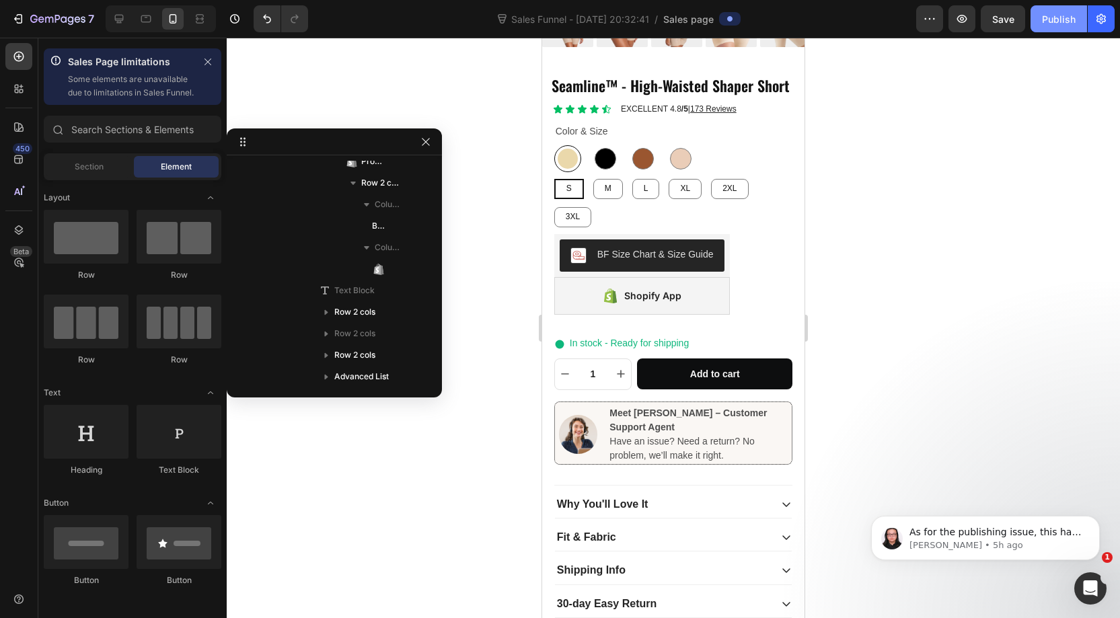
click at [1061, 23] on div "Publish" at bounding box center [1059, 19] width 34 height 14
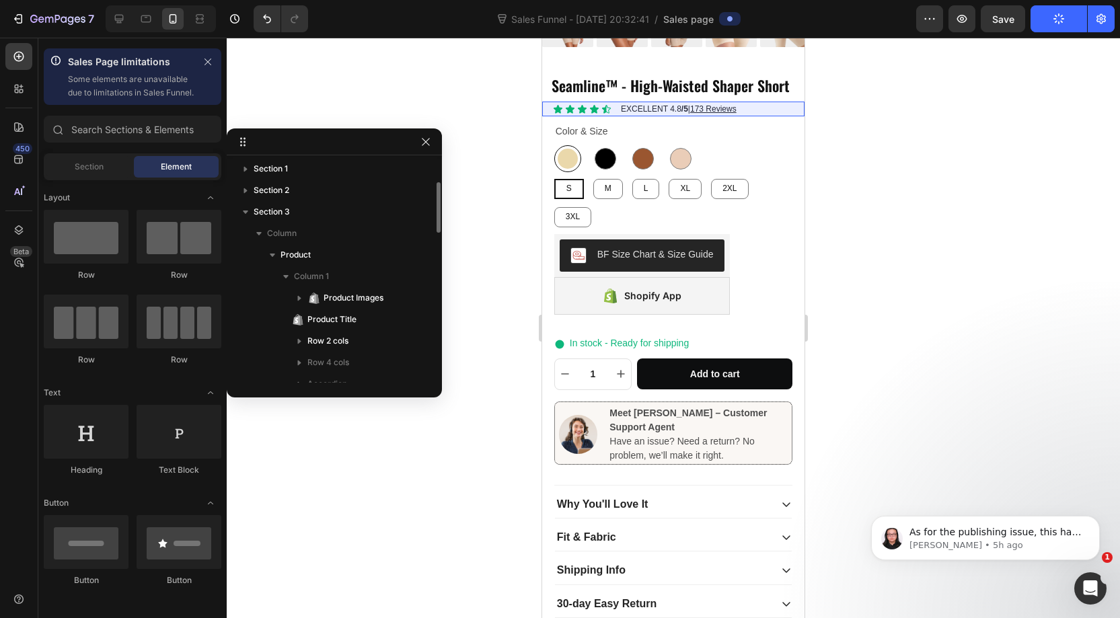
scroll to position [0, 0]
click at [150, 13] on icon at bounding box center [145, 18] width 13 height 13
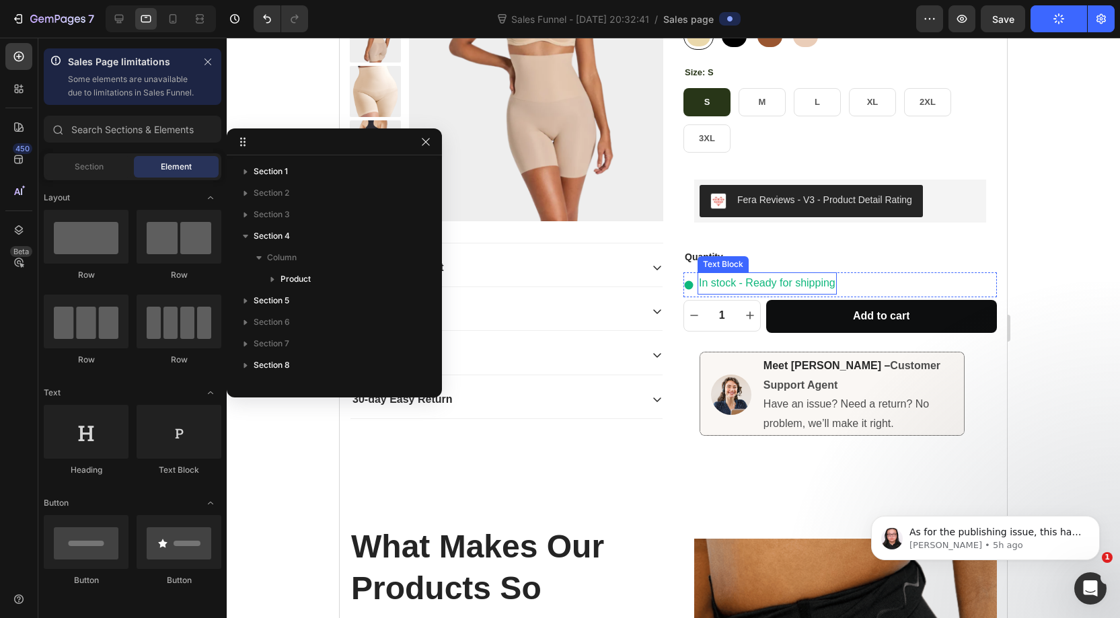
scroll to position [215, 0]
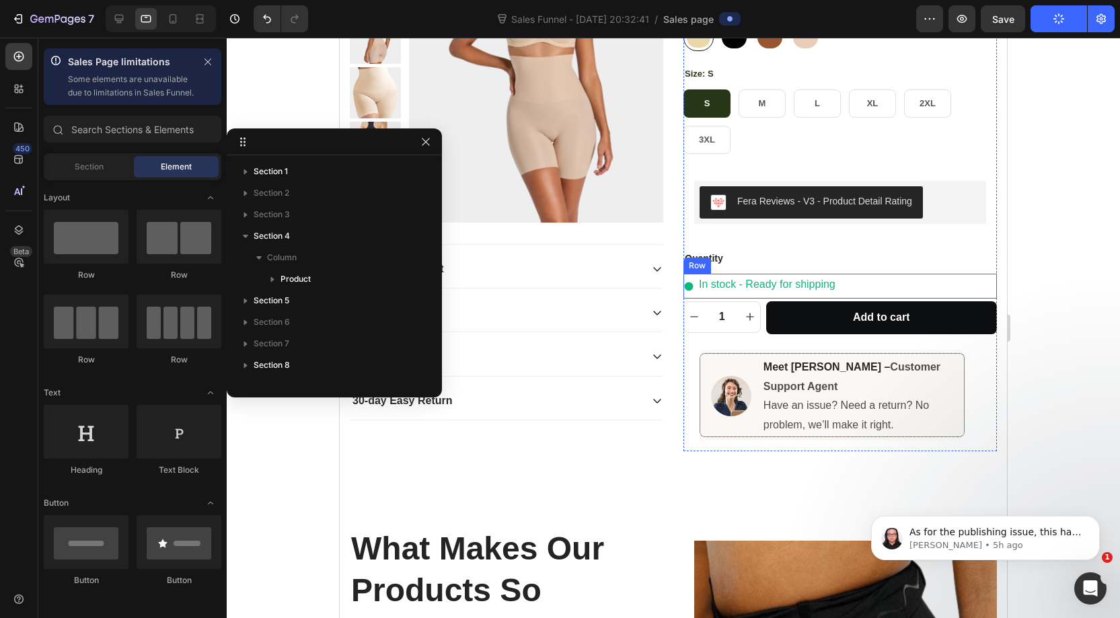
click at [870, 291] on div "Icon In stock - Ready for shipping Text Block Row" at bounding box center [841, 286] width 314 height 25
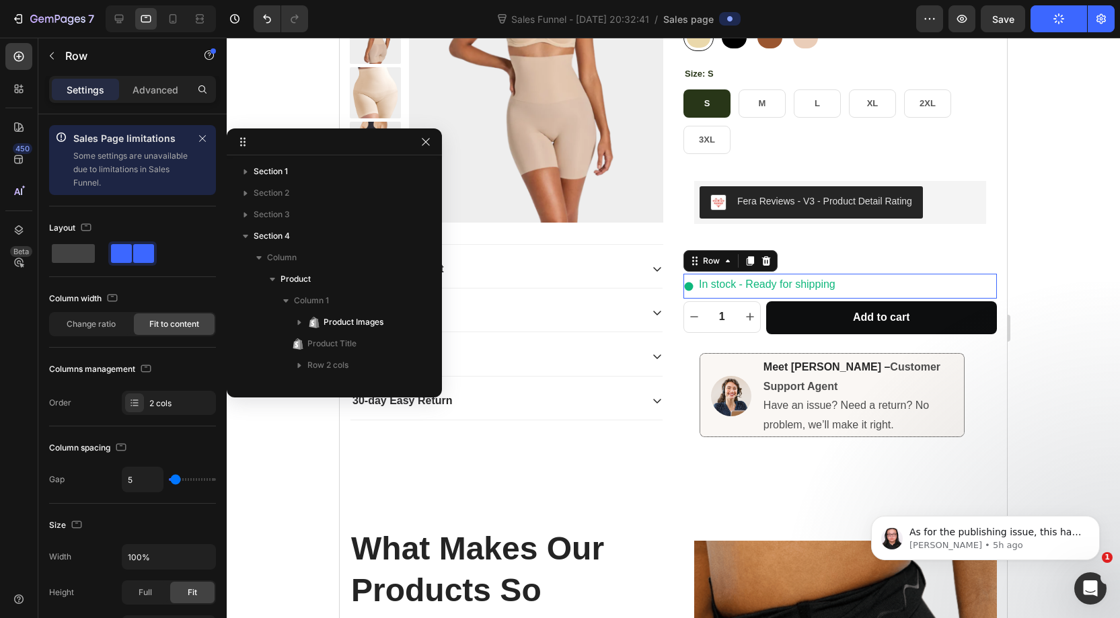
scroll to position [362, 0]
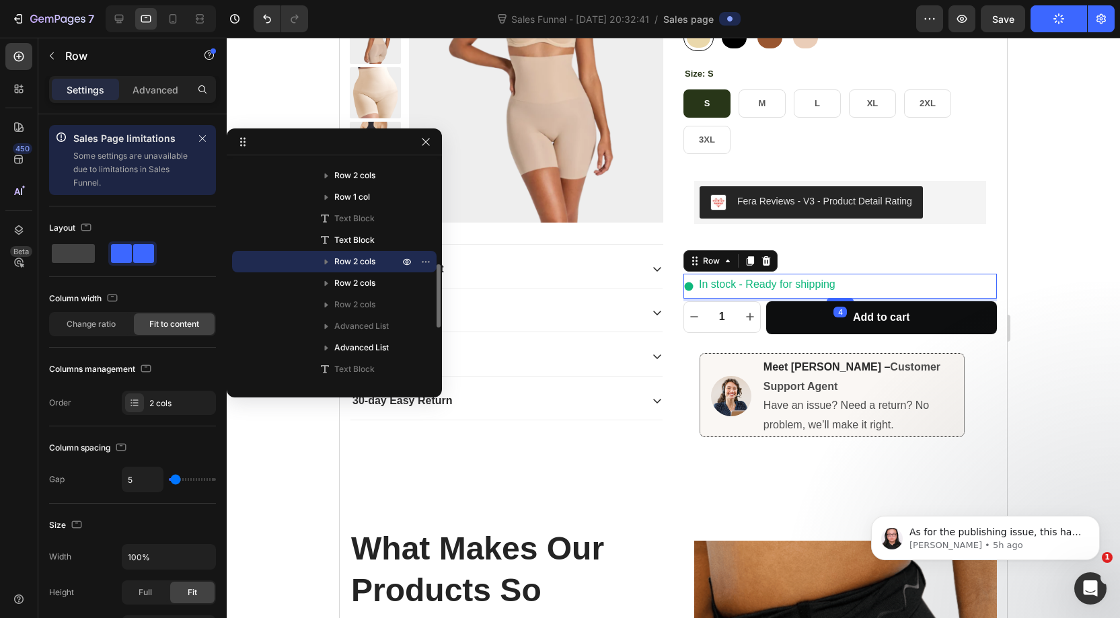
click at [326, 260] on icon "button" at bounding box center [326, 262] width 3 height 5
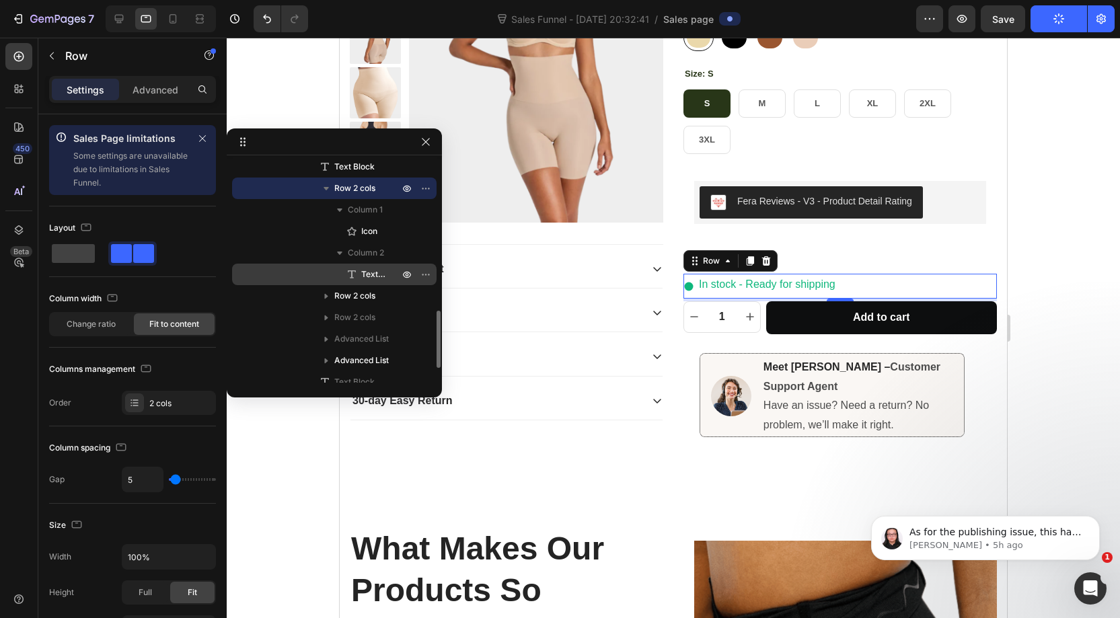
scroll to position [491, 0]
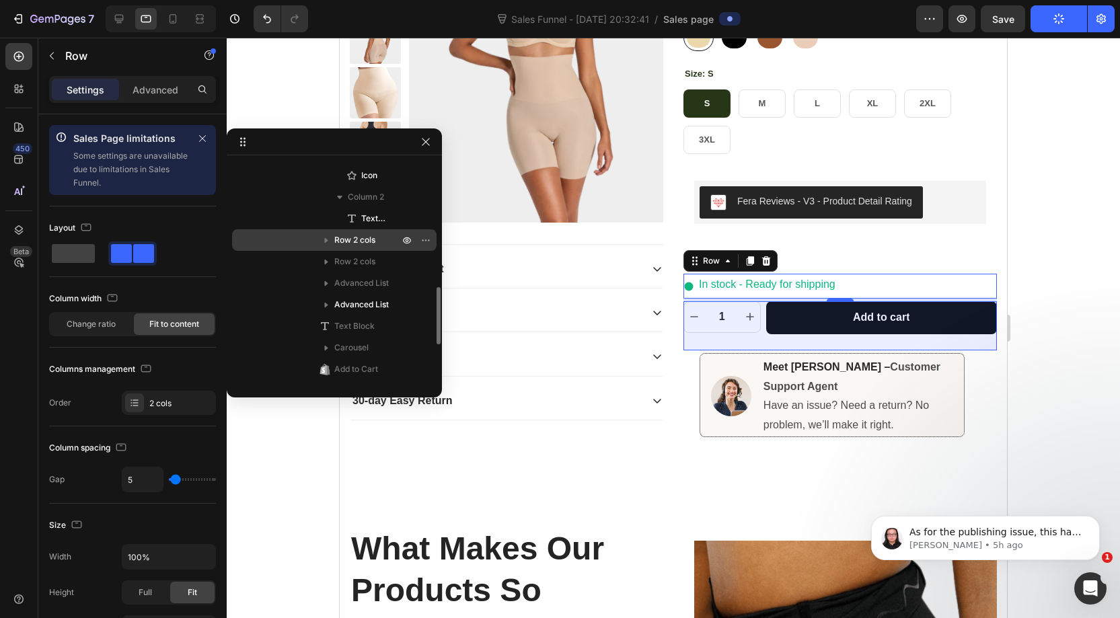
click at [327, 243] on icon "button" at bounding box center [326, 240] width 13 height 13
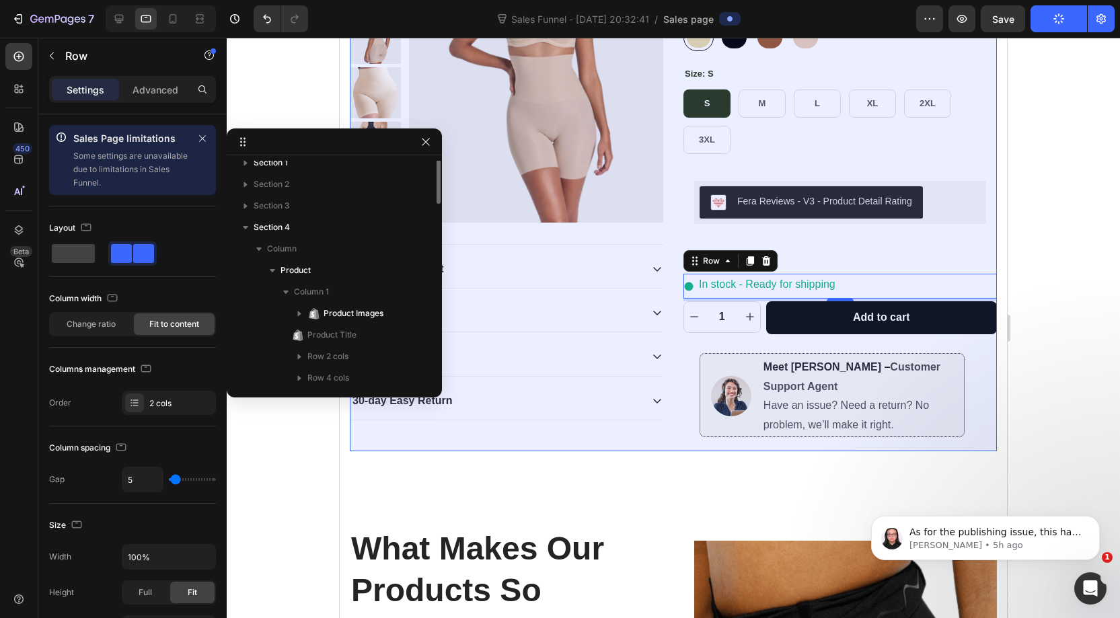
scroll to position [0, 0]
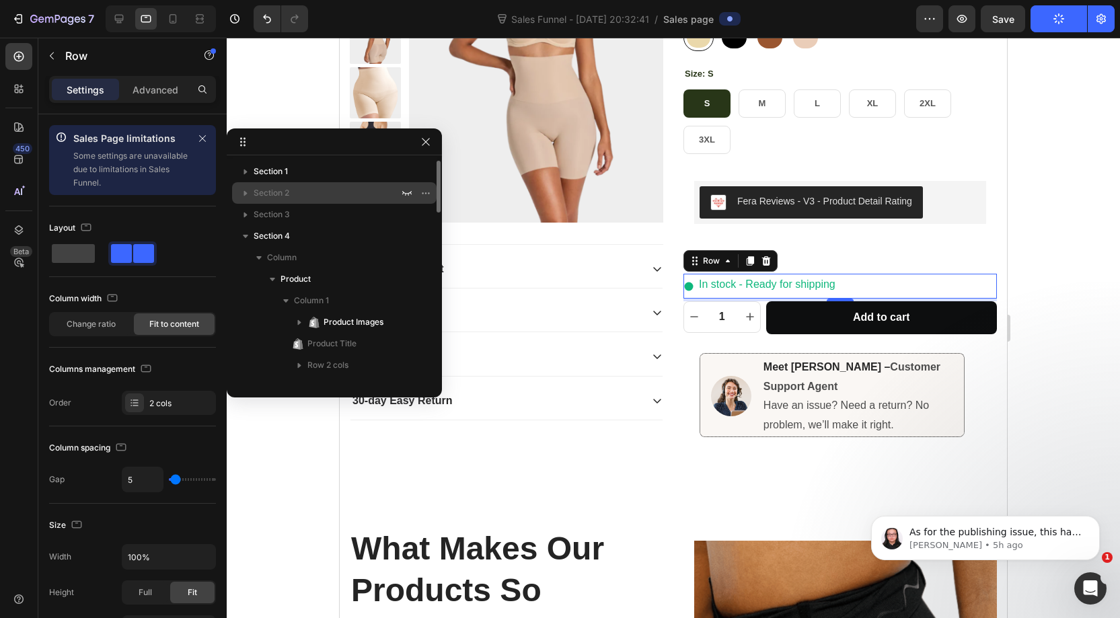
click at [260, 194] on span "Section 2" at bounding box center [272, 192] width 36 height 13
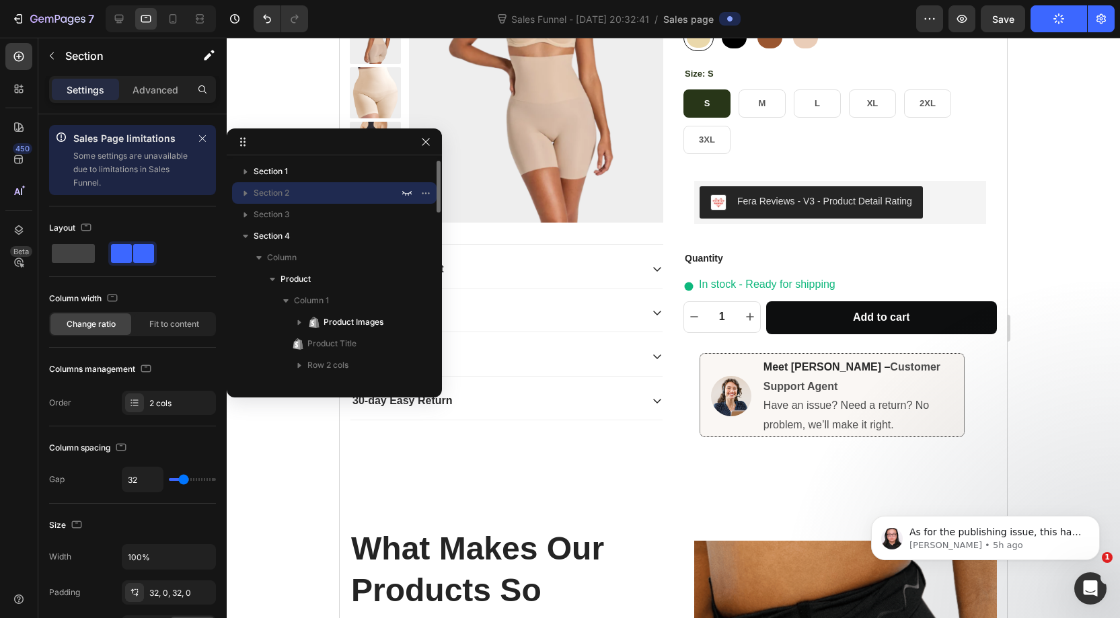
click at [248, 194] on icon "button" at bounding box center [245, 192] width 13 height 13
click at [245, 193] on icon "button" at bounding box center [245, 193] width 3 height 5
click at [248, 193] on icon "button" at bounding box center [245, 192] width 13 height 13
click at [122, 17] on icon at bounding box center [119, 19] width 9 height 9
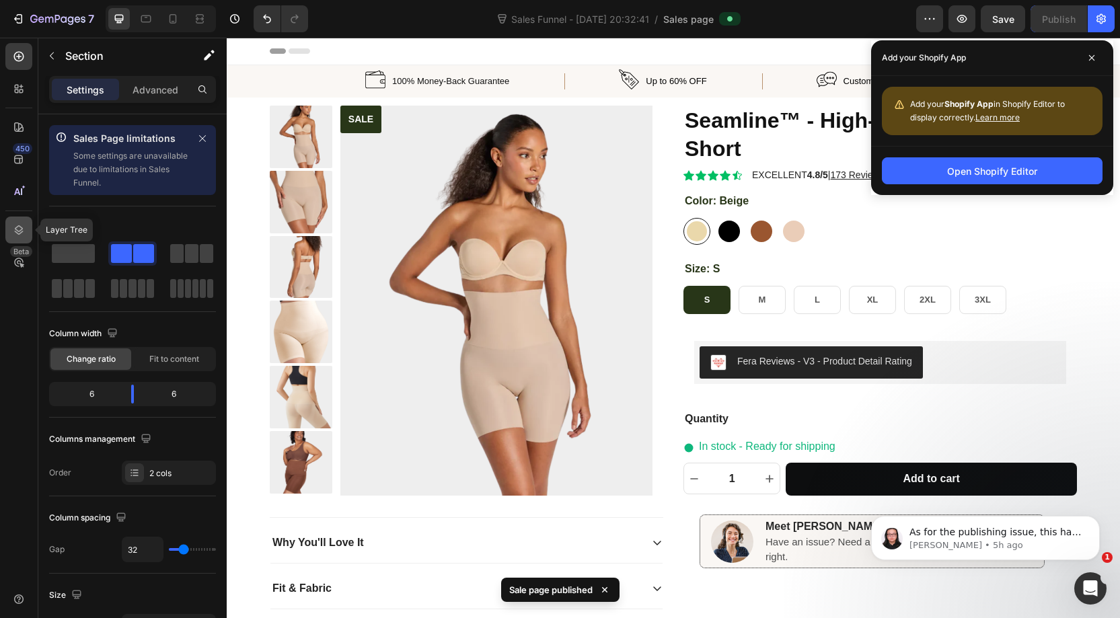
click at [17, 231] on icon at bounding box center [19, 229] width 9 height 9
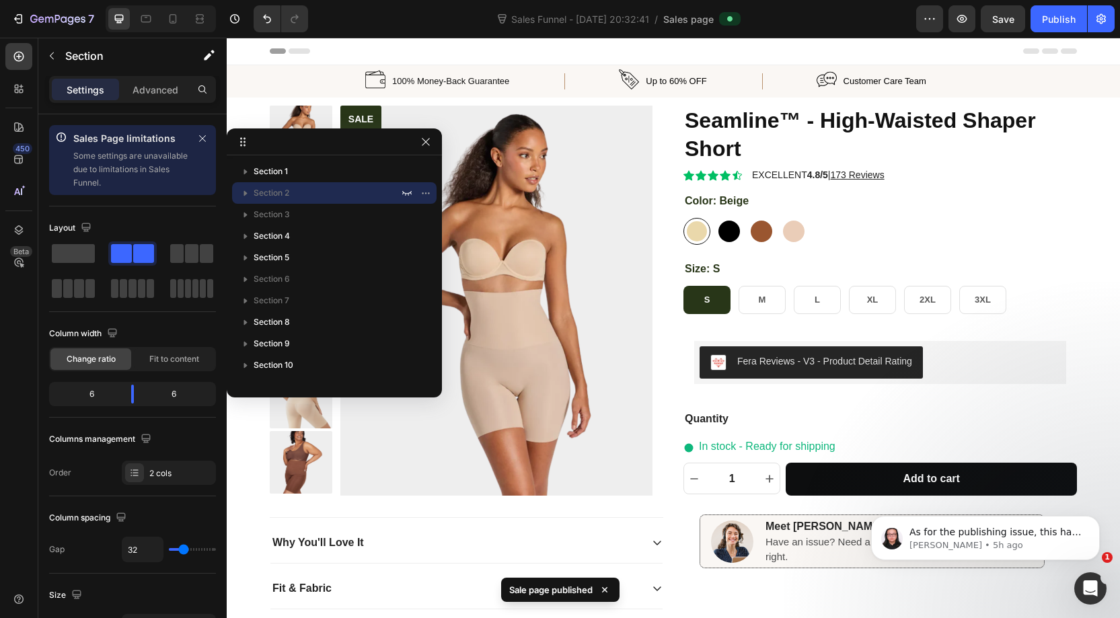
click at [246, 193] on icon "button" at bounding box center [245, 193] width 3 height 5
click at [248, 193] on icon "button" at bounding box center [245, 192] width 13 height 13
click at [261, 15] on icon "Undo/Redo" at bounding box center [266, 18] width 13 height 13
drag, startPoint x: 1046, startPoint y: 18, endPoint x: 892, endPoint y: 110, distance: 180.2
click at [1046, 18] on div "Publish" at bounding box center [1059, 19] width 34 height 14
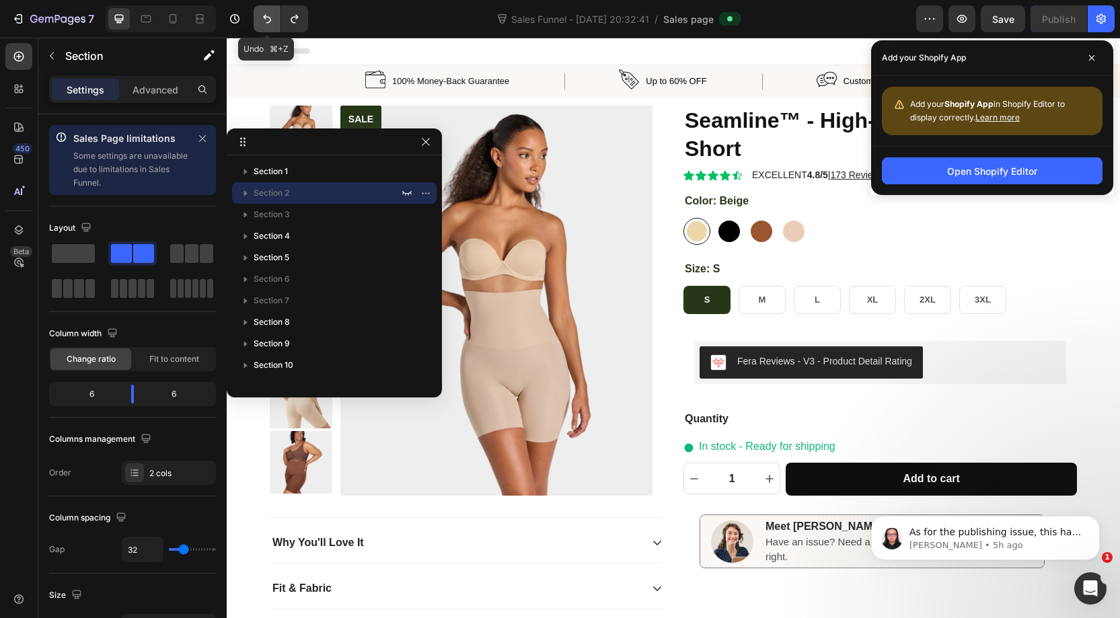
click at [272, 21] on icon "Undo/Redo" at bounding box center [266, 18] width 13 height 13
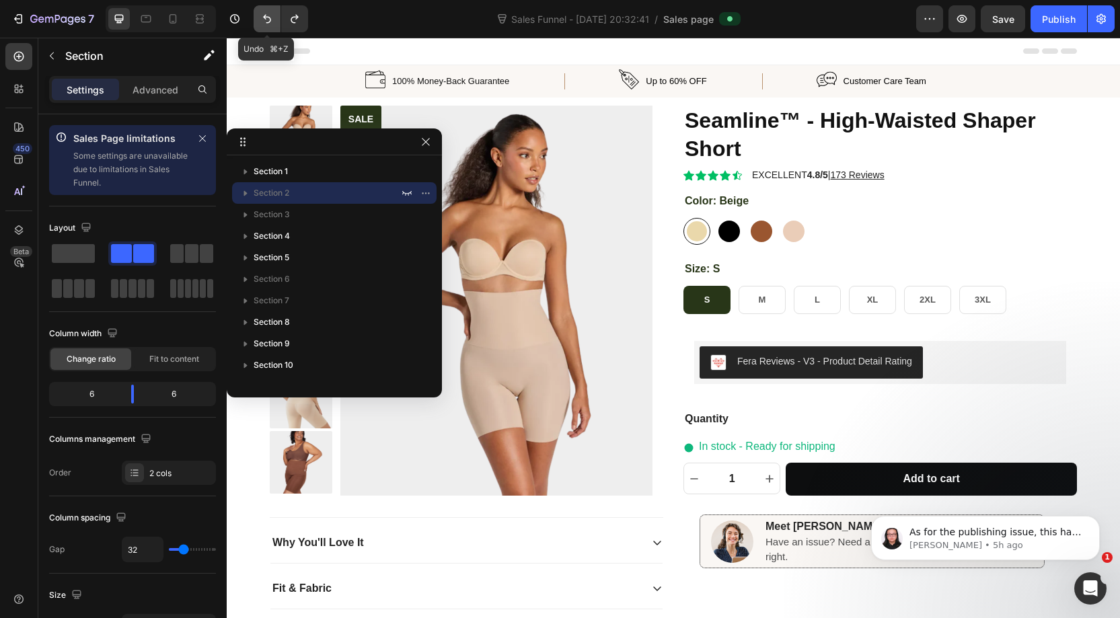
click at [272, 21] on icon "Undo/Redo" at bounding box center [266, 18] width 13 height 13
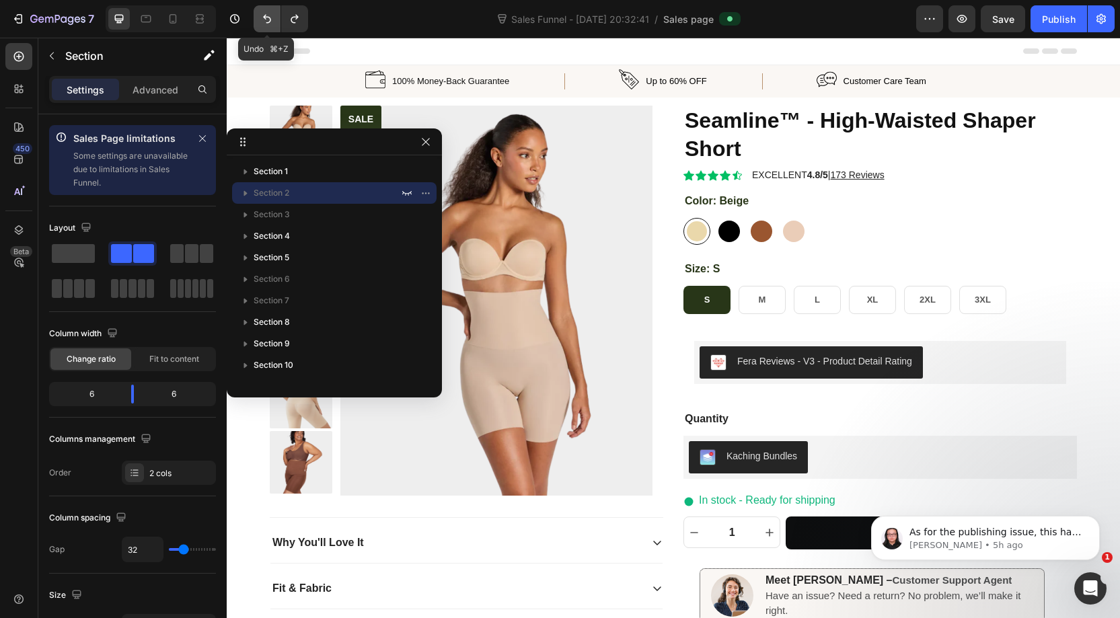
click at [264, 19] on icon "Undo/Redo" at bounding box center [267, 19] width 8 height 9
click at [1057, 21] on div "Publish" at bounding box center [1059, 19] width 34 height 14
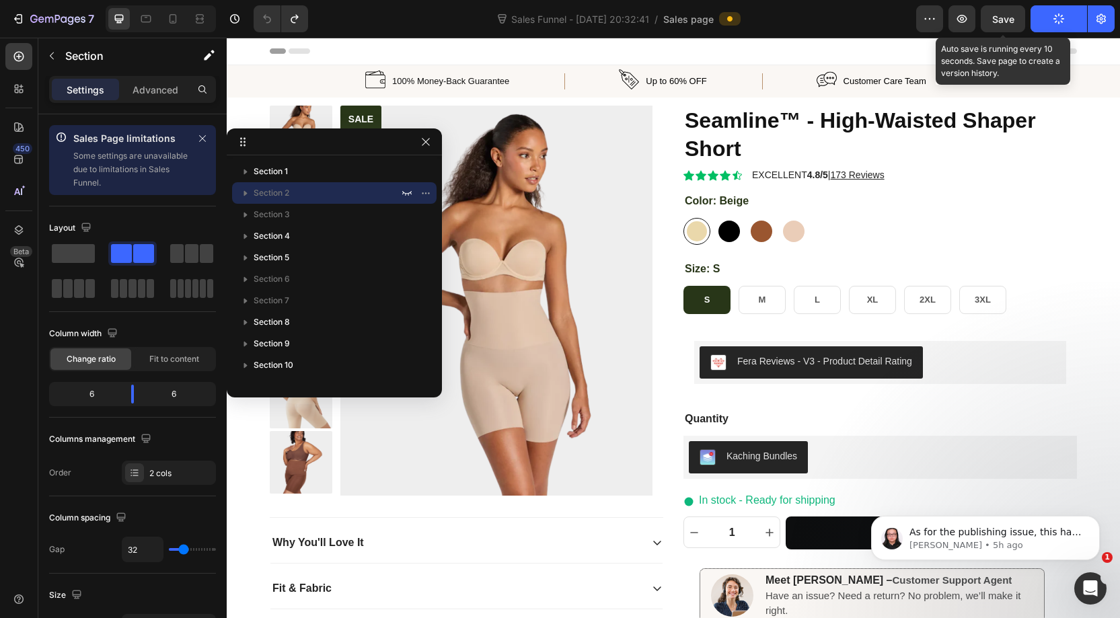
drag, startPoint x: 1003, startPoint y: 17, endPoint x: 1016, endPoint y: 34, distance: 22.1
click at [1004, 18] on span "Save" at bounding box center [1004, 18] width 22 height 11
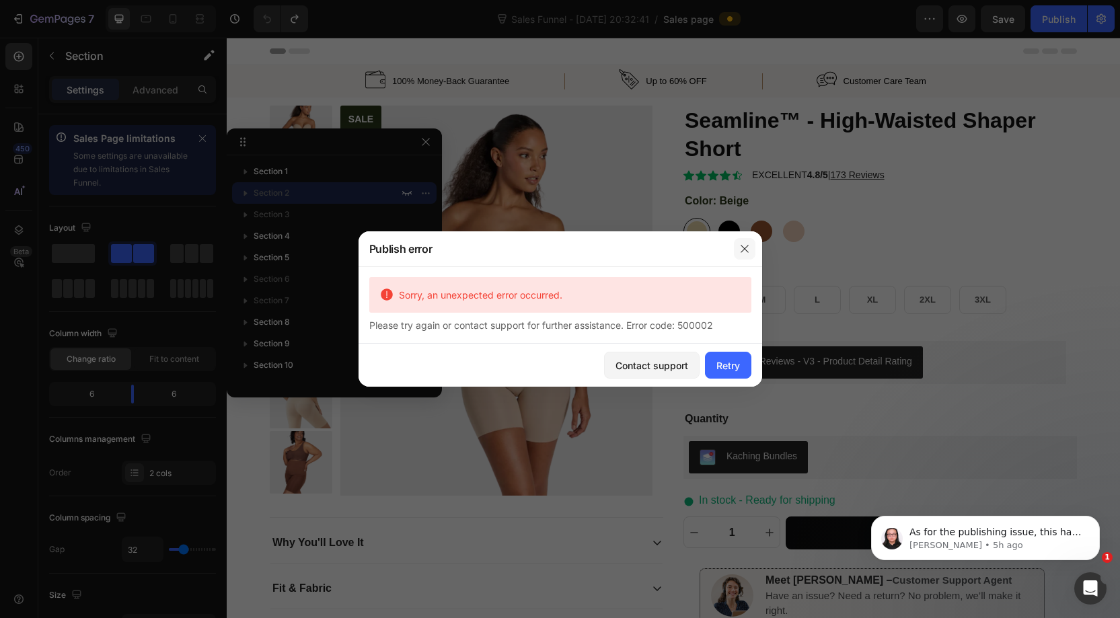
drag, startPoint x: 741, startPoint y: 247, endPoint x: 429, endPoint y: 204, distance: 314.5
click at [741, 247] on icon "button" at bounding box center [745, 249] width 11 height 11
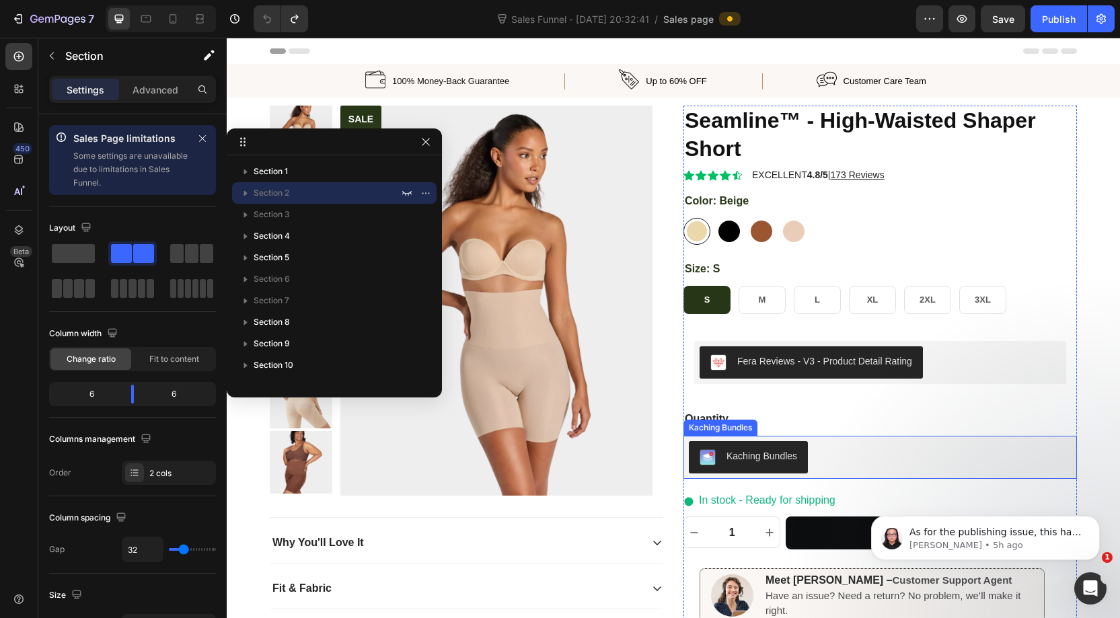
click at [812, 445] on div "Kaching Bundles" at bounding box center [880, 457] width 383 height 32
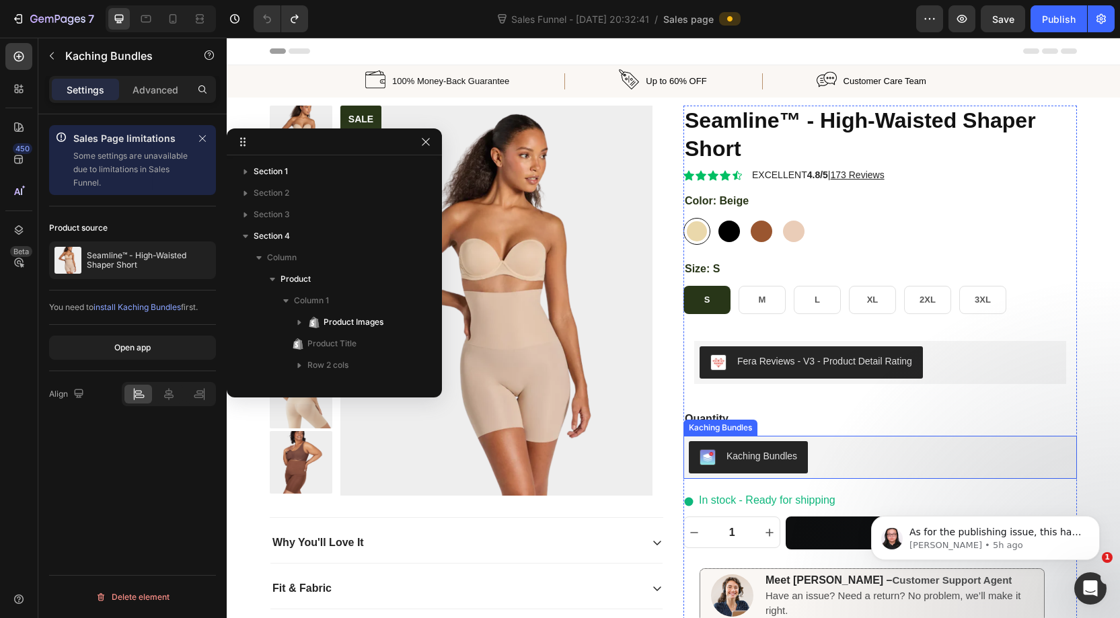
scroll to position [384, 0]
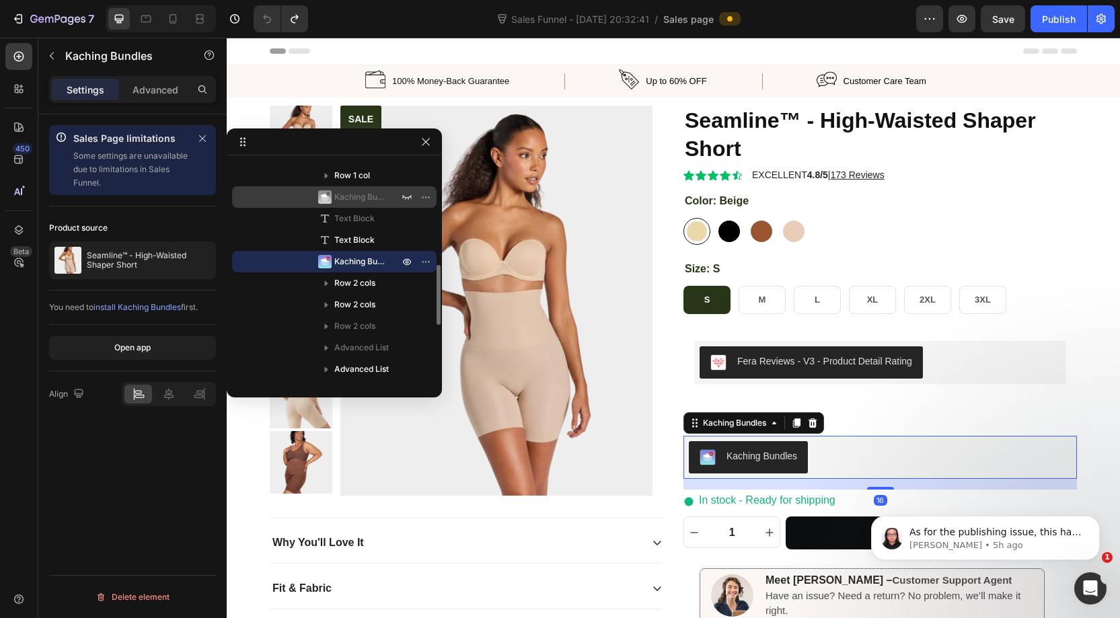
click at [356, 201] on span "Kaching Bundles" at bounding box center [359, 196] width 51 height 13
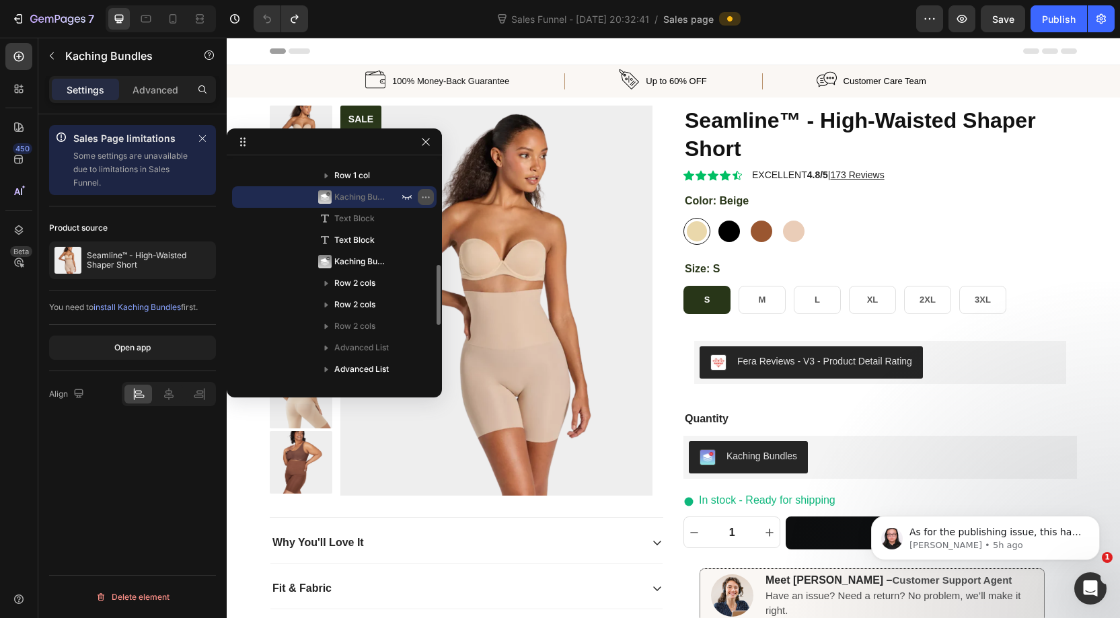
click at [426, 197] on icon "button" at bounding box center [425, 197] width 1 height 1
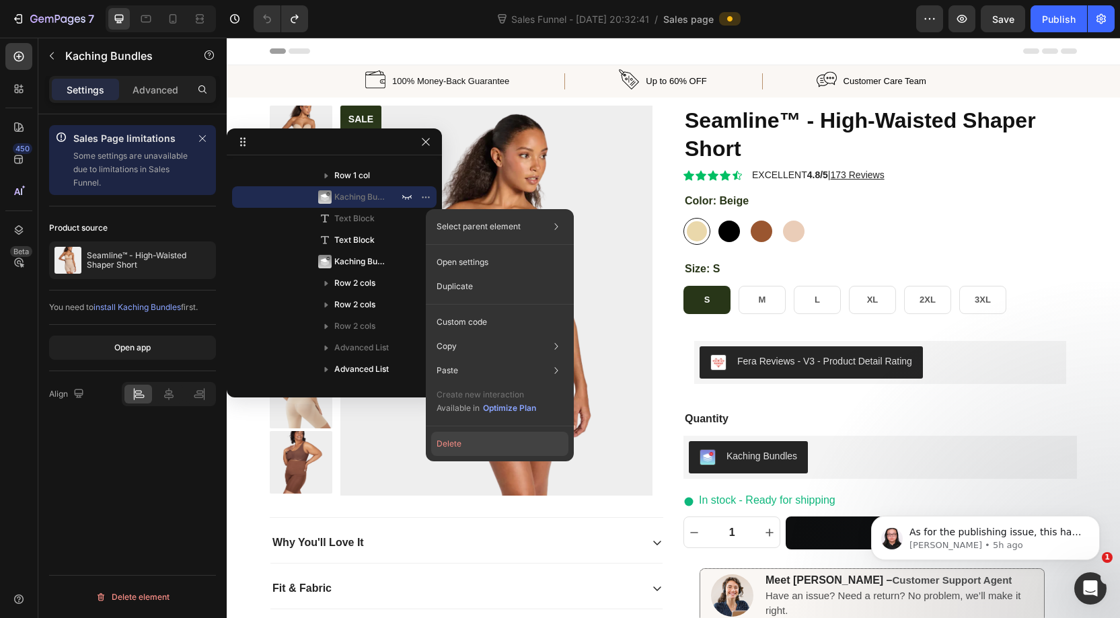
click at [462, 443] on button "Delete" at bounding box center [499, 444] width 137 height 24
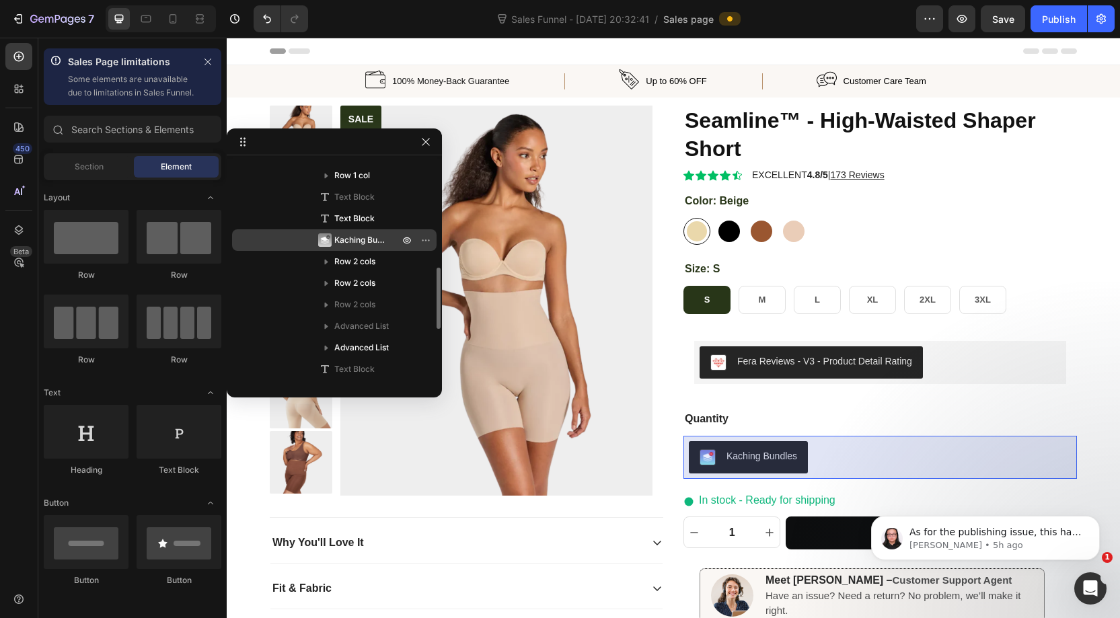
click at [351, 244] on span "Kaching Bundles" at bounding box center [359, 240] width 51 height 13
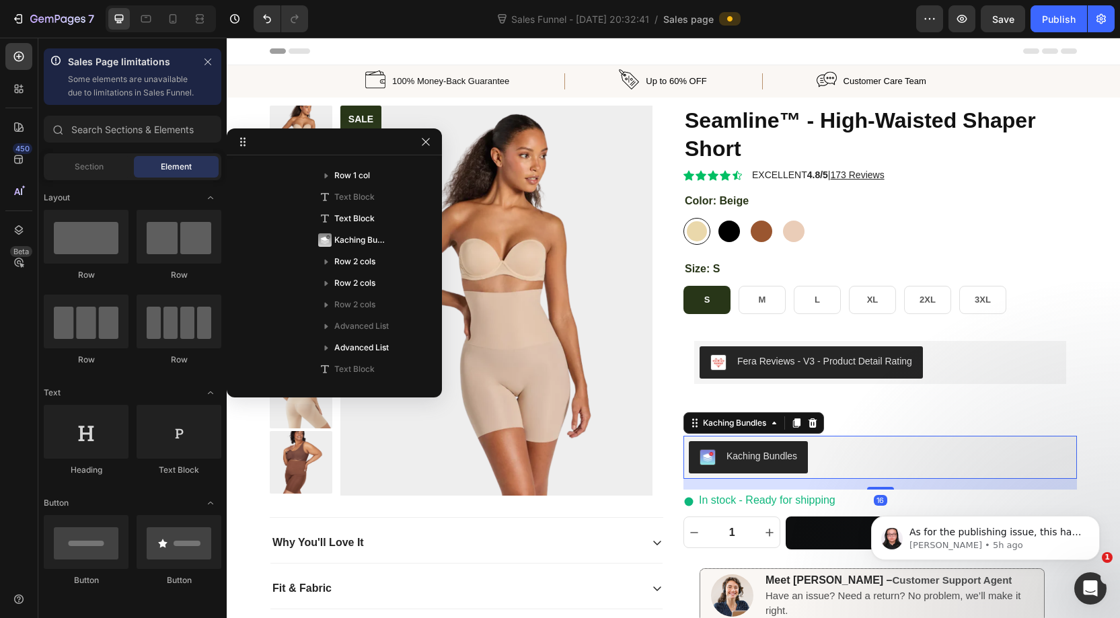
scroll to position [836, 0]
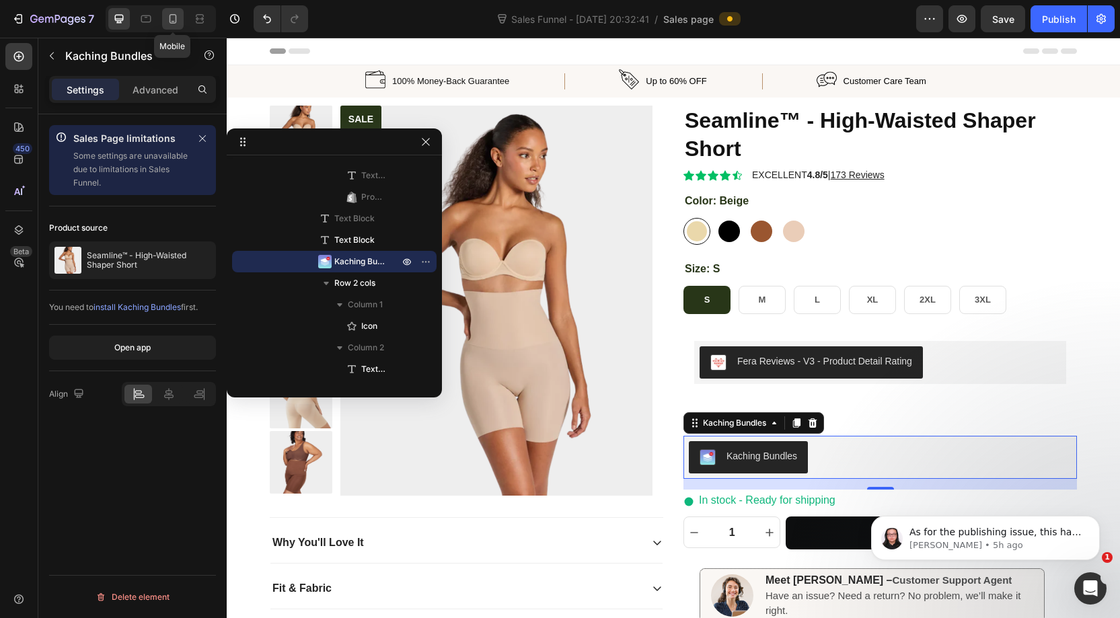
click at [174, 19] on icon at bounding box center [172, 18] width 13 height 13
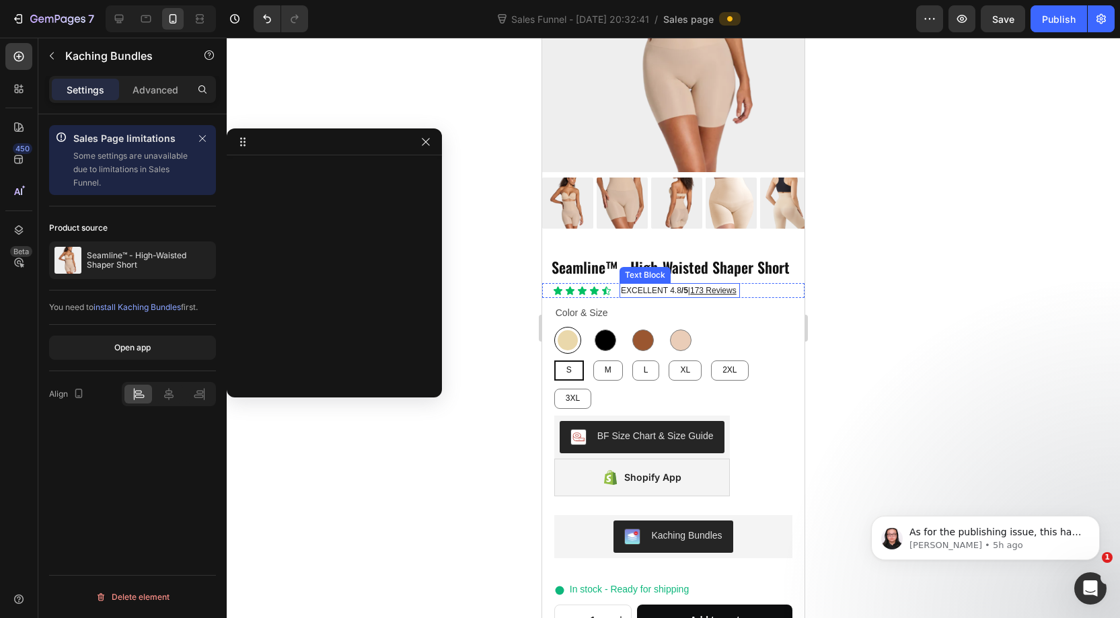
scroll to position [489, 0]
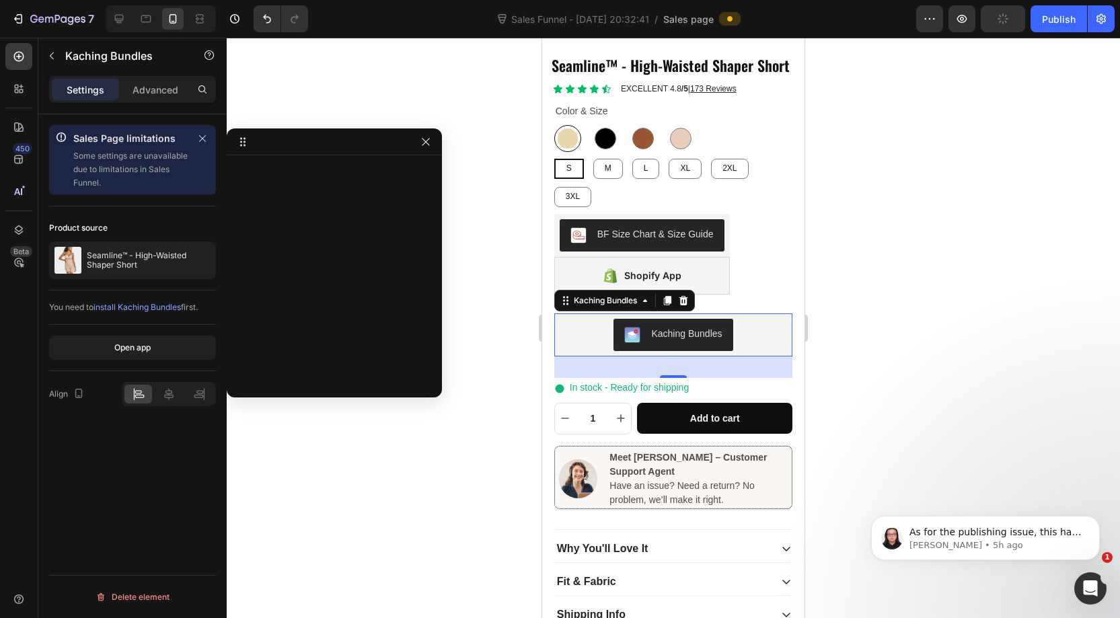
click at [738, 319] on div "Kaching Bundles" at bounding box center [674, 335] width 228 height 32
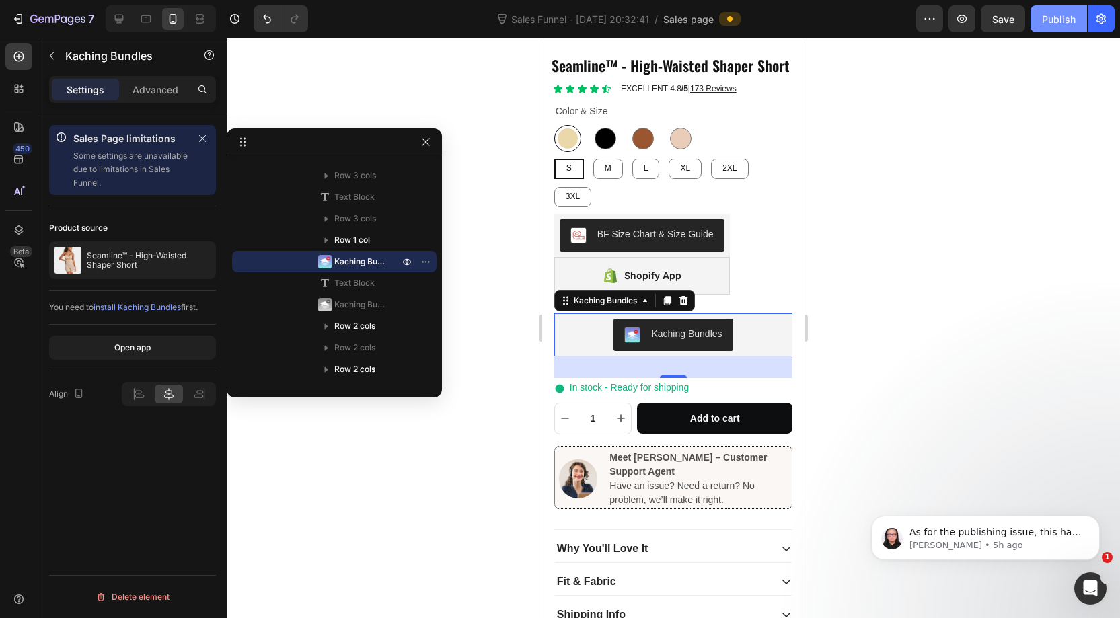
click at [1052, 26] on button "Publish" at bounding box center [1059, 18] width 57 height 27
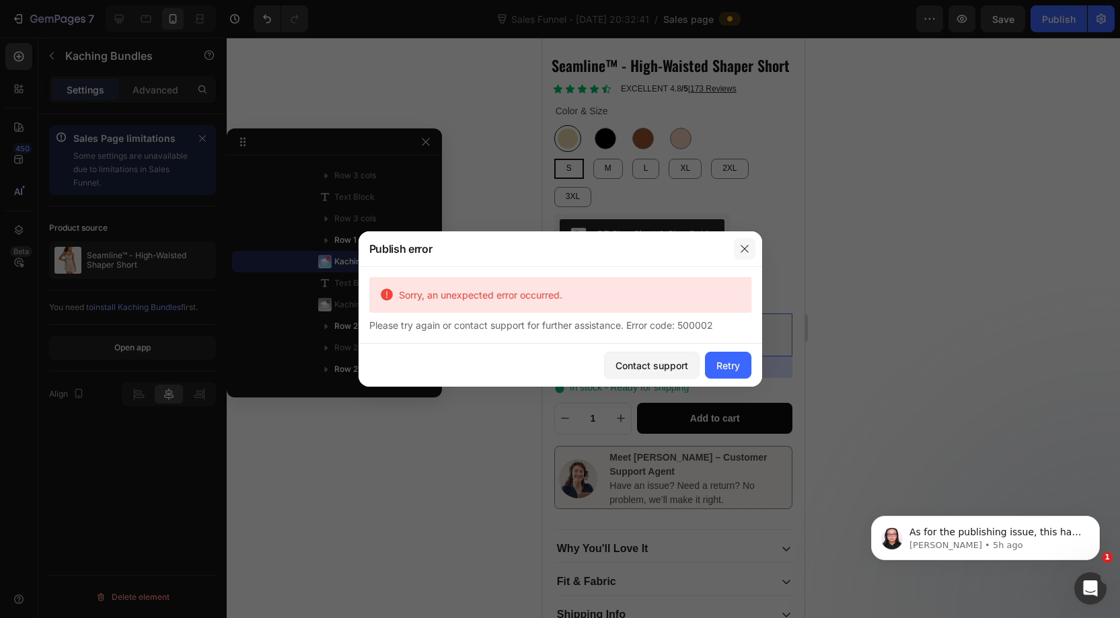
drag, startPoint x: 746, startPoint y: 248, endPoint x: 201, endPoint y: 211, distance: 547.1
click at [746, 248] on icon "button" at bounding box center [745, 249] width 11 height 11
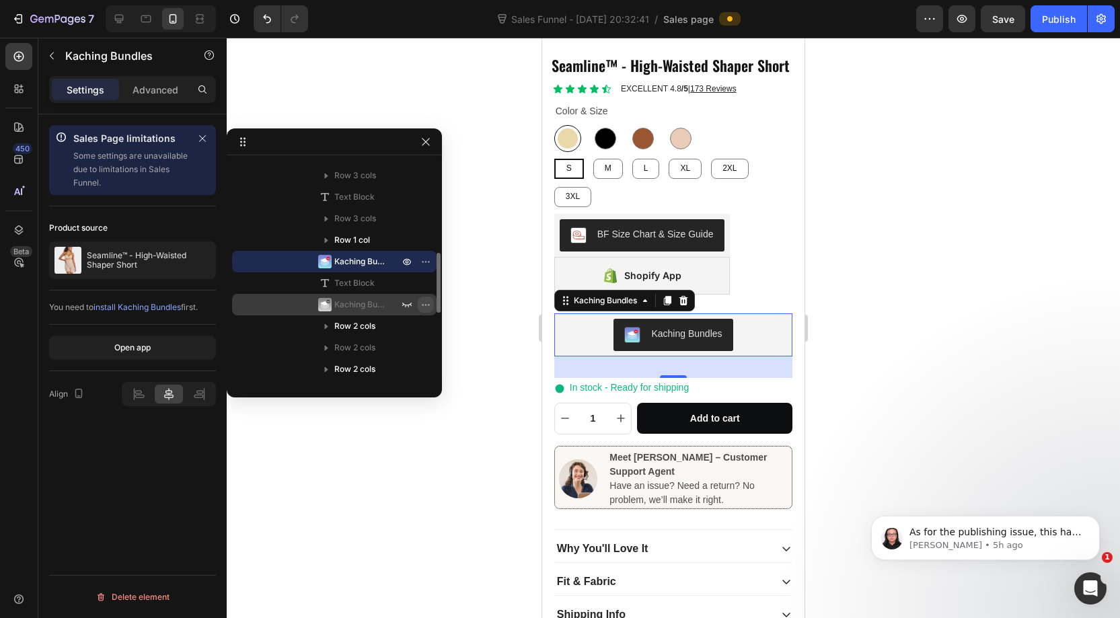
click at [425, 305] on icon "button" at bounding box center [425, 304] width 1 height 1
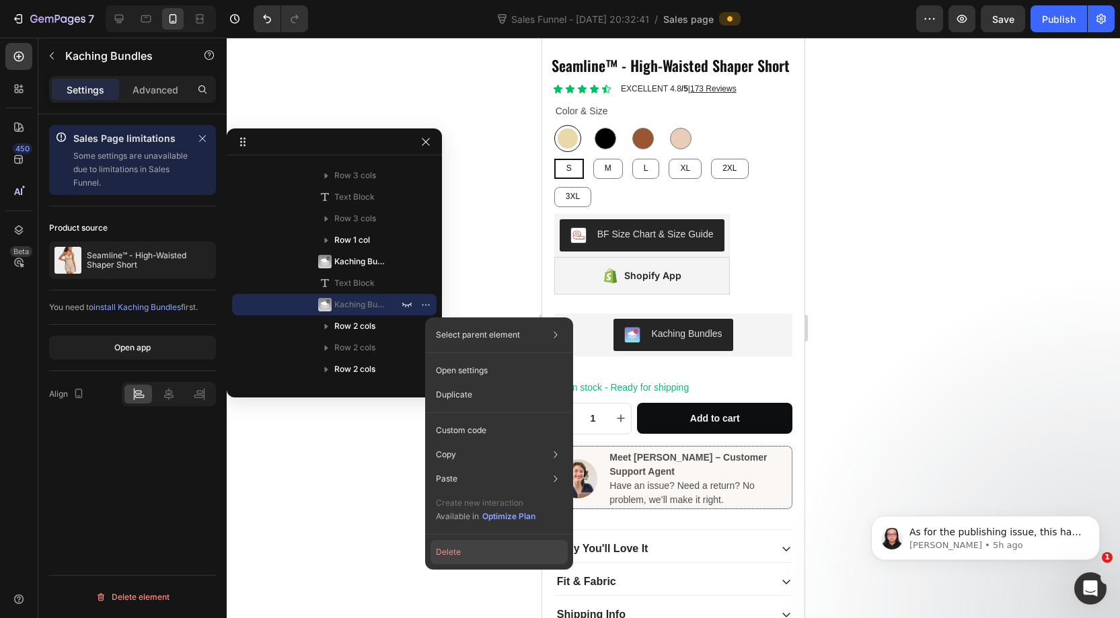
click at [454, 557] on button "Delete" at bounding box center [499, 552] width 137 height 24
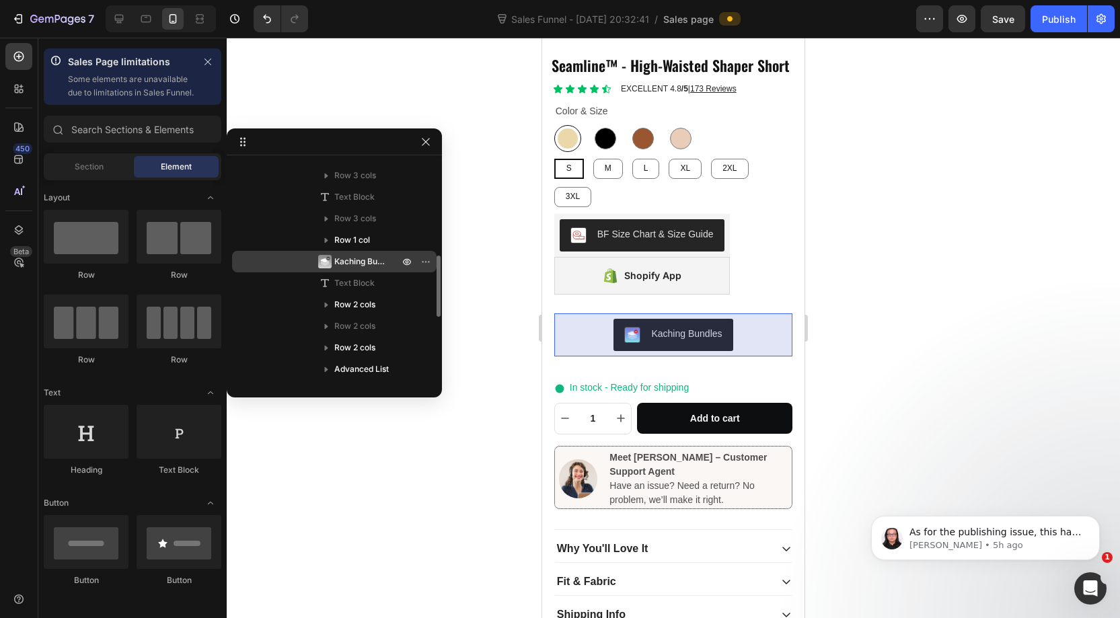
click at [352, 260] on span "Kaching Bundles" at bounding box center [359, 261] width 51 height 13
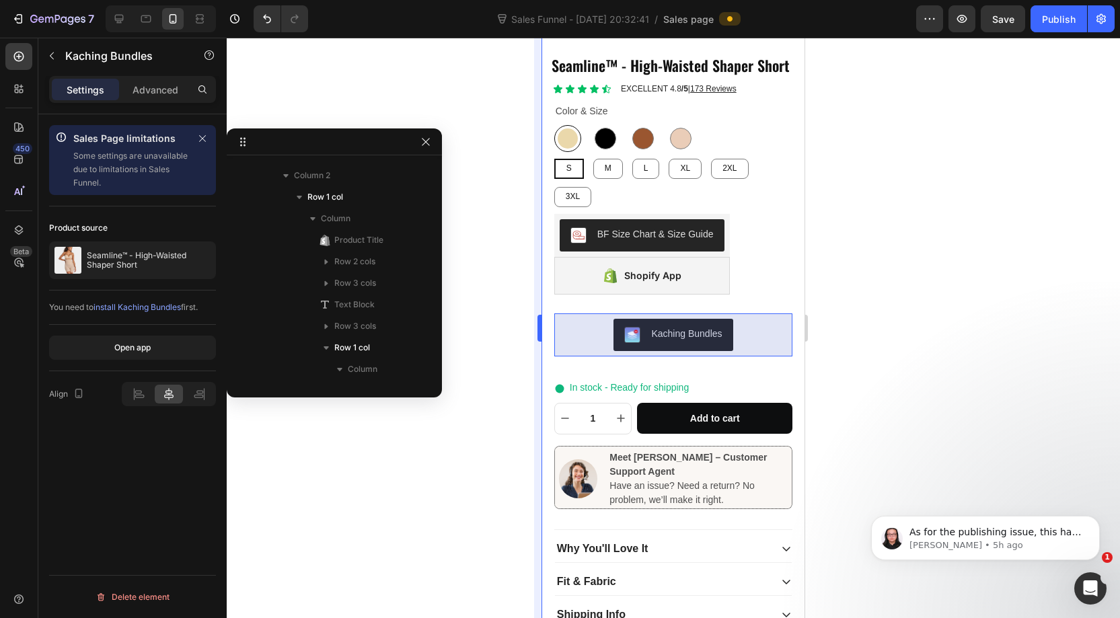
scroll to position [556, 0]
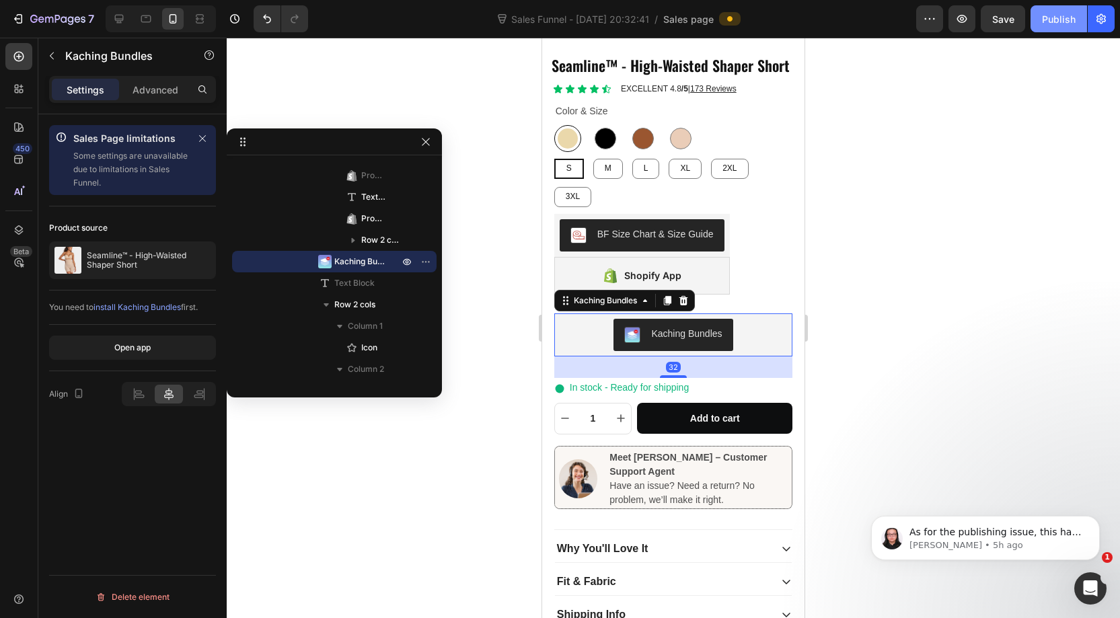
click at [1046, 22] on div "Publish" at bounding box center [1059, 19] width 34 height 14
click at [261, 22] on icon "Undo/Redo" at bounding box center [266, 18] width 13 height 13
click at [262, 22] on icon "Undo/Redo" at bounding box center [266, 18] width 13 height 13
click at [360, 301] on span "Kaching Bundles" at bounding box center [359, 304] width 51 height 13
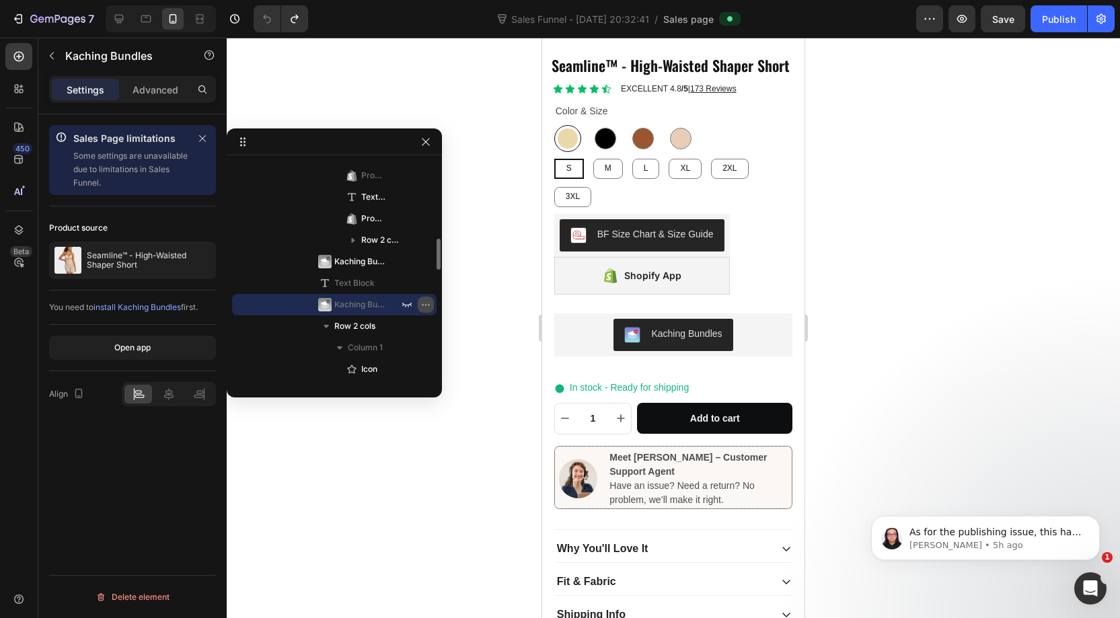
click at [428, 307] on icon "button" at bounding box center [426, 304] width 11 height 11
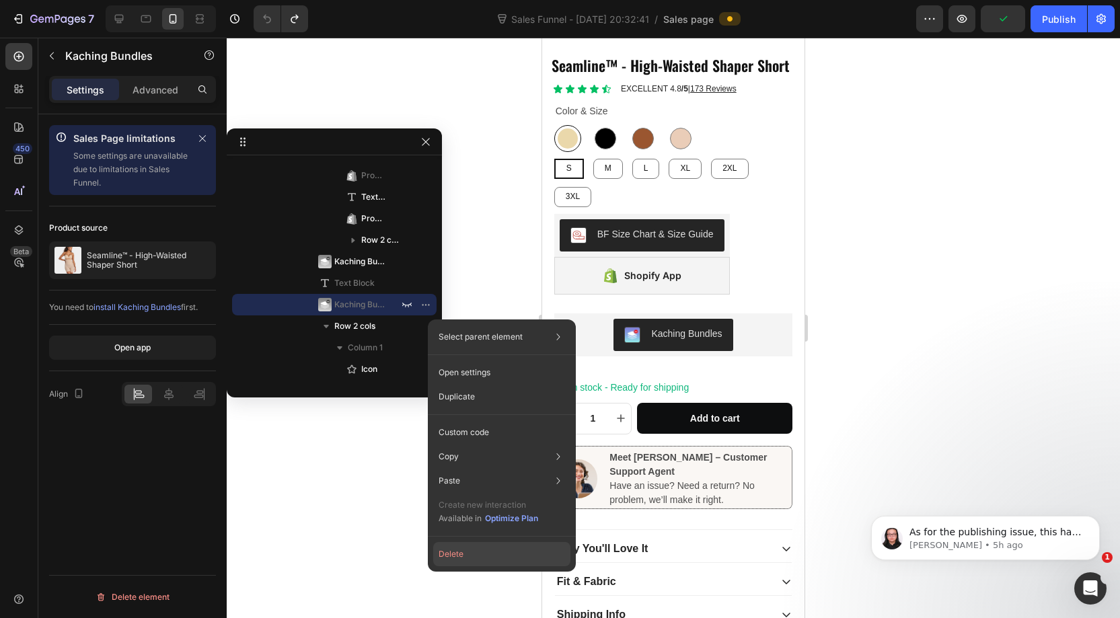
click at [472, 558] on button "Delete" at bounding box center [501, 554] width 137 height 24
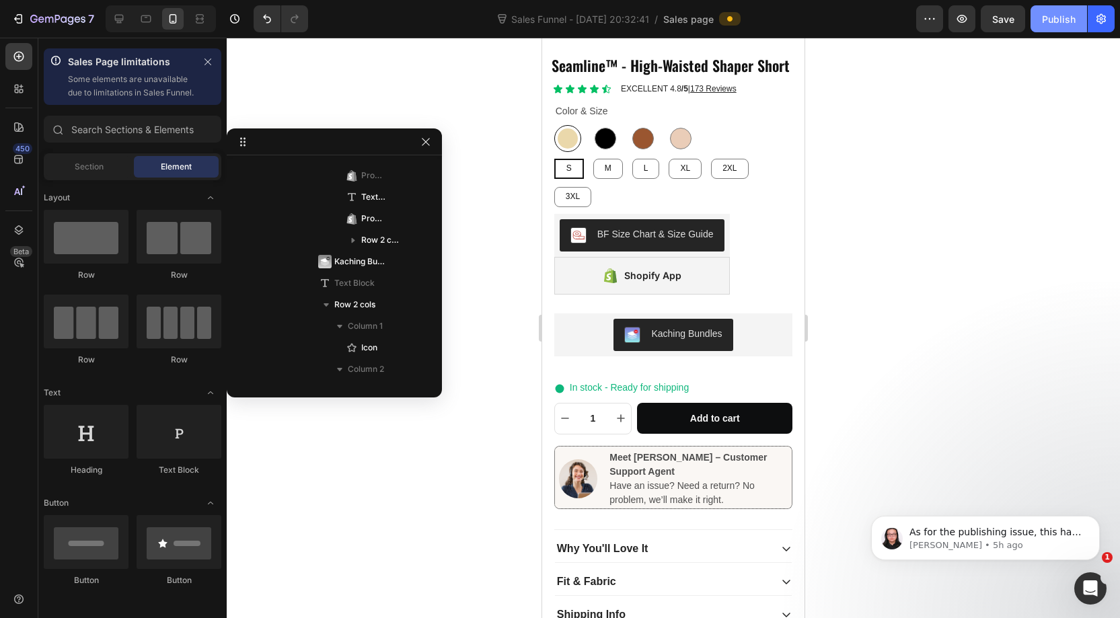
click at [1062, 26] on button "Publish" at bounding box center [1059, 18] width 57 height 27
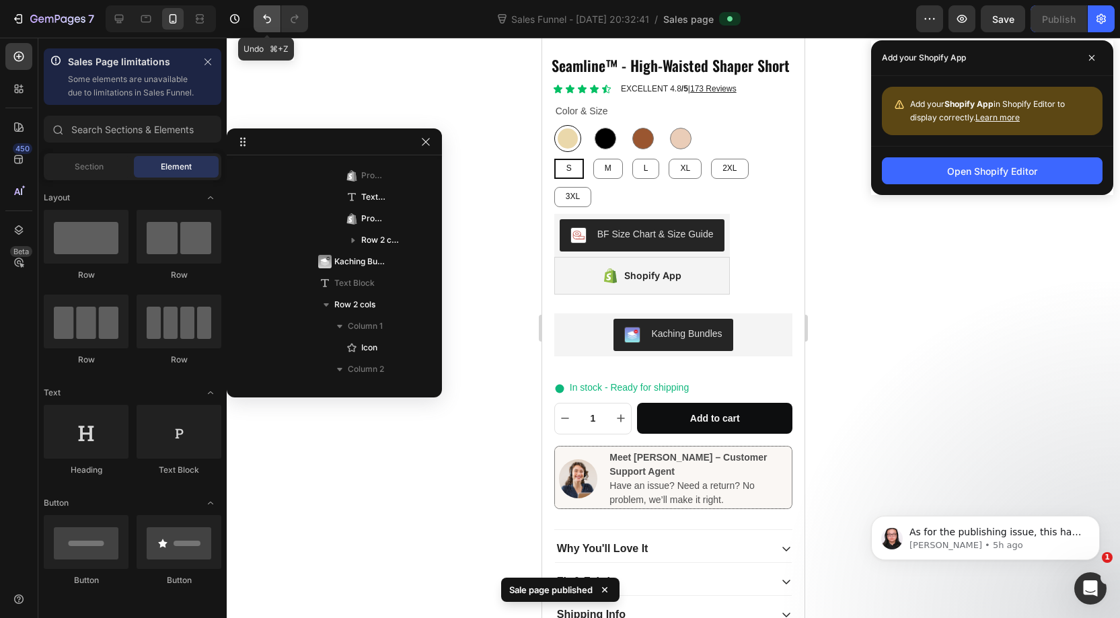
click at [262, 17] on icon "Undo/Redo" at bounding box center [266, 18] width 13 height 13
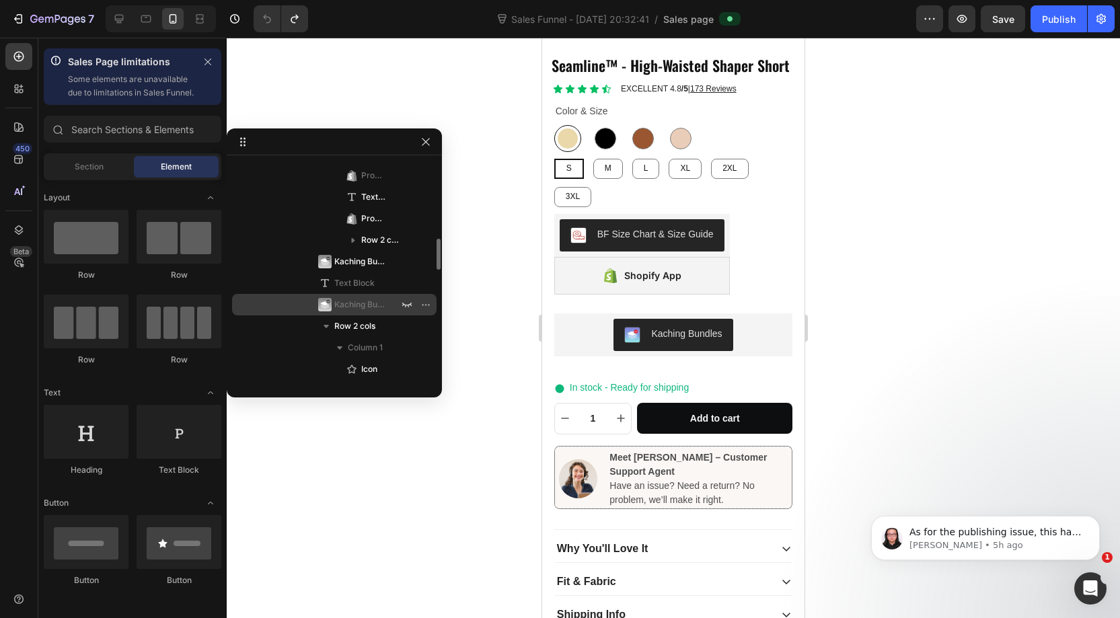
click at [360, 306] on span "Kaching Bundles" at bounding box center [359, 304] width 51 height 13
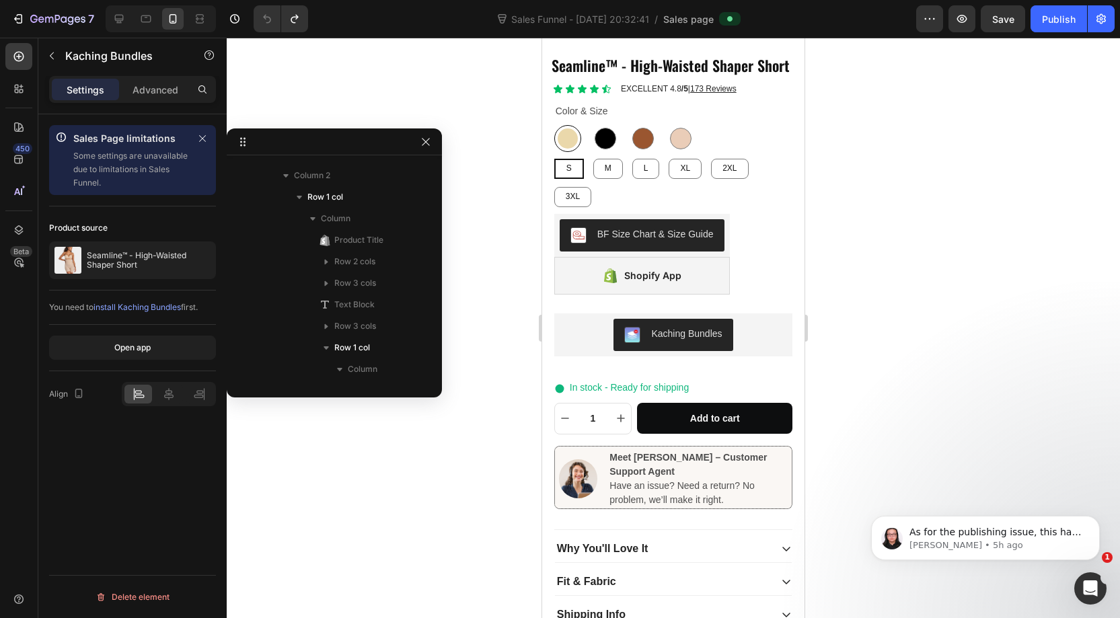
scroll to position [900, 0]
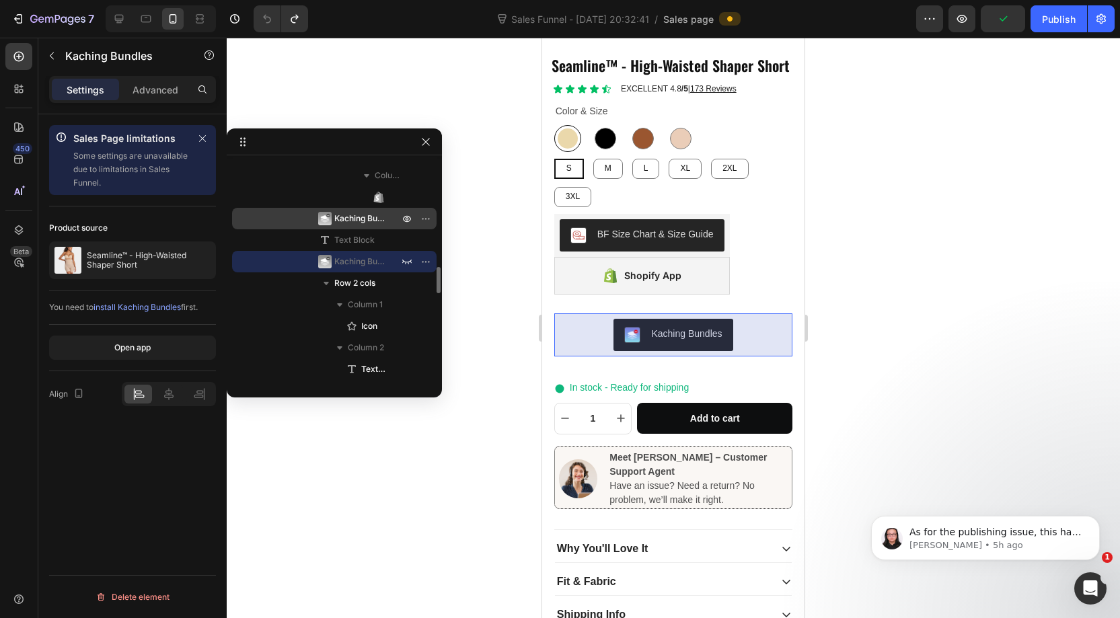
click at [347, 221] on span "Kaching Bundles" at bounding box center [359, 218] width 51 height 13
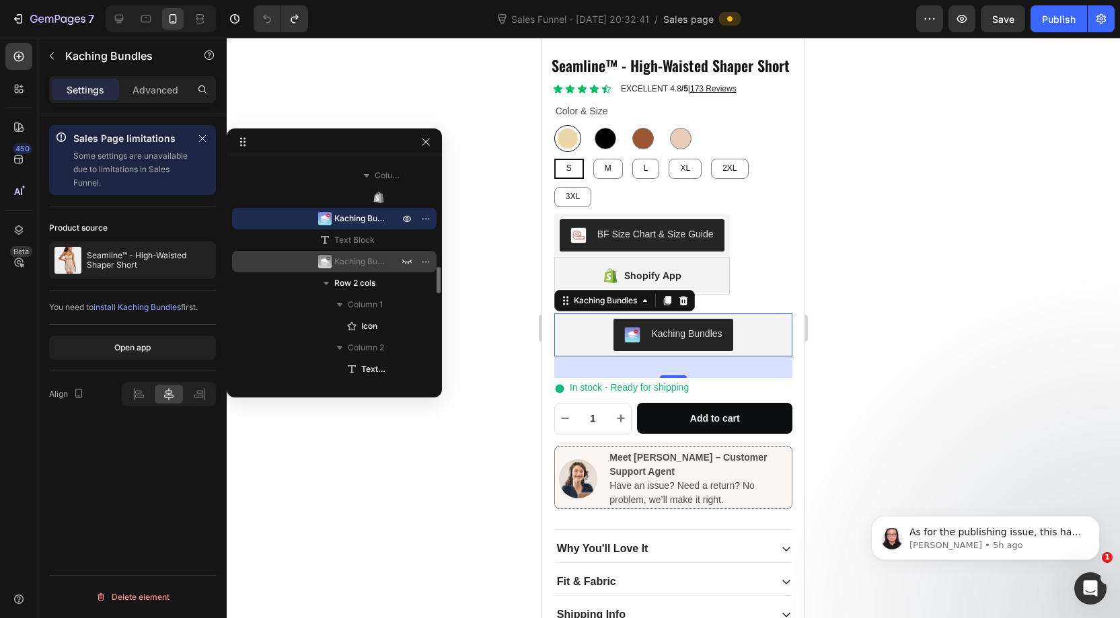
click at [343, 264] on span "Kaching Bundles" at bounding box center [359, 261] width 51 height 13
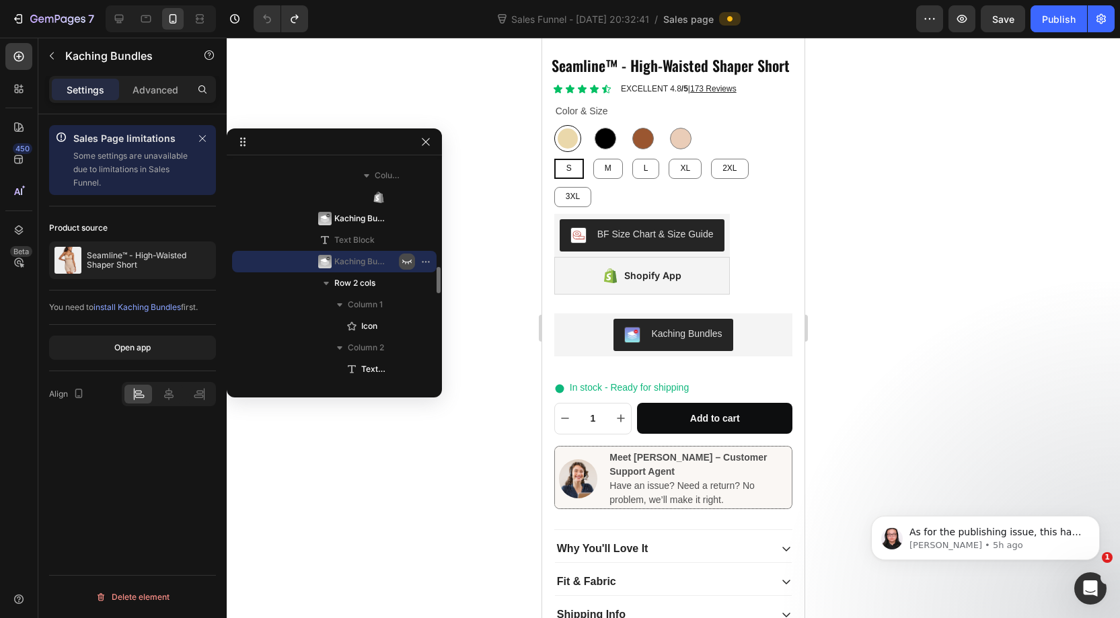
click at [406, 263] on icon "button" at bounding box center [407, 261] width 11 height 11
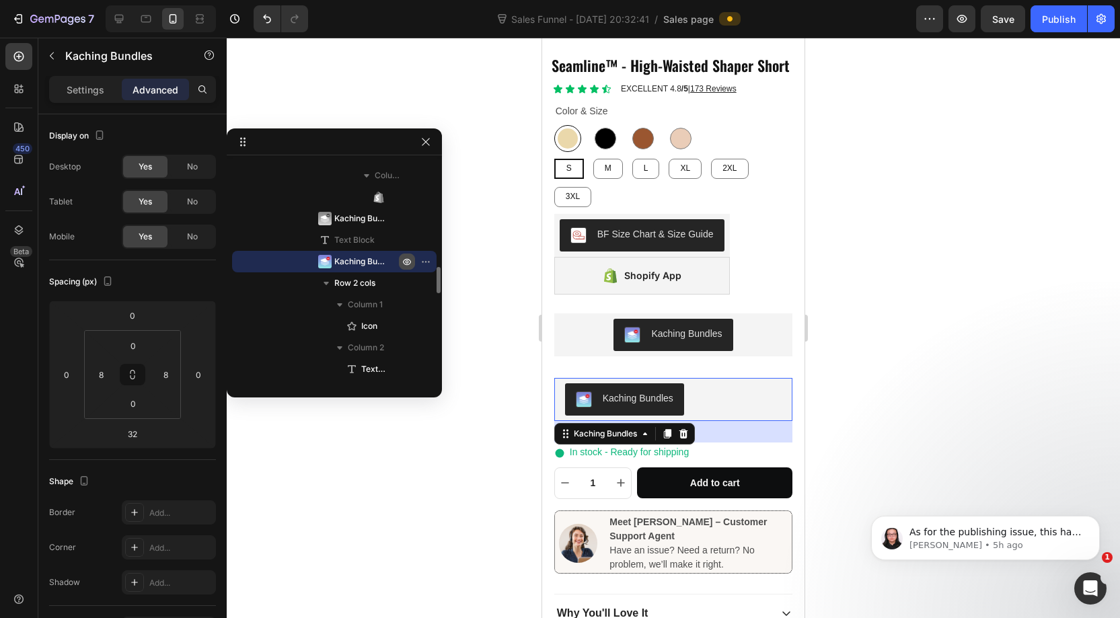
click at [408, 261] on icon "button" at bounding box center [407, 261] width 11 height 11
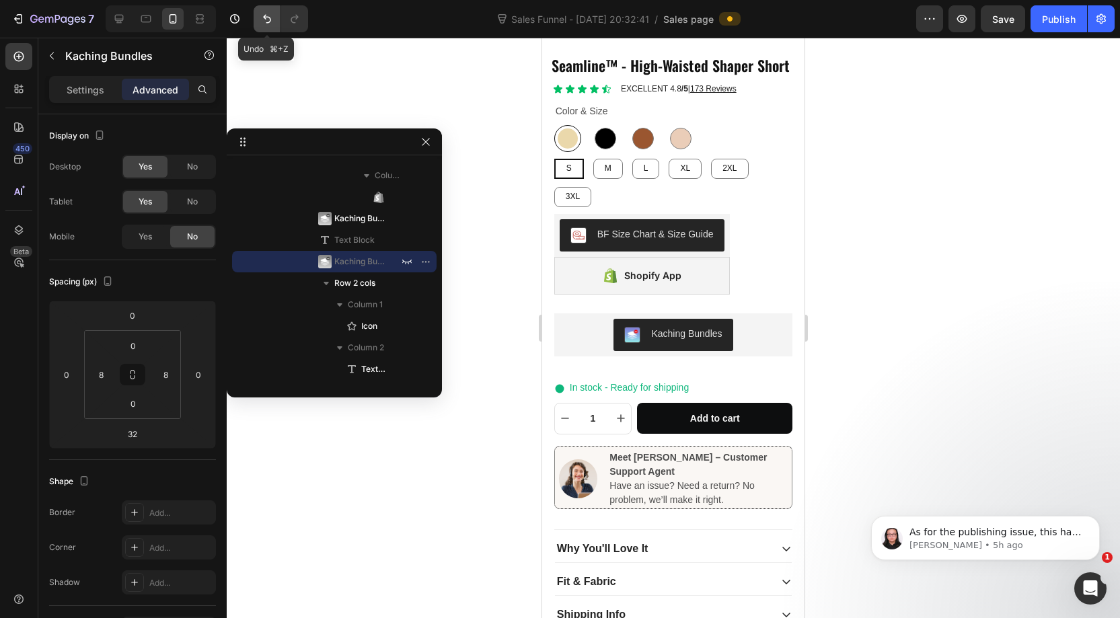
click at [269, 20] on icon "Undo/Redo" at bounding box center [267, 19] width 8 height 9
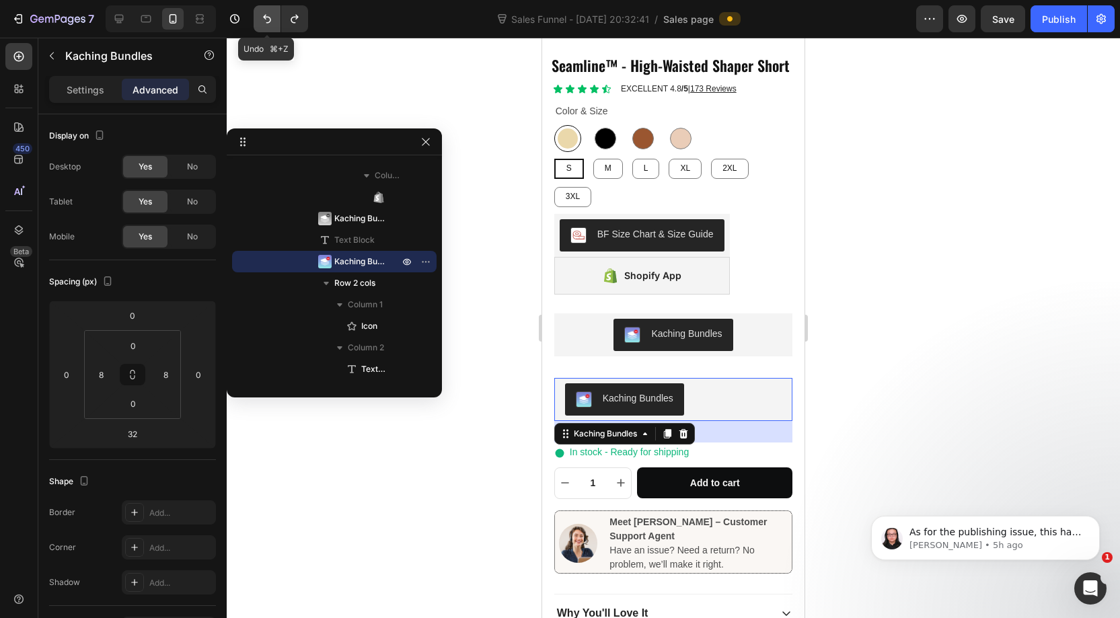
click at [269, 20] on icon "Undo/Redo" at bounding box center [267, 19] width 8 height 9
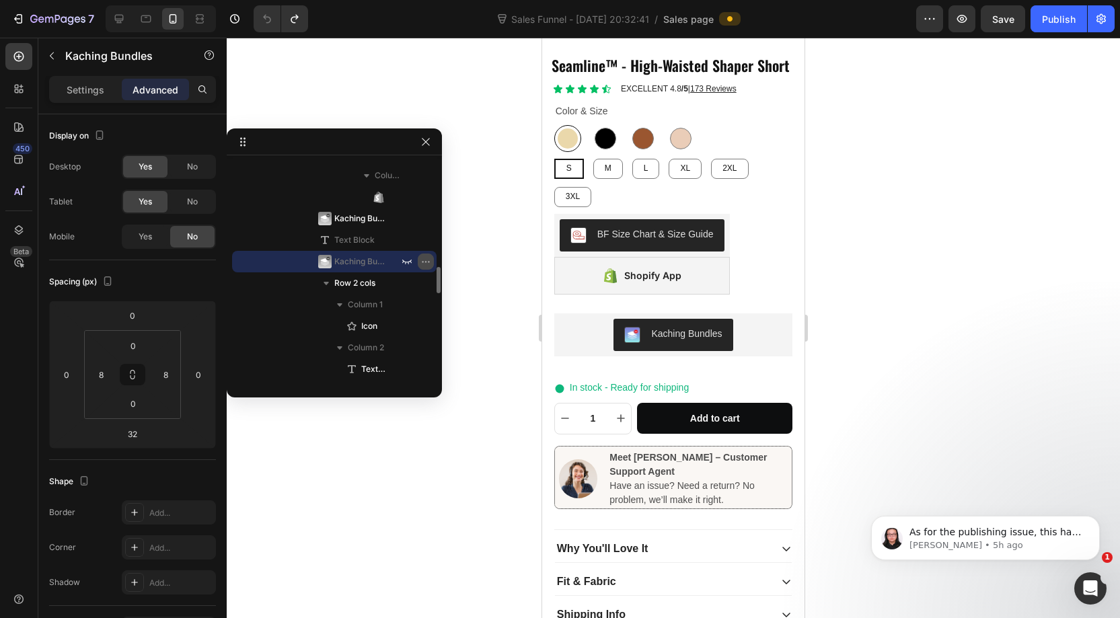
scroll to position [897, 0]
click at [429, 266] on icon "button" at bounding box center [426, 265] width 11 height 11
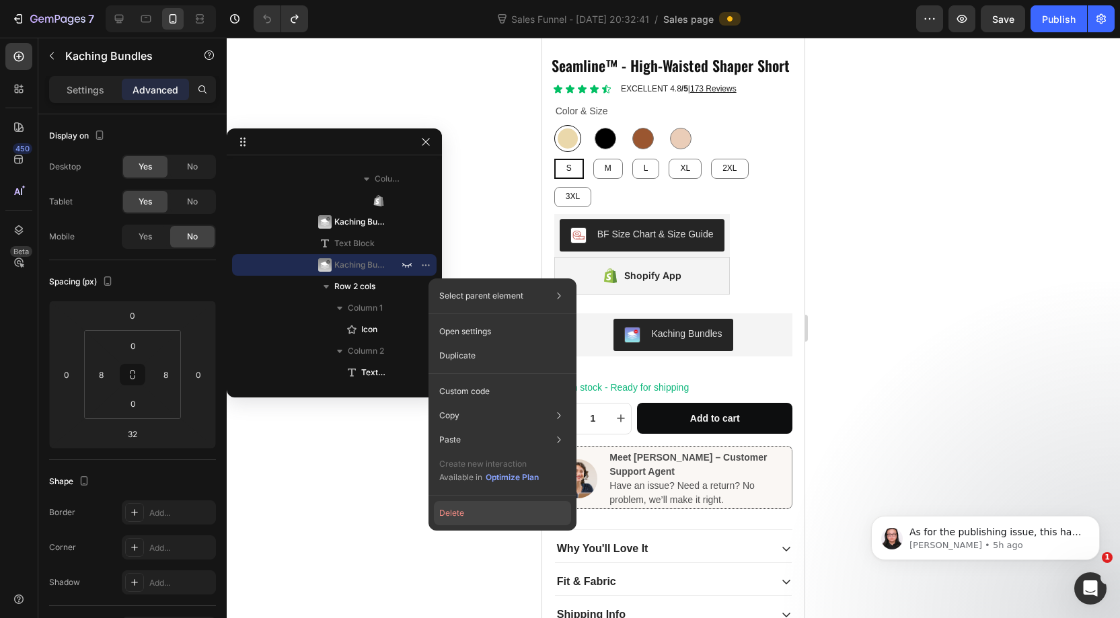
click at [462, 515] on button "Delete" at bounding box center [502, 513] width 137 height 24
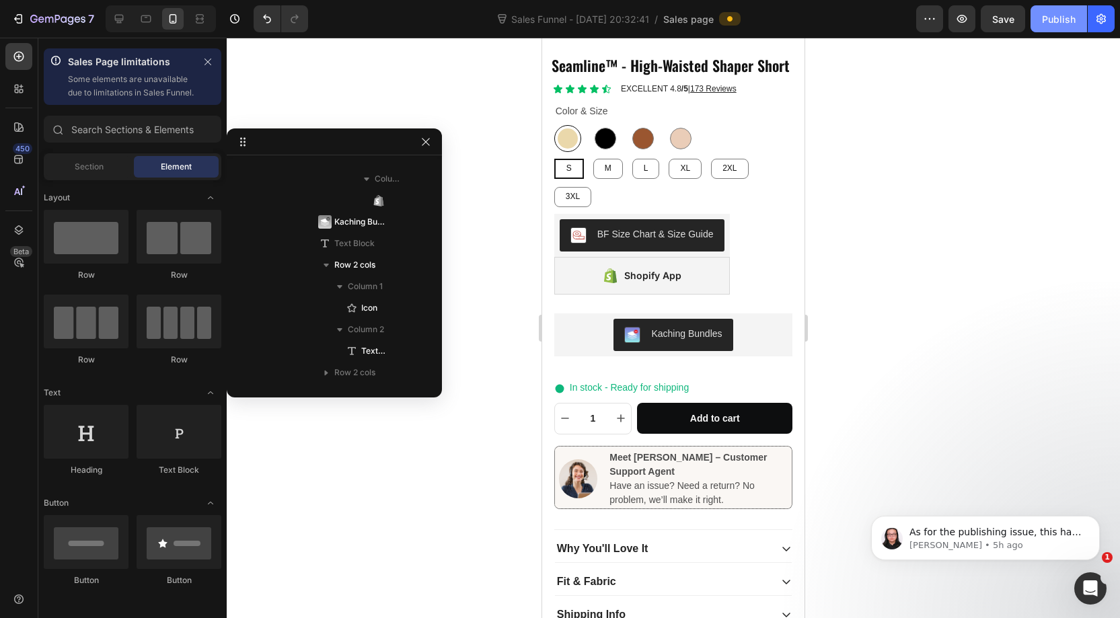
click at [1046, 24] on div "Publish" at bounding box center [1059, 19] width 34 height 14
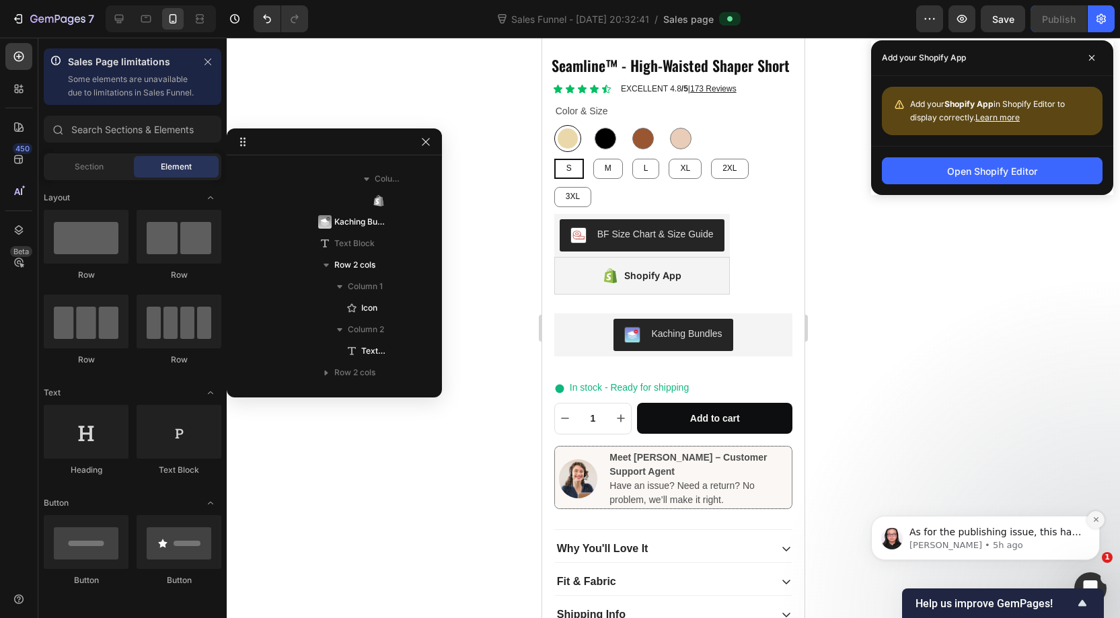
click at [1094, 520] on icon "Dismiss notification" at bounding box center [1096, 519] width 7 height 7
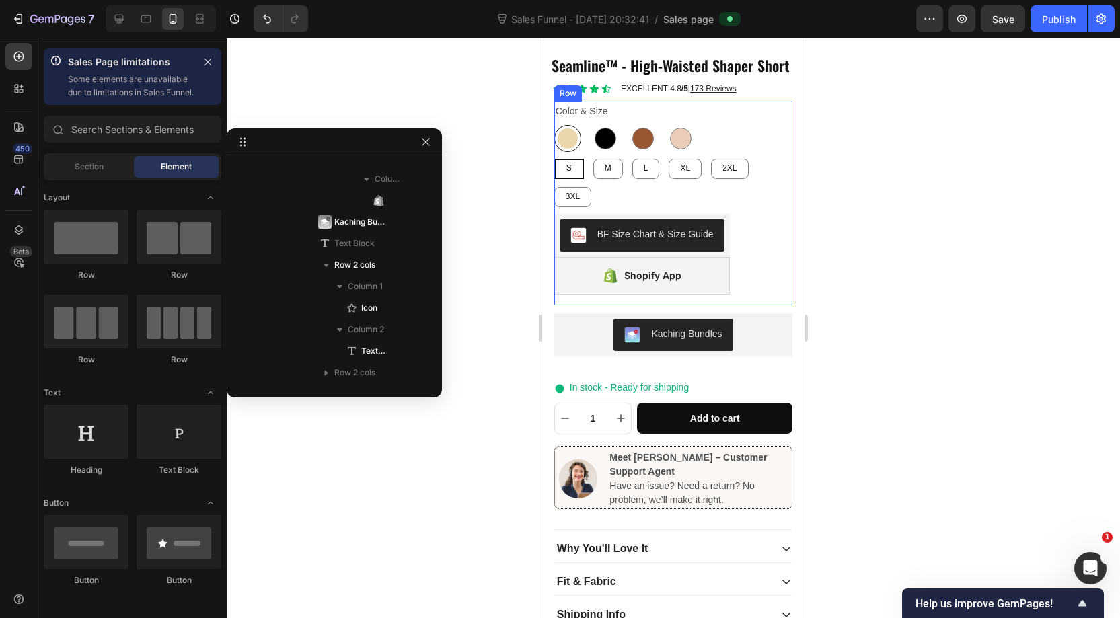
click at [1044, 317] on div at bounding box center [674, 328] width 894 height 581
click at [1053, 22] on div "Publish" at bounding box center [1059, 19] width 34 height 14
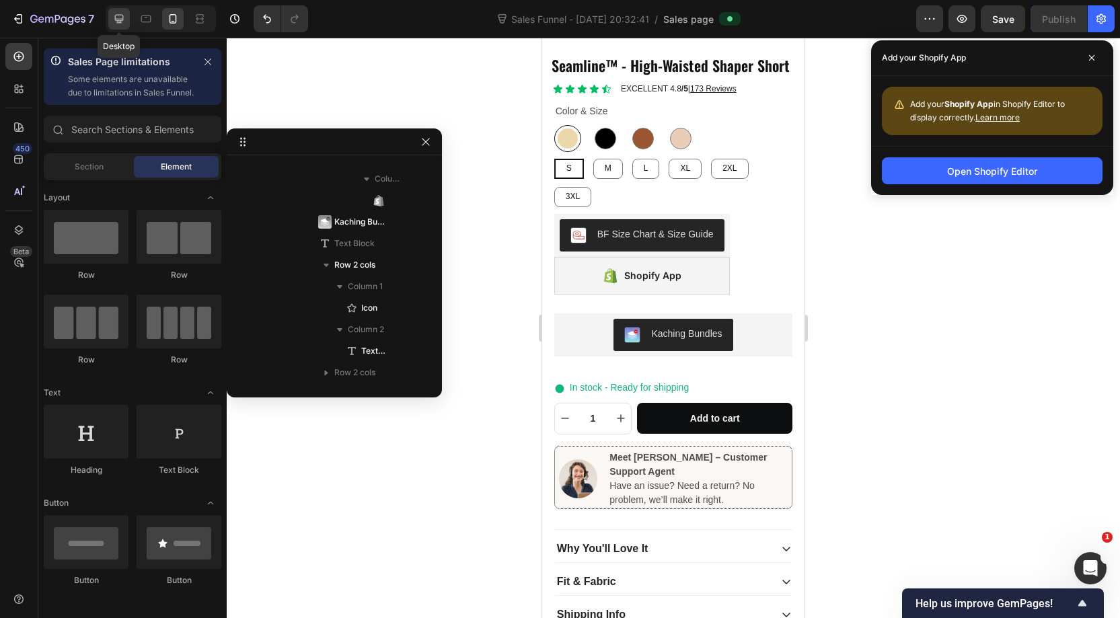
click at [124, 19] on icon at bounding box center [118, 18] width 13 height 13
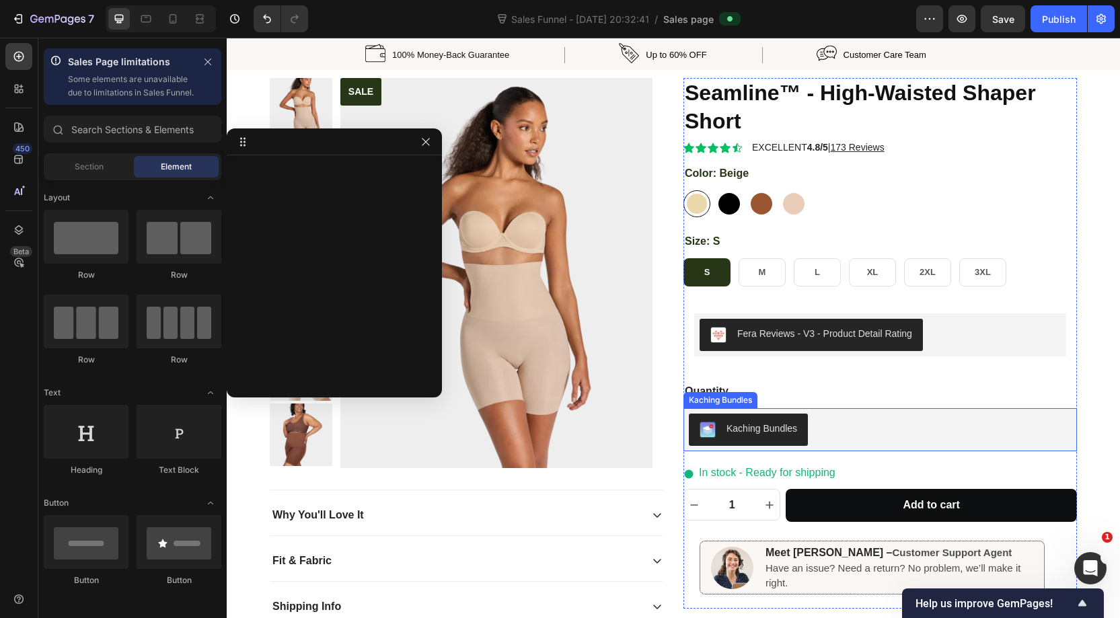
scroll to position [26, 0]
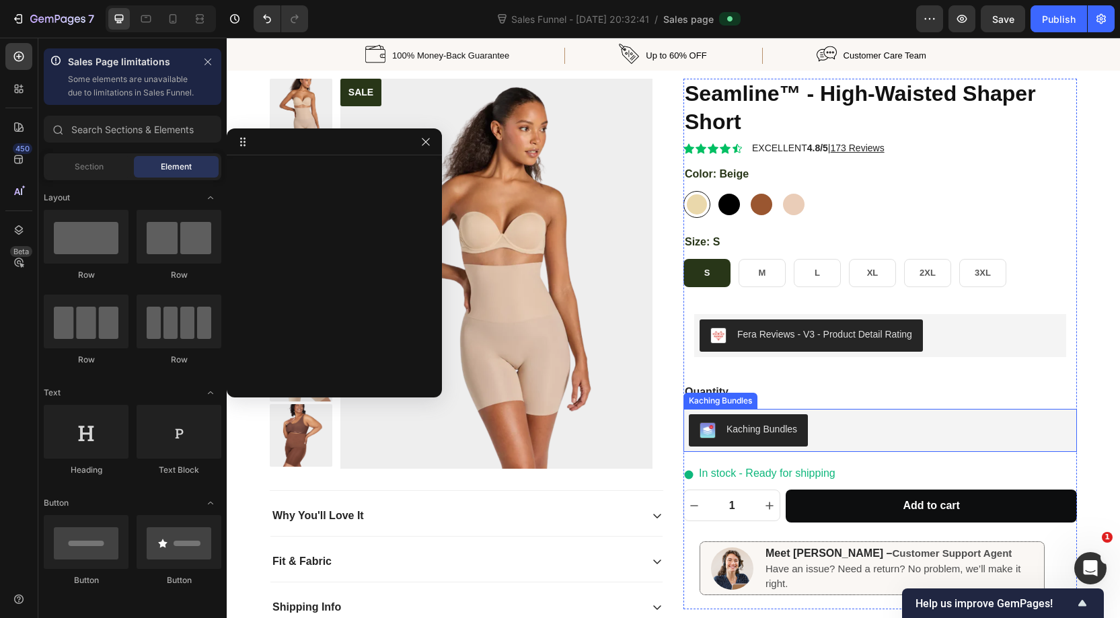
click at [828, 421] on div "Kaching Bundles" at bounding box center [880, 431] width 383 height 32
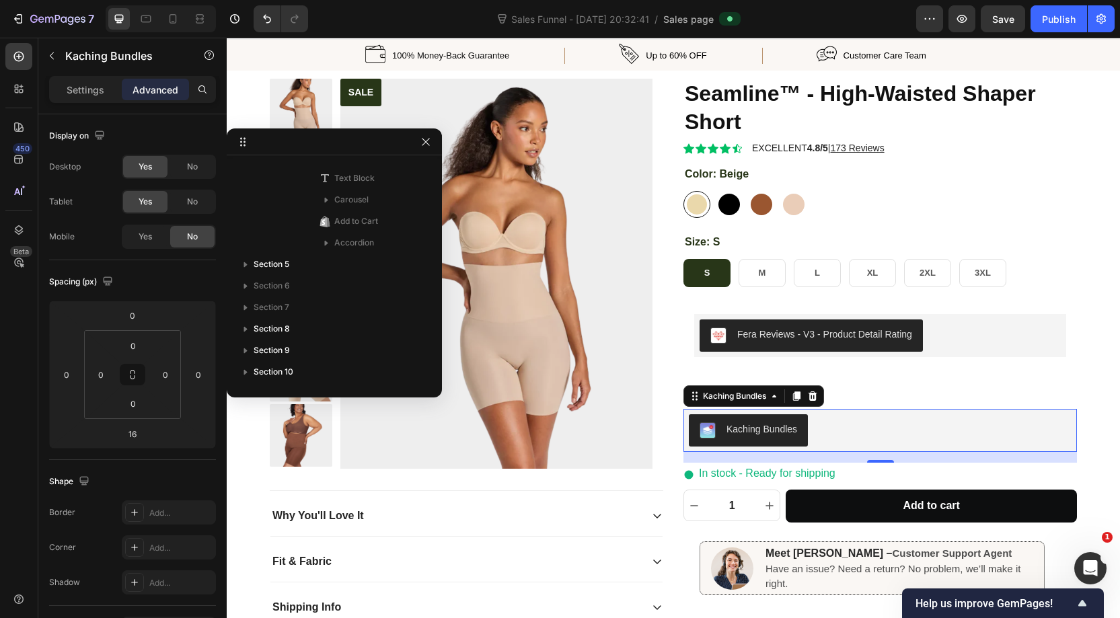
scroll to position [384, 0]
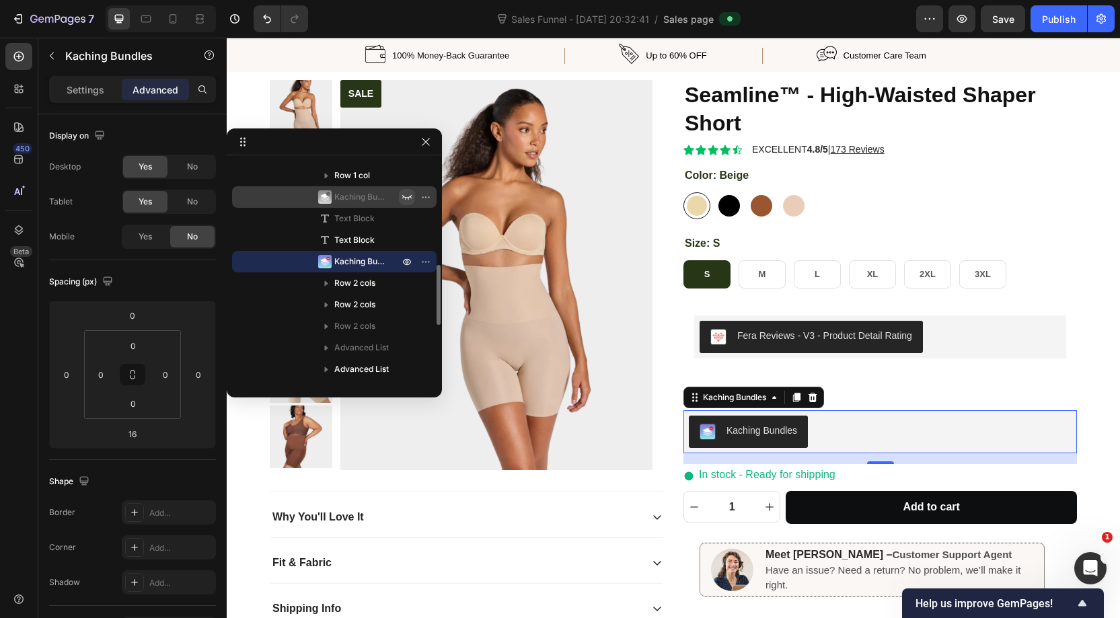
click at [404, 195] on icon "button" at bounding box center [407, 197] width 11 height 11
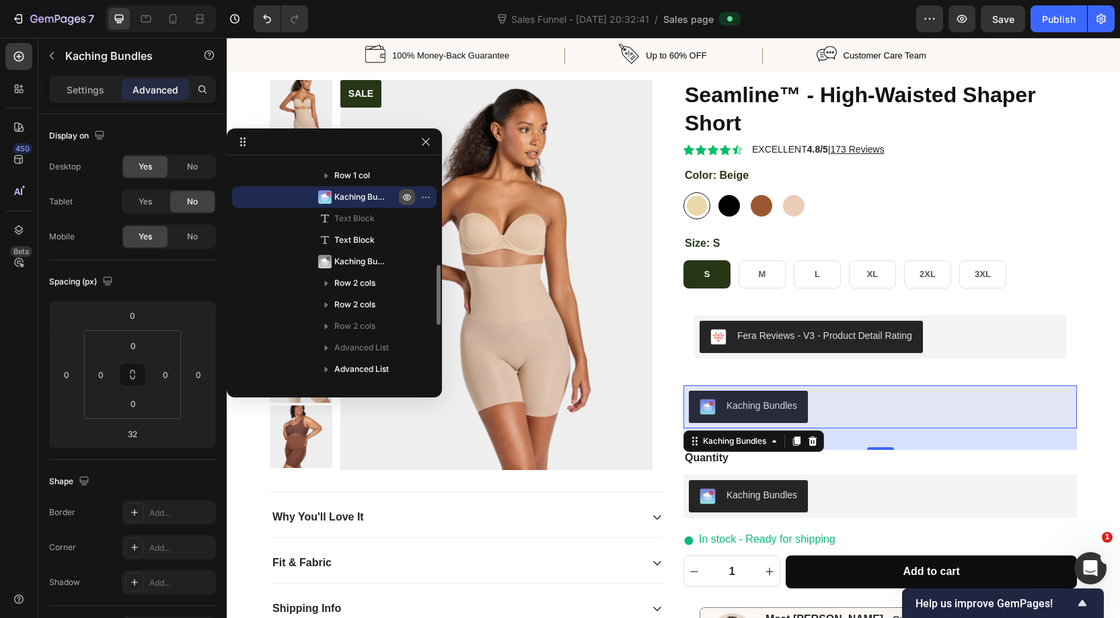
click at [408, 198] on icon "button" at bounding box center [407, 197] width 11 height 11
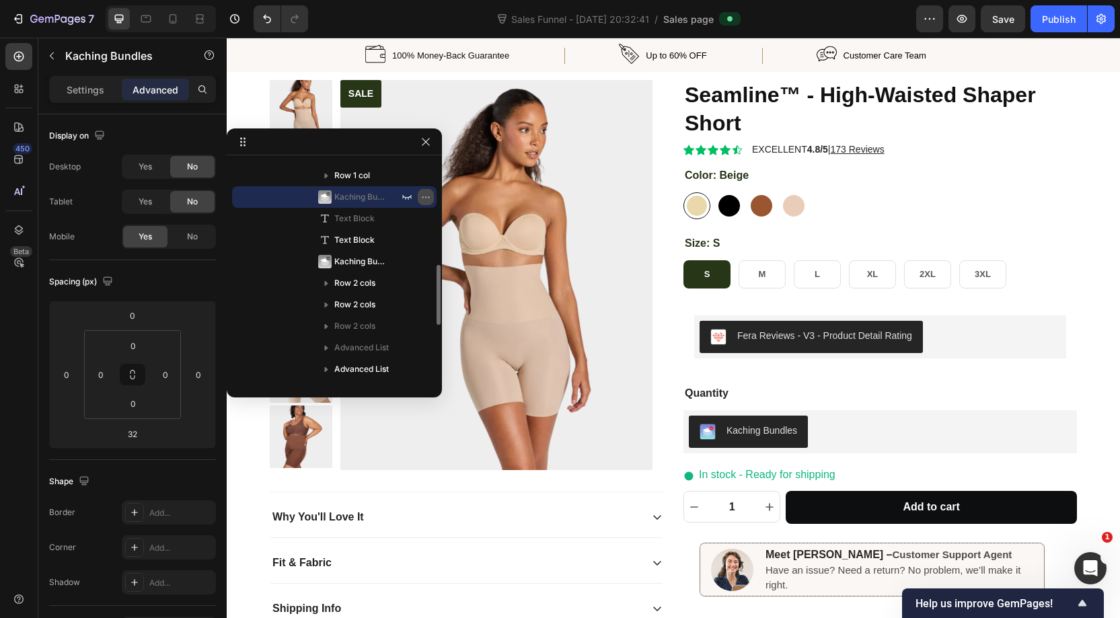
click at [429, 196] on icon "button" at bounding box center [426, 197] width 11 height 11
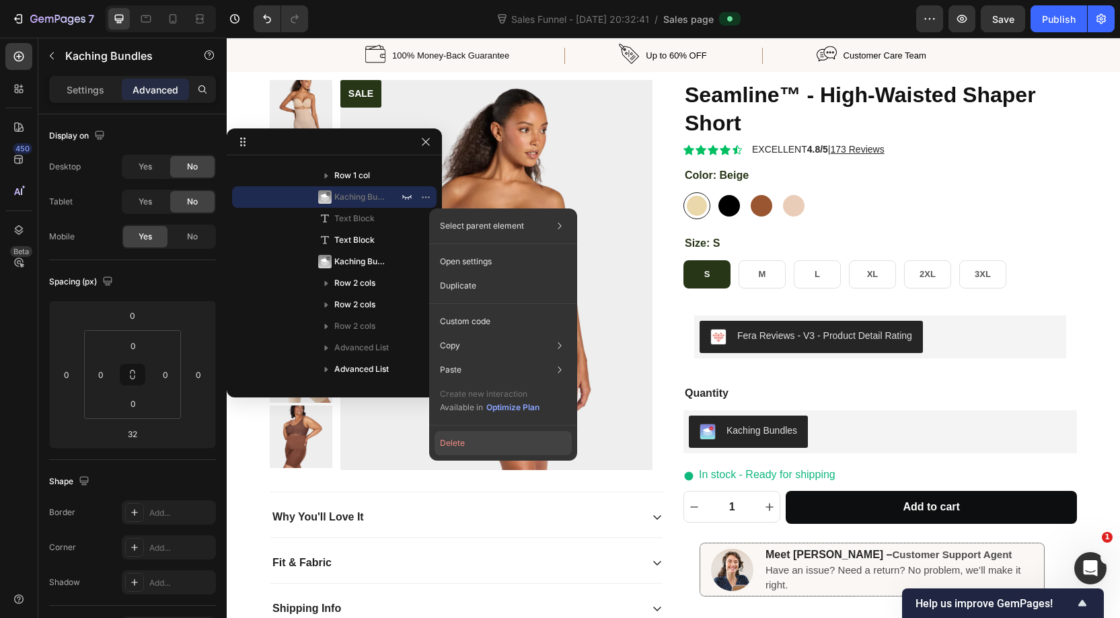
click at [468, 448] on button "Delete" at bounding box center [503, 443] width 137 height 24
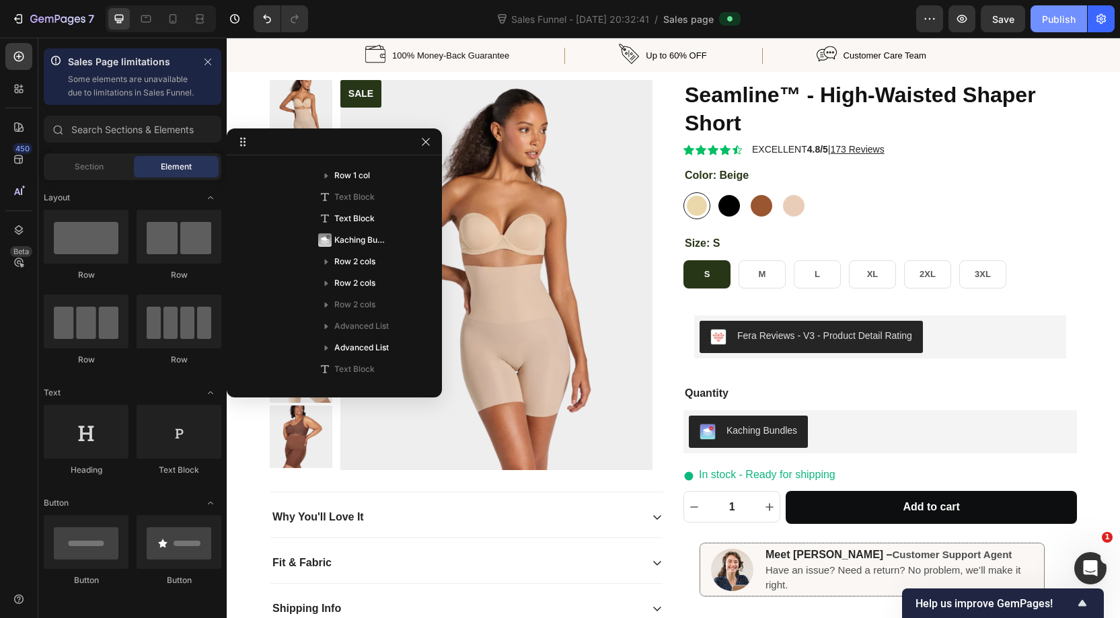
click at [1057, 24] on div "Publish" at bounding box center [1059, 19] width 34 height 14
click at [391, 31] on div "Sales Funnel - [DATE] 20:32:41 / Sales page" at bounding box center [618, 18] width 598 height 27
click at [426, 145] on icon "button" at bounding box center [426, 142] width 11 height 11
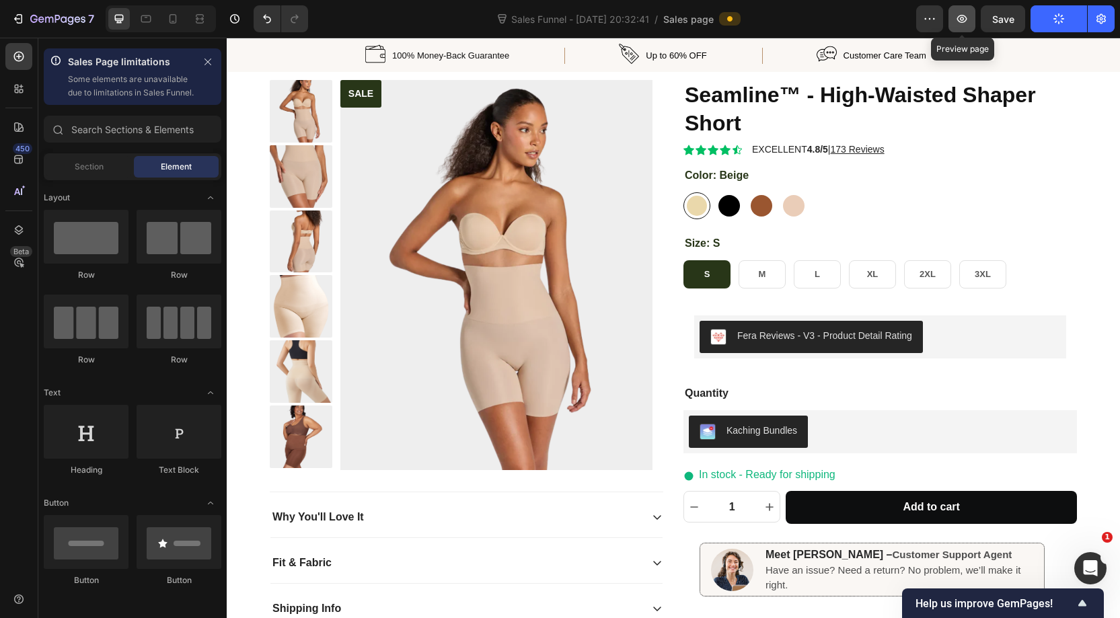
click at [970, 17] on button "button" at bounding box center [962, 18] width 27 height 27
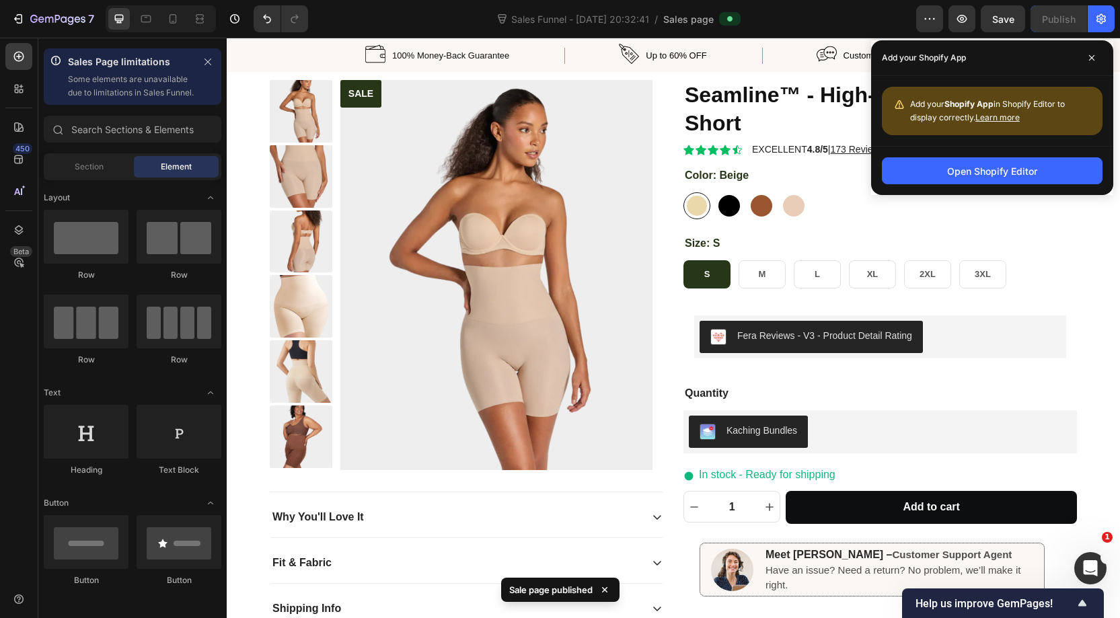
click at [812, 20] on div "Sales Funnel - [DATE] 20:32:41 / Sales page" at bounding box center [618, 18] width 598 height 27
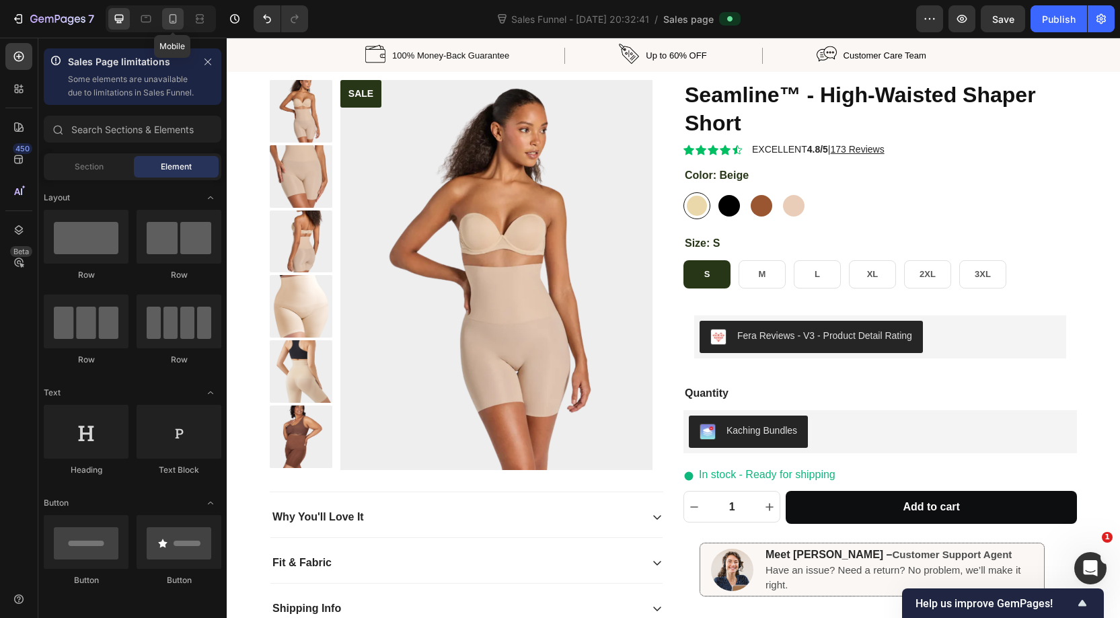
click at [171, 22] on icon at bounding box center [173, 18] width 7 height 9
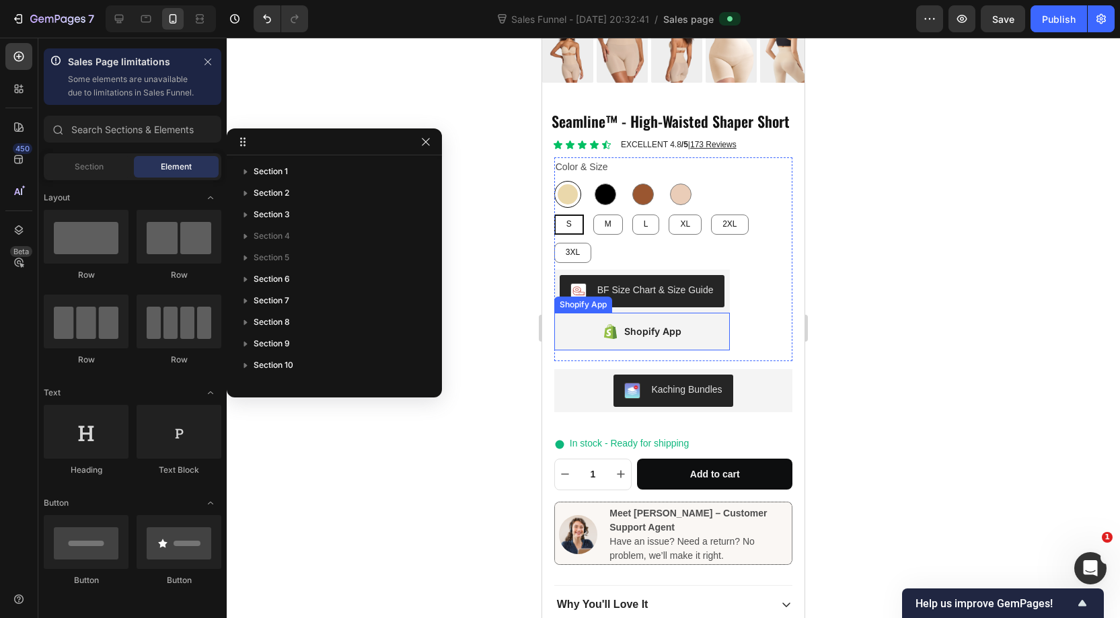
scroll to position [455, 0]
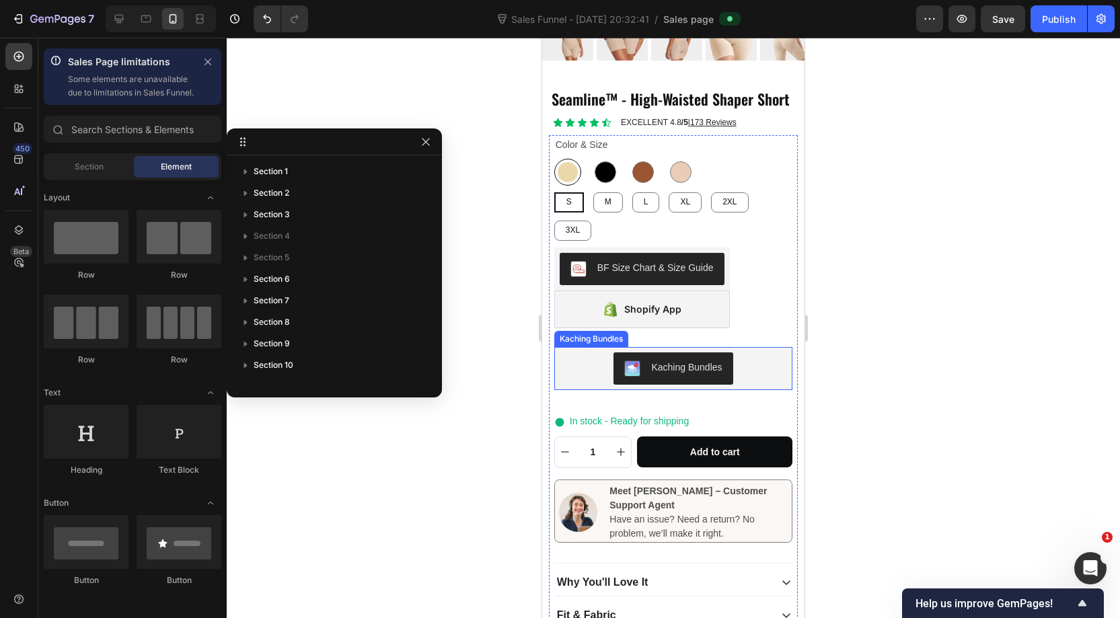
click at [732, 353] on button "Kaching Bundles" at bounding box center [673, 369] width 119 height 32
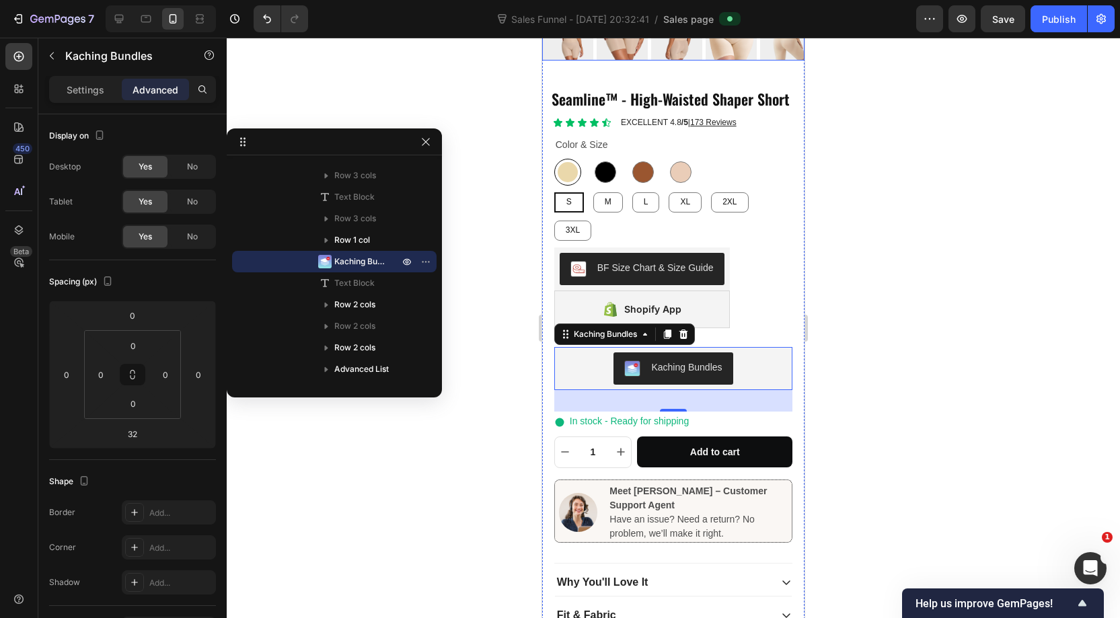
scroll to position [454, 0]
click at [269, 17] on icon "Undo/Redo" at bounding box center [267, 19] width 8 height 9
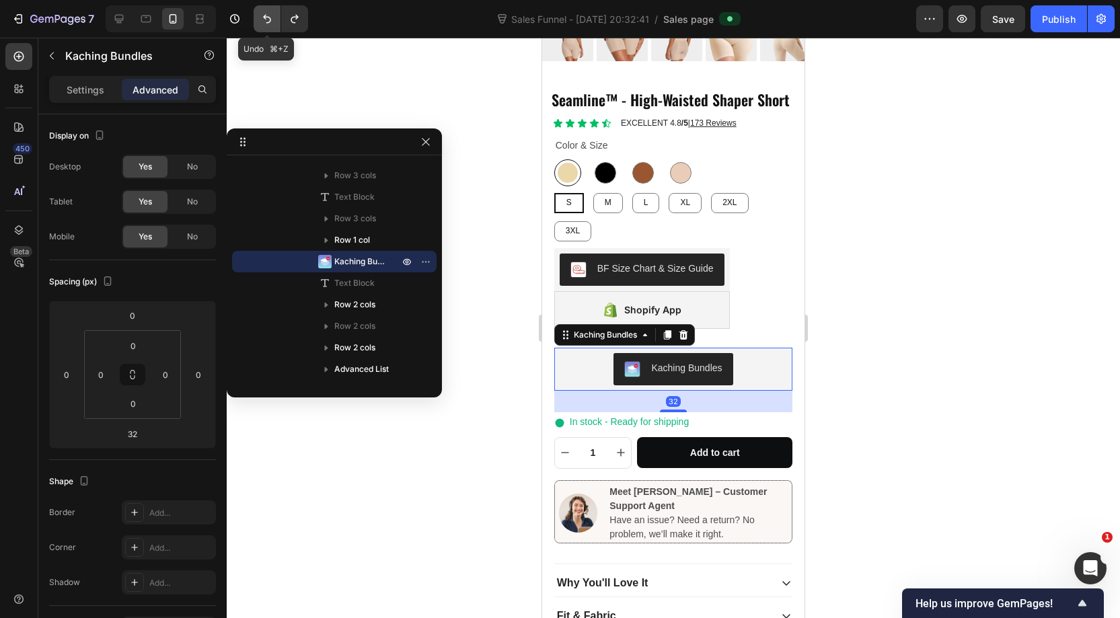
click at [269, 17] on icon "Undo/Redo" at bounding box center [267, 19] width 8 height 9
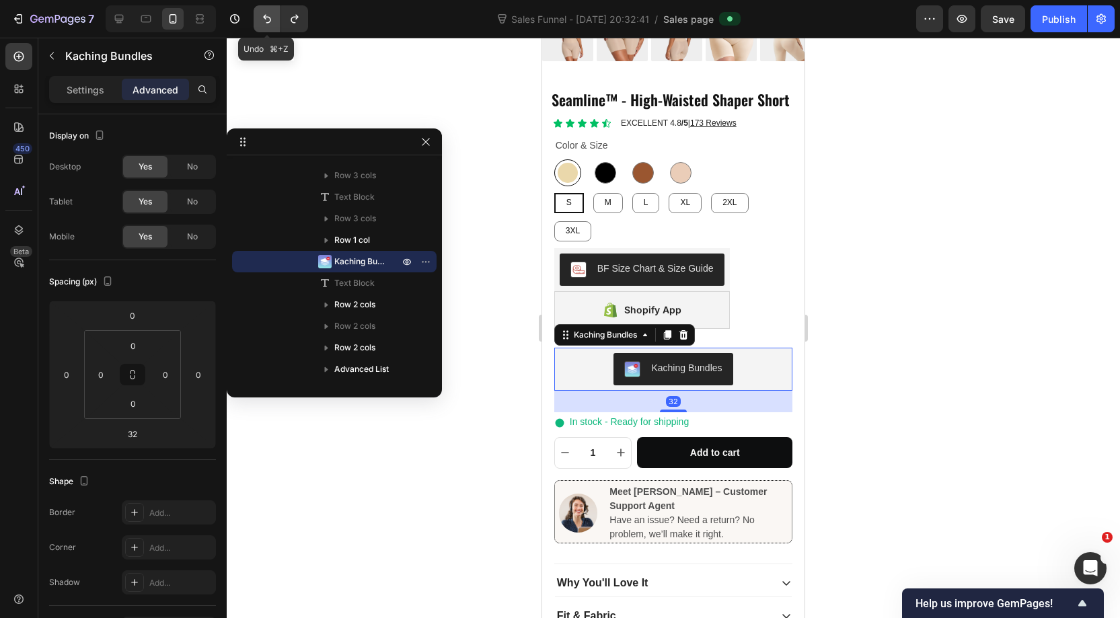
click at [269, 17] on icon "Undo/Redo" at bounding box center [267, 19] width 8 height 9
click at [264, 24] on icon "Undo/Redo" at bounding box center [266, 18] width 13 height 13
click at [264, 21] on icon "Undo/Redo" at bounding box center [266, 18] width 13 height 13
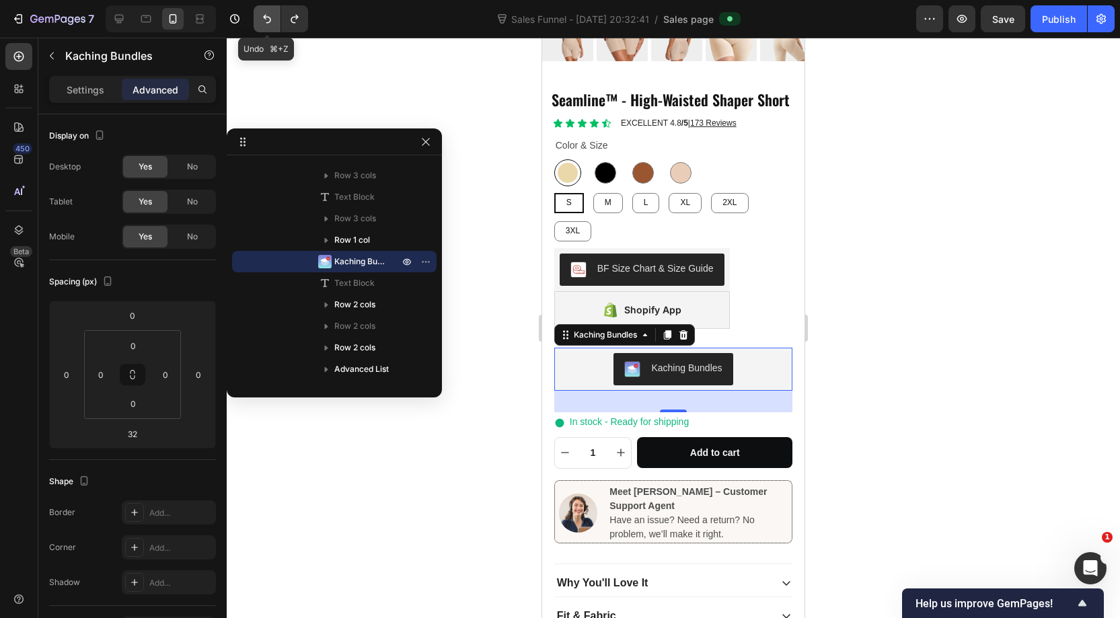
click at [264, 21] on icon "Undo/Redo" at bounding box center [266, 18] width 13 height 13
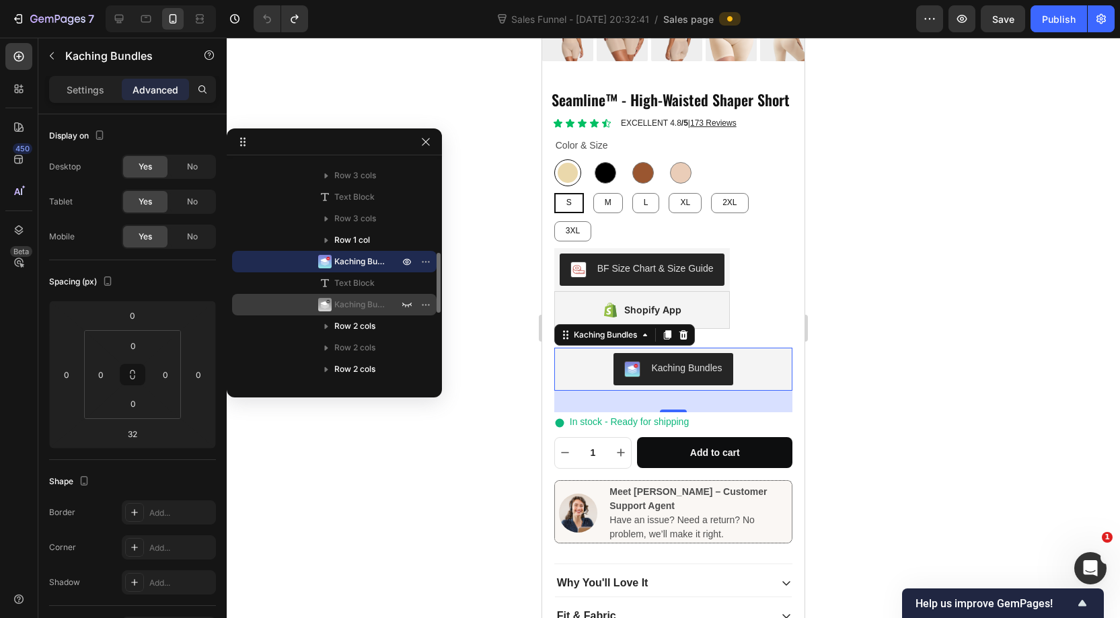
click at [368, 305] on span "Kaching Bundles" at bounding box center [359, 304] width 51 height 13
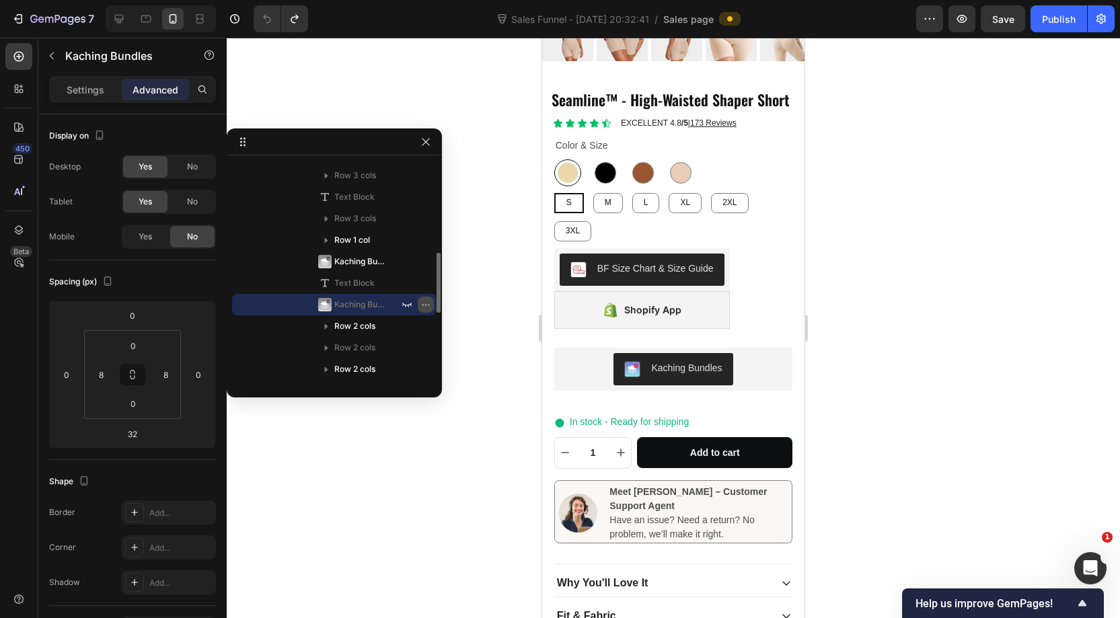
click at [425, 301] on icon "button" at bounding box center [426, 304] width 11 height 11
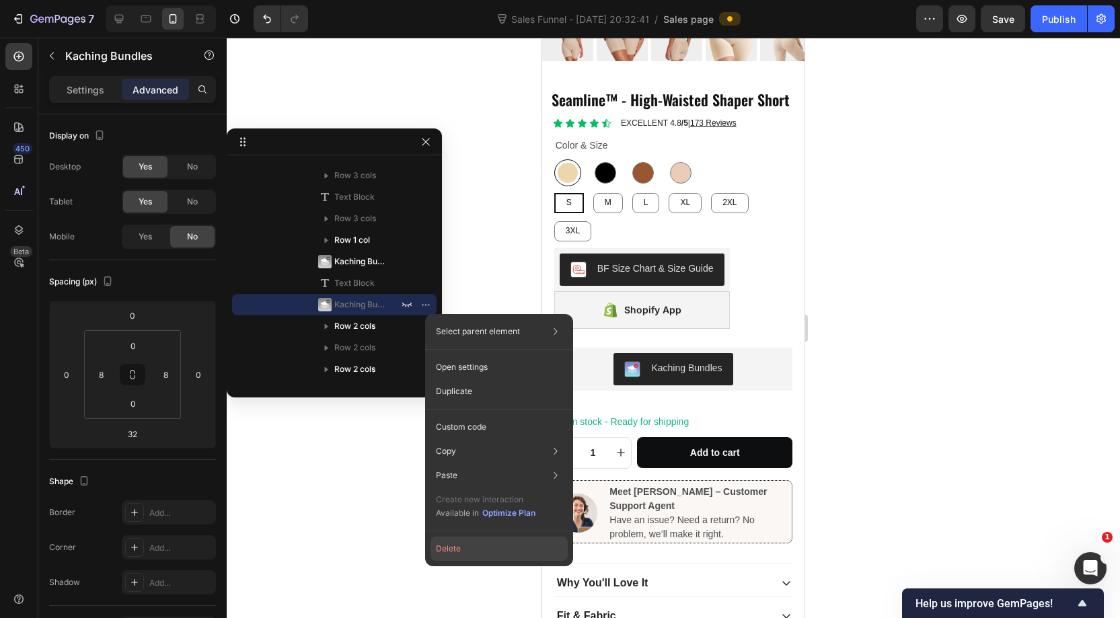
click at [459, 552] on button "Delete" at bounding box center [499, 549] width 137 height 24
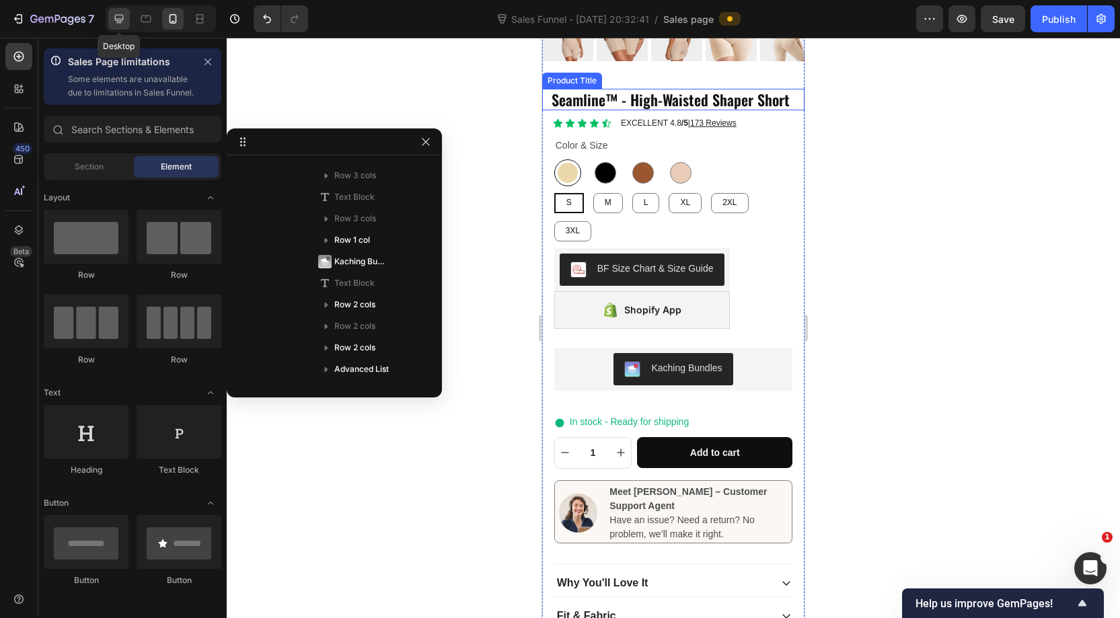
click at [129, 18] on div at bounding box center [119, 19] width 22 height 22
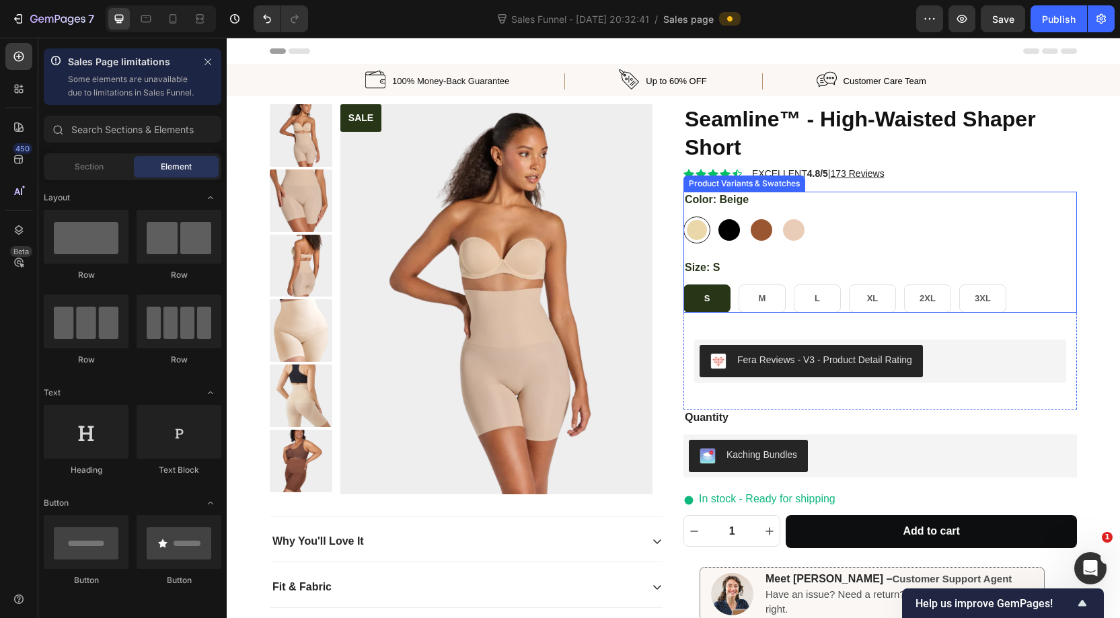
scroll to position [20, 0]
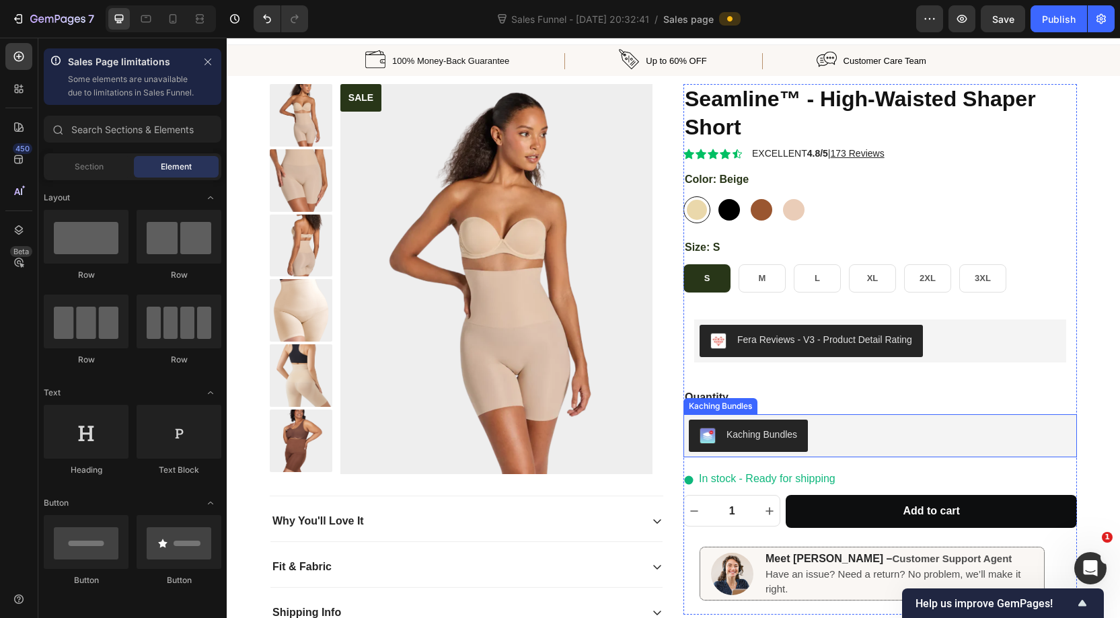
click at [844, 439] on div "Kaching Bundles" at bounding box center [880, 436] width 383 height 32
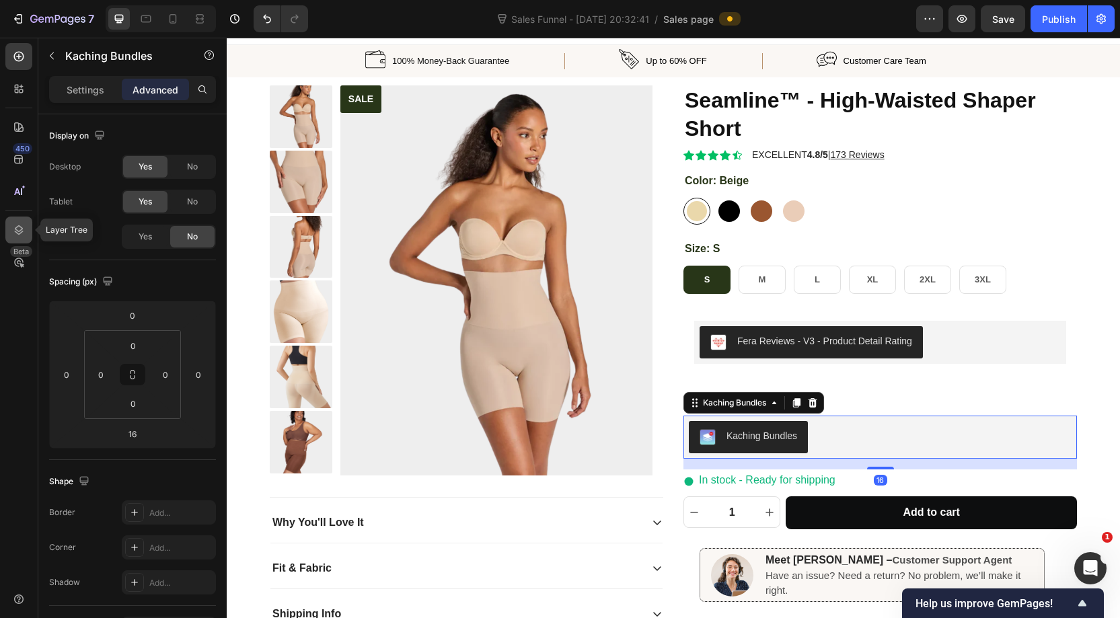
click at [20, 234] on icon at bounding box center [19, 229] width 9 height 9
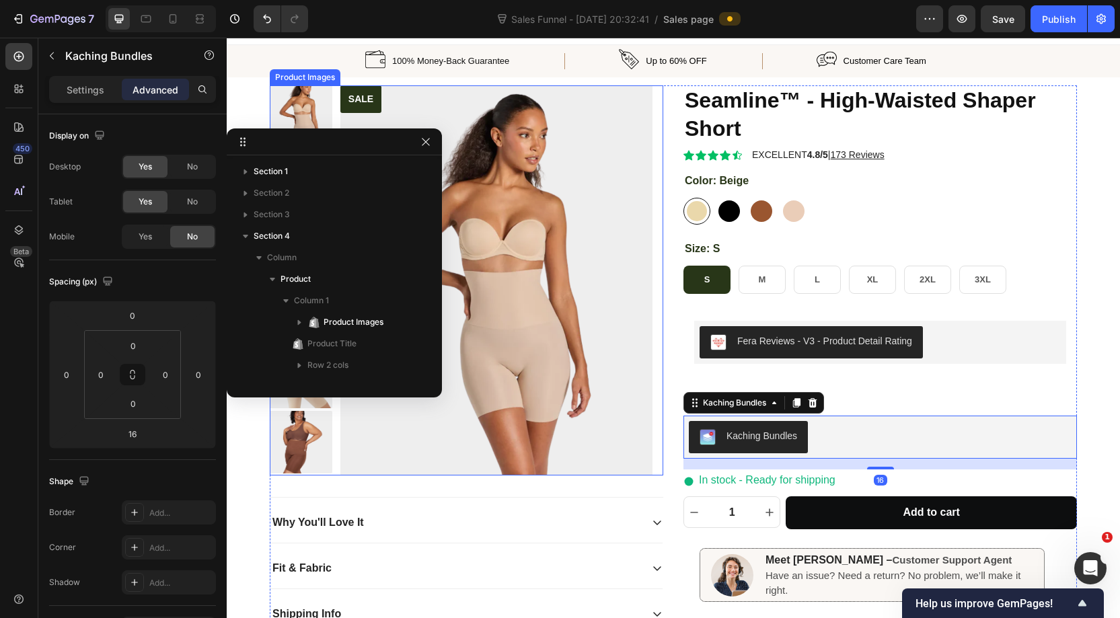
scroll to position [384, 0]
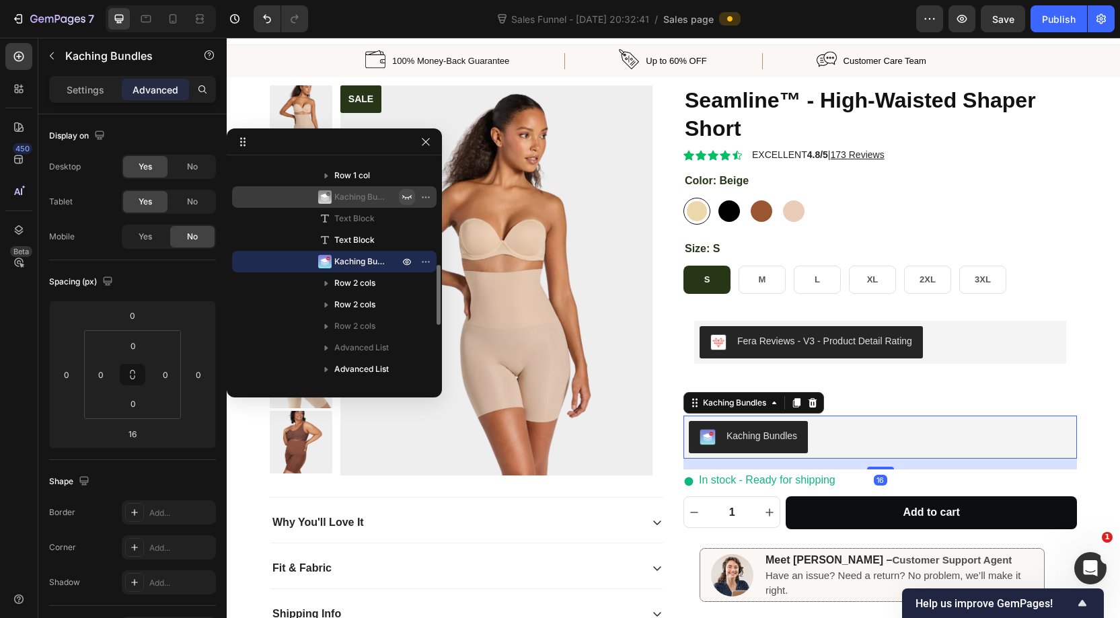
drag, startPoint x: 370, startPoint y: 198, endPoint x: 401, endPoint y: 197, distance: 31.0
click at [370, 198] on span "Kaching Bundles" at bounding box center [359, 196] width 51 height 13
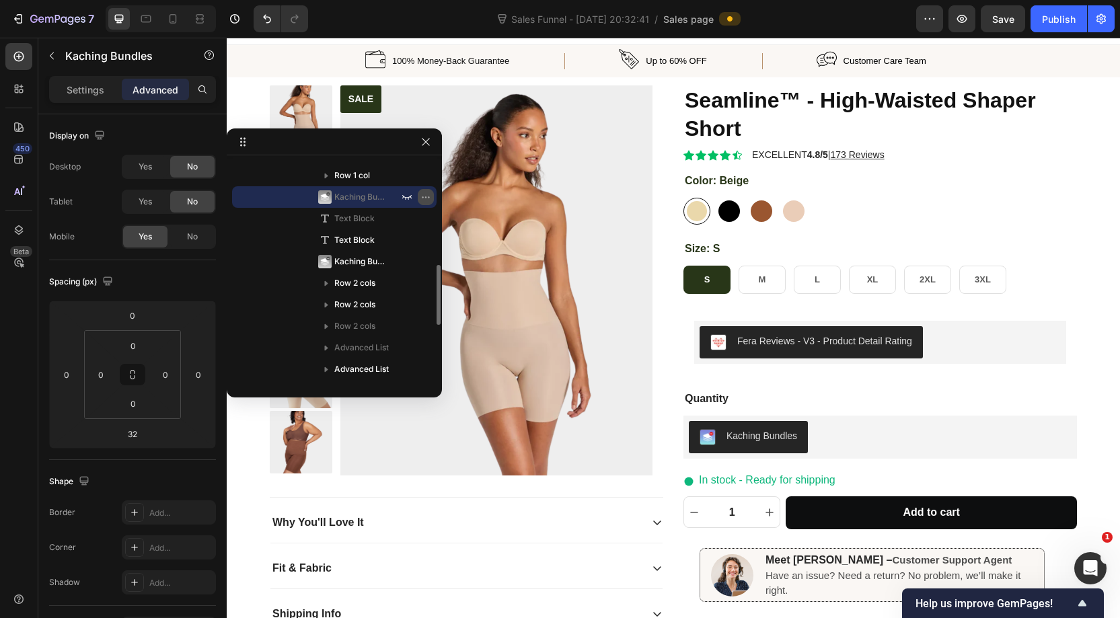
click at [427, 199] on icon "button" at bounding box center [426, 197] width 11 height 11
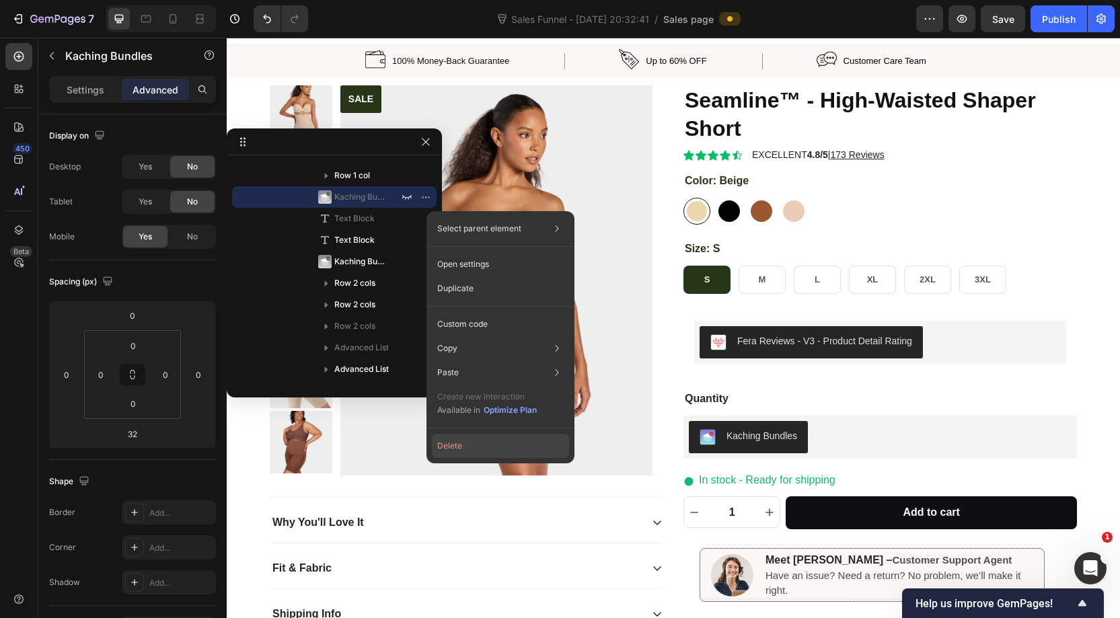
click at [457, 445] on button "Delete" at bounding box center [500, 446] width 137 height 24
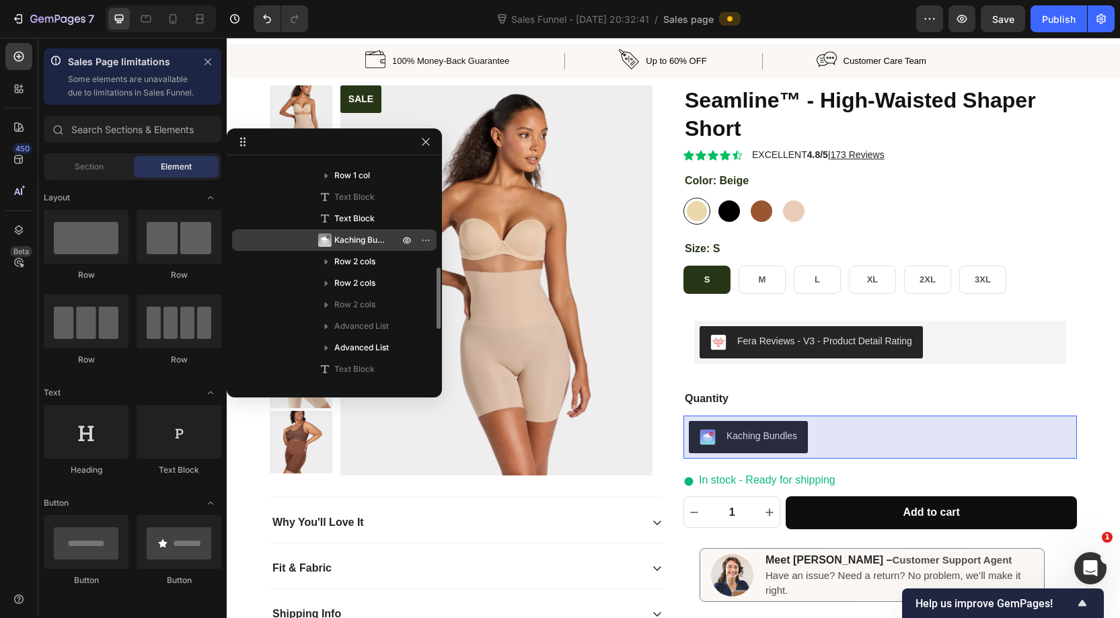
click at [355, 244] on span "Kaching Bundles" at bounding box center [359, 240] width 51 height 13
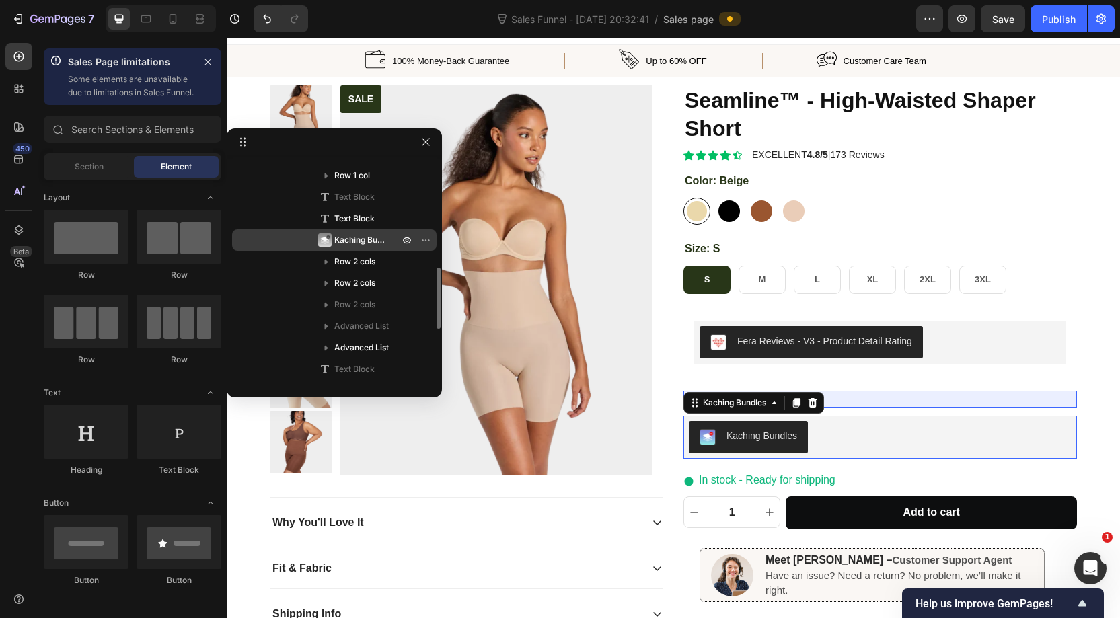
scroll to position [836, 0]
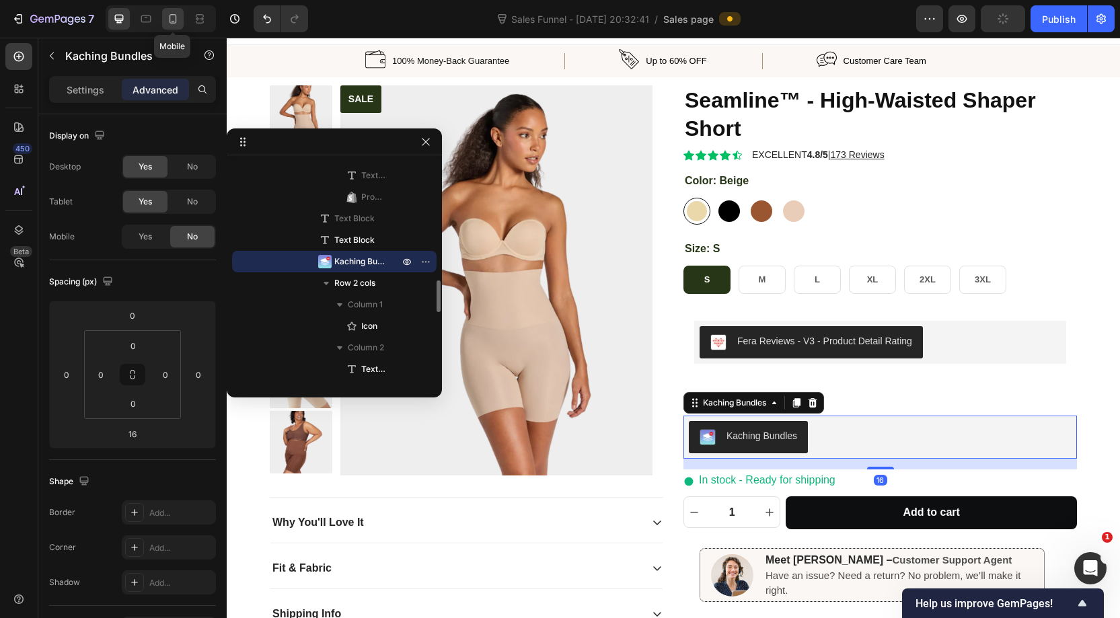
click at [178, 17] on icon at bounding box center [172, 18] width 13 height 13
type input "32"
type input "8"
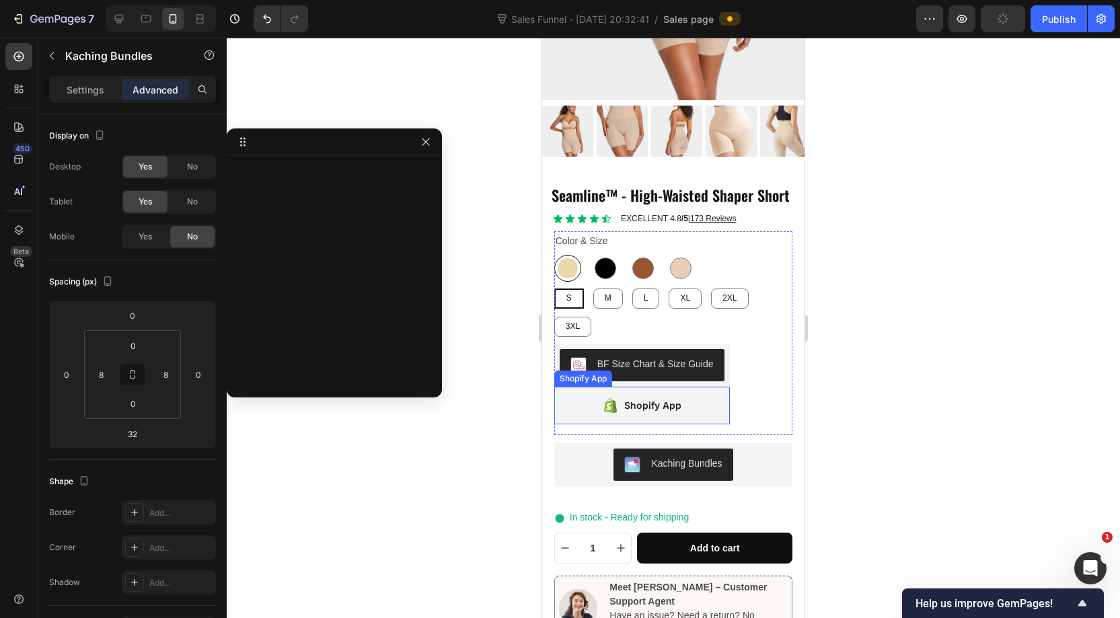
scroll to position [411, 0]
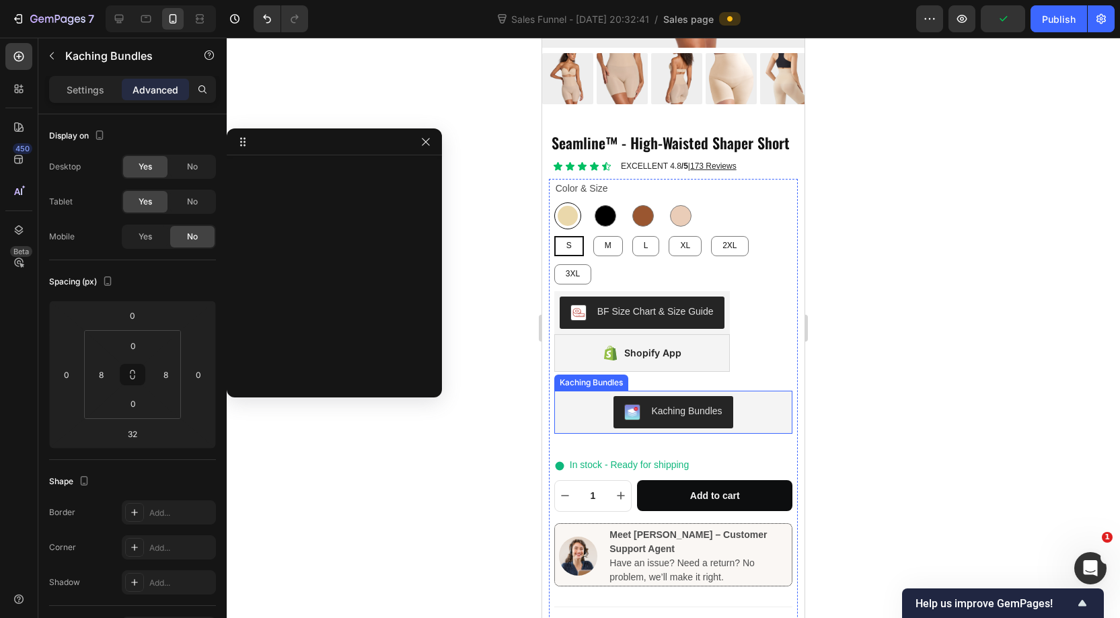
click at [739, 396] on div "Kaching Bundles" at bounding box center [674, 412] width 228 height 32
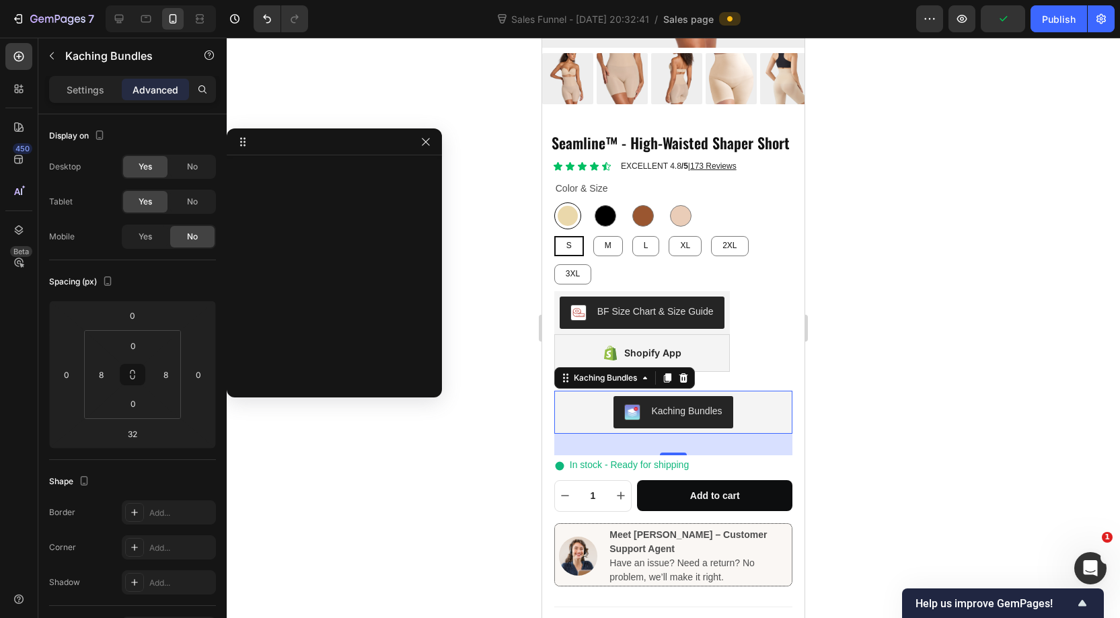
scroll to position [341, 0]
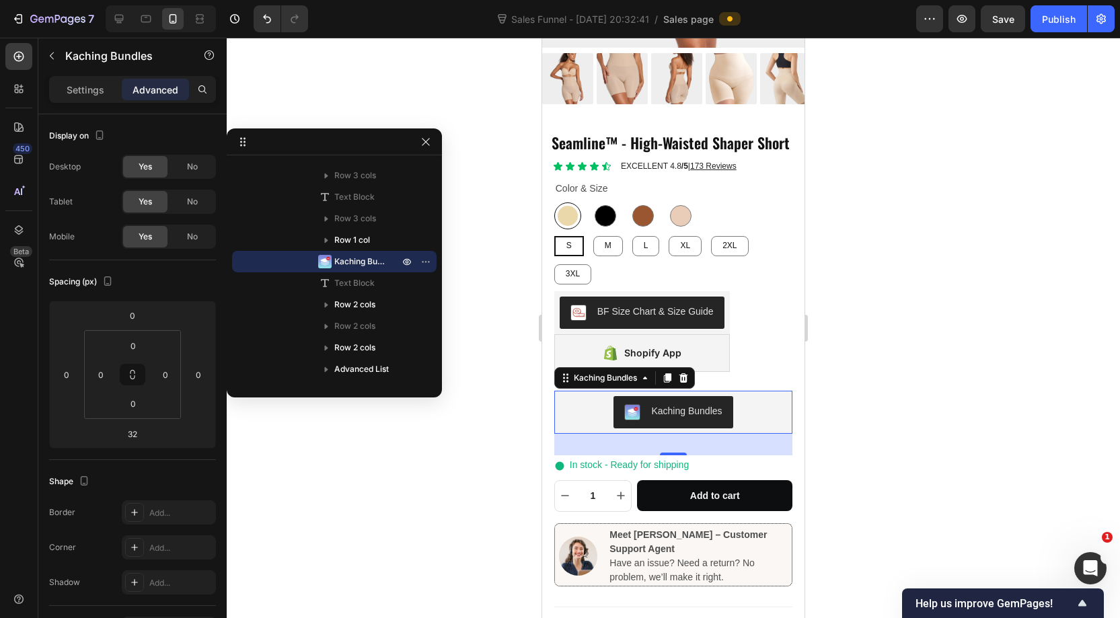
click at [1061, 26] on button "Publish" at bounding box center [1059, 18] width 57 height 27
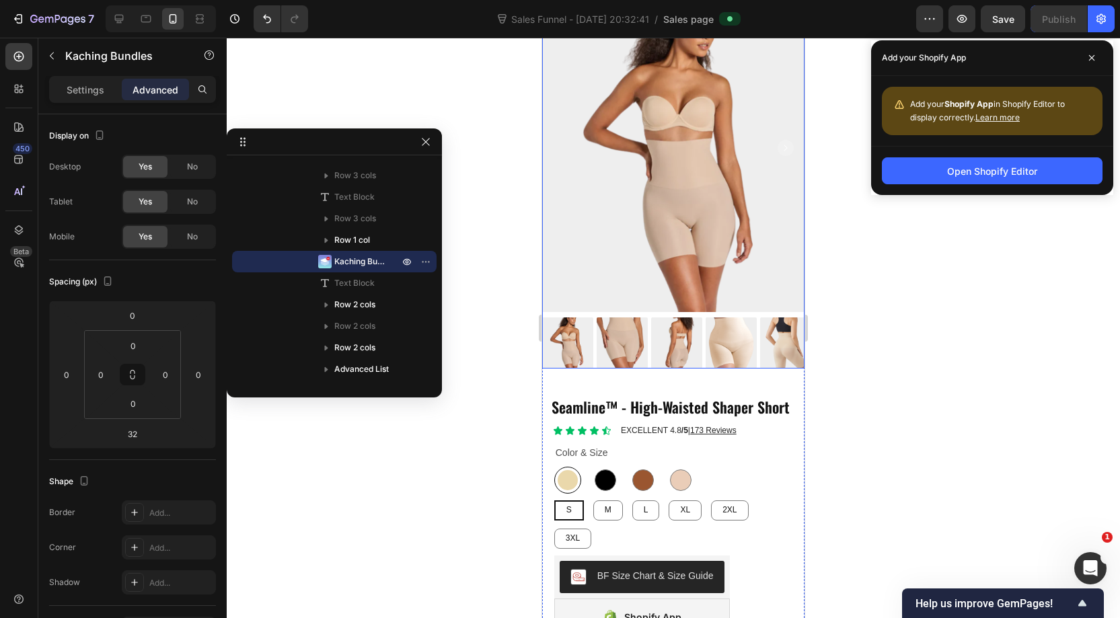
scroll to position [0, 0]
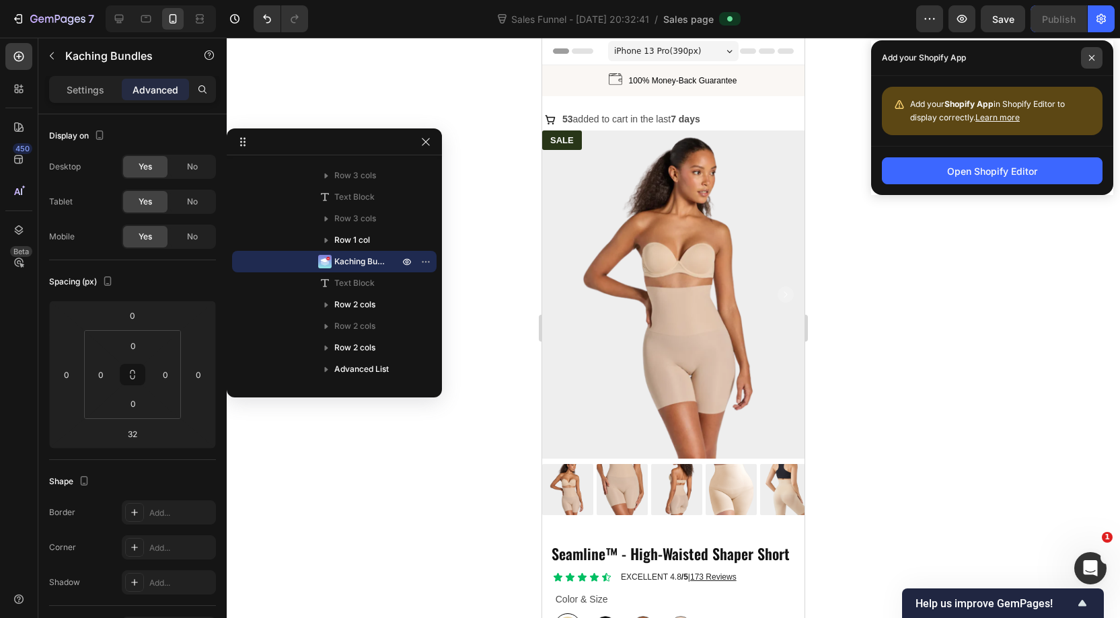
click at [1097, 56] on span at bounding box center [1092, 58] width 22 height 22
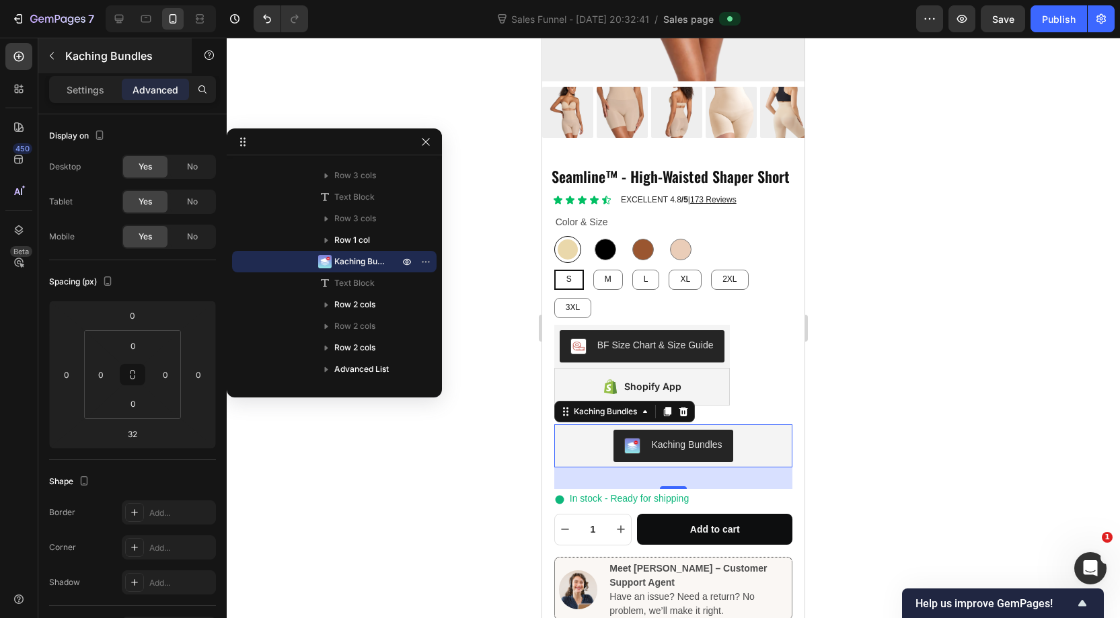
scroll to position [378, 0]
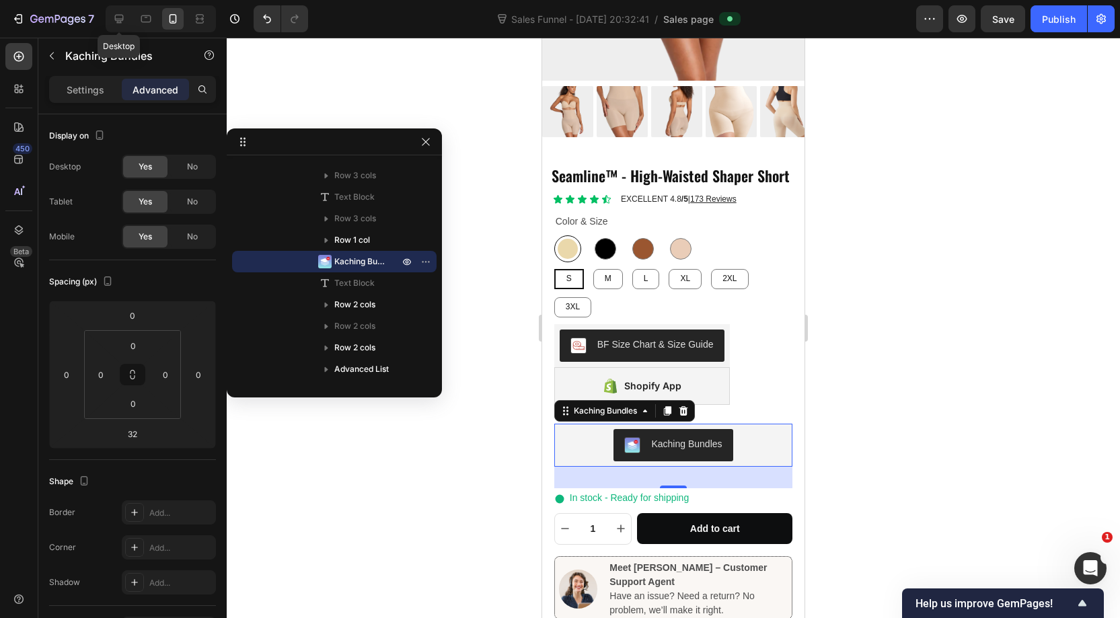
drag, startPoint x: 120, startPoint y: 20, endPoint x: 247, endPoint y: 69, distance: 135.7
click at [120, 20] on icon at bounding box center [118, 18] width 13 height 13
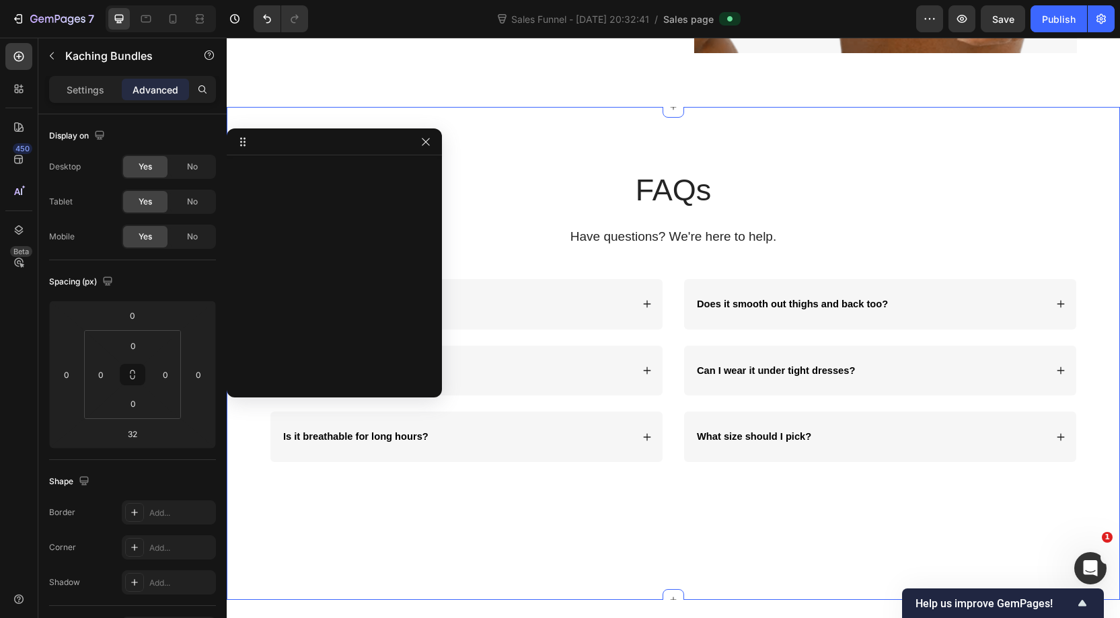
scroll to position [1326, 0]
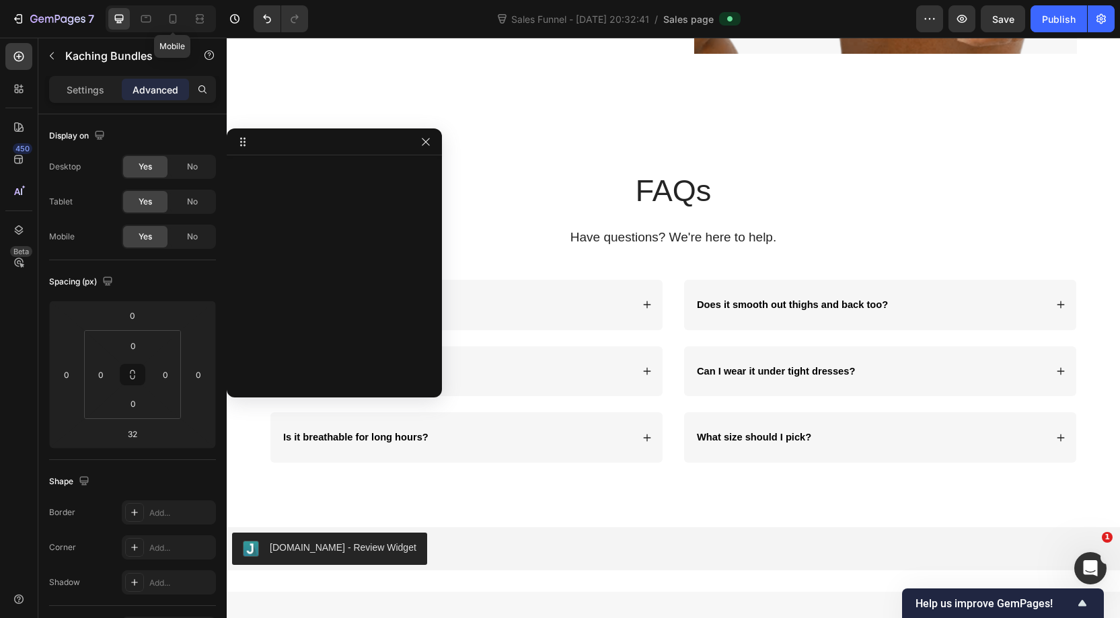
drag, startPoint x: 113, startPoint y: 49, endPoint x: 895, endPoint y: 304, distance: 822.5
click at [171, 22] on icon at bounding box center [172, 18] width 13 height 13
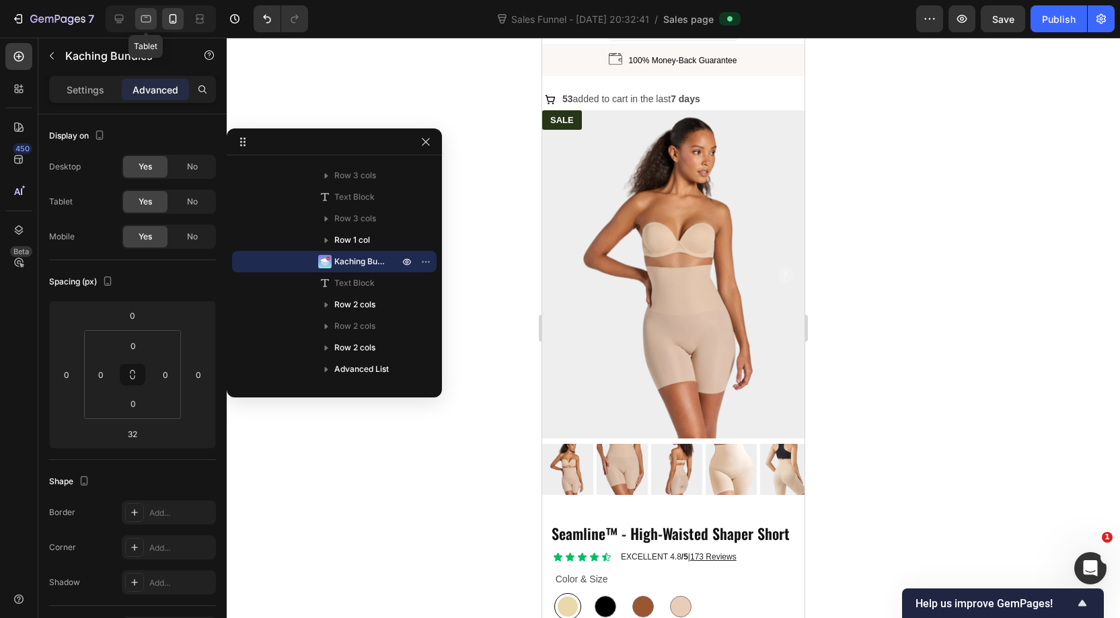
scroll to position [20, 0]
drag, startPoint x: 152, startPoint y: 21, endPoint x: 434, endPoint y: 78, distance: 287.7
click at [152, 21] on div at bounding box center [146, 19] width 22 height 22
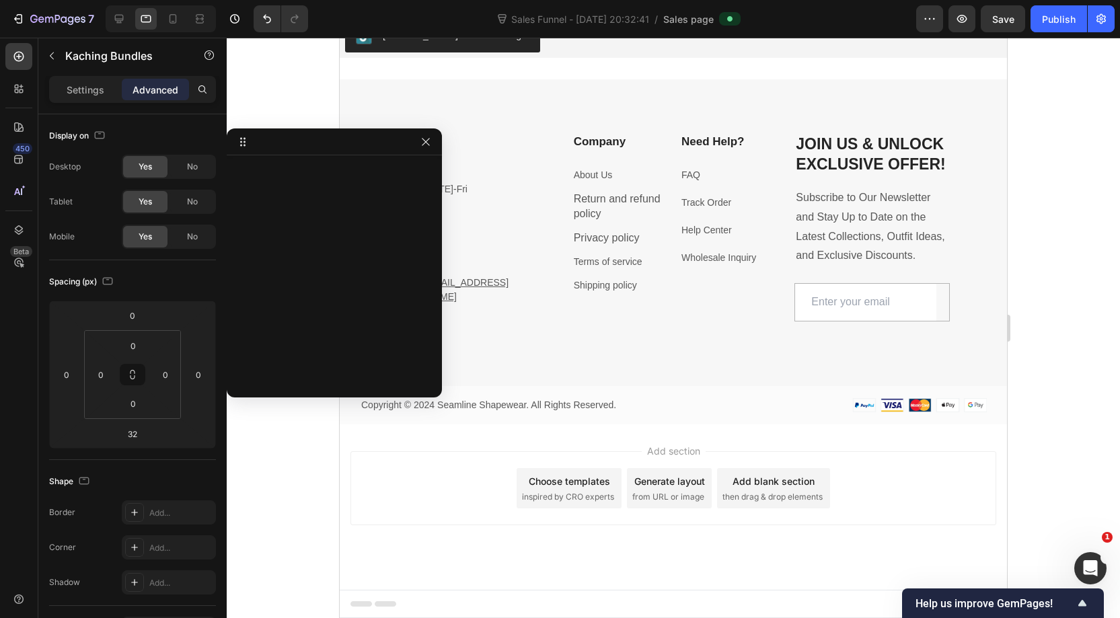
scroll to position [1830, 0]
